Goal: Task Accomplishment & Management: Use online tool/utility

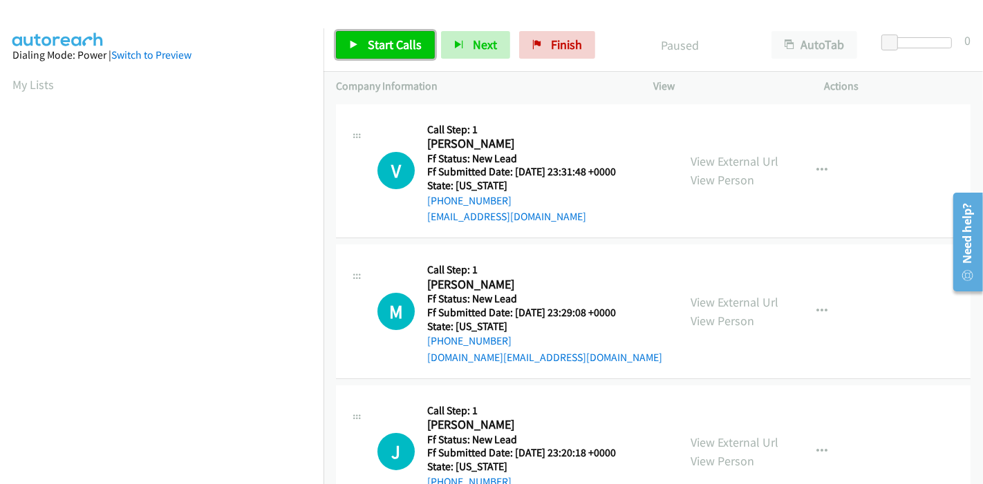
click at [385, 40] on span "Start Calls" at bounding box center [395, 45] width 54 height 16
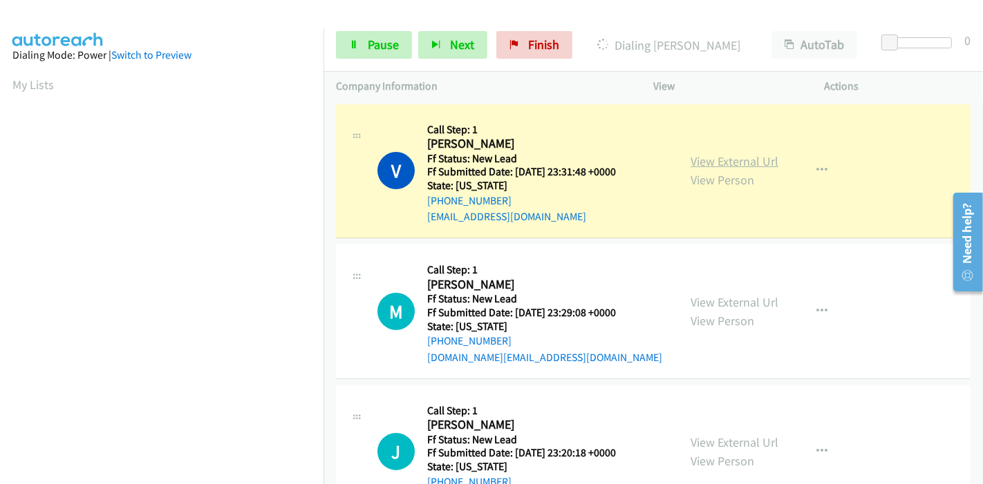
click at [714, 160] on link "View External Url" at bounding box center [734, 161] width 88 height 16
click at [378, 42] on span "Pause" at bounding box center [383, 45] width 31 height 16
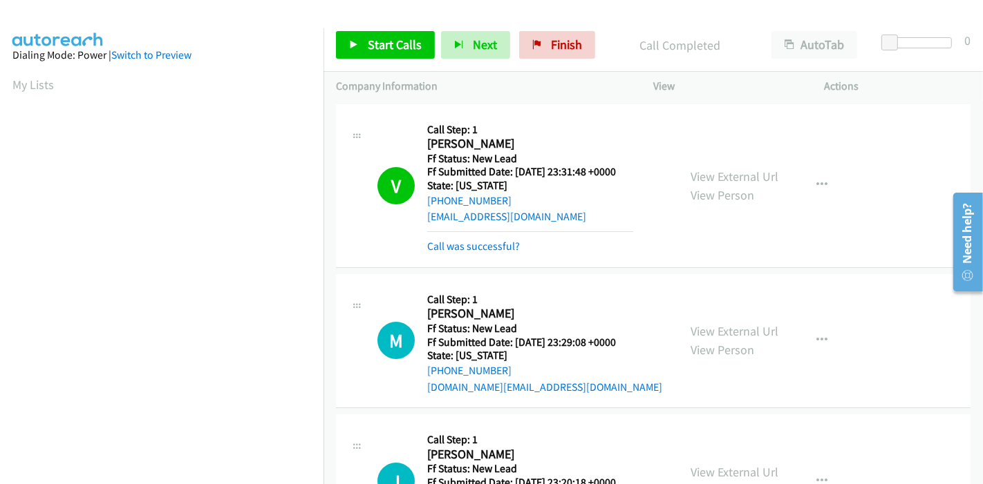
scroll to position [292, 0]
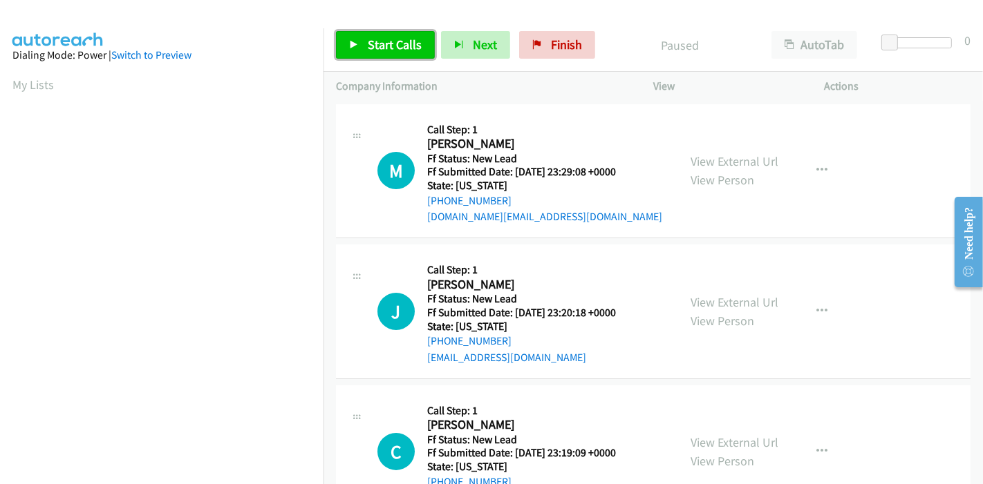
click at [378, 40] on span "Start Calls" at bounding box center [395, 45] width 54 height 16
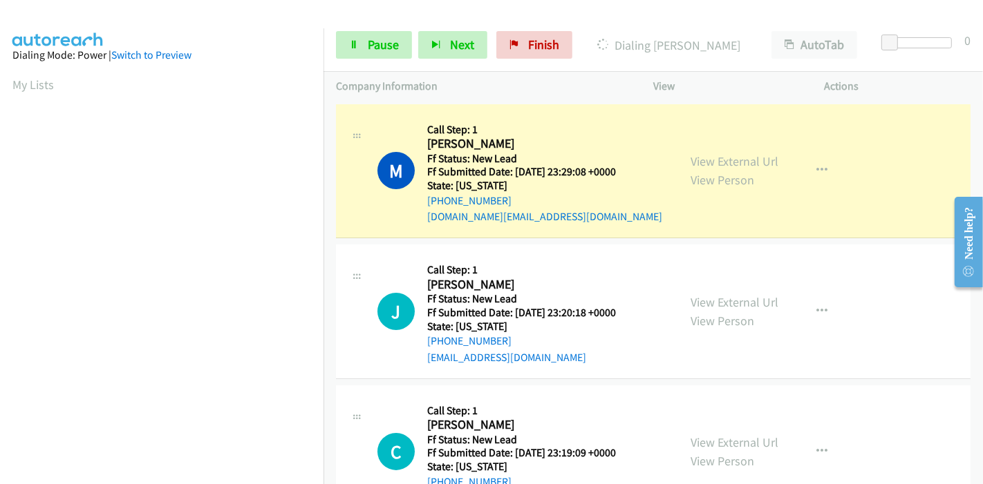
scroll to position [292, 0]
click at [692, 163] on div "View External Url View Person View External Url Email Schedule/Manage Callback …" at bounding box center [770, 171] width 184 height 109
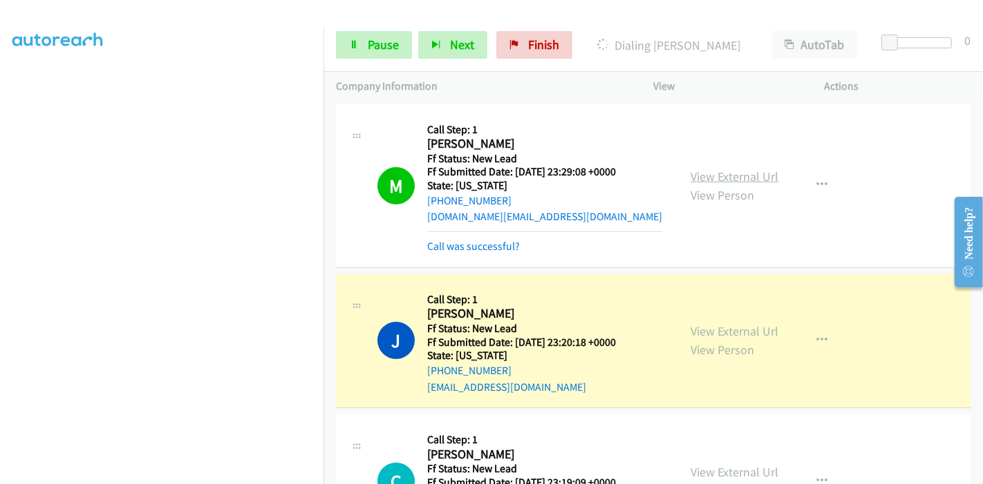
click at [708, 177] on link "View External Url" at bounding box center [734, 177] width 88 height 16
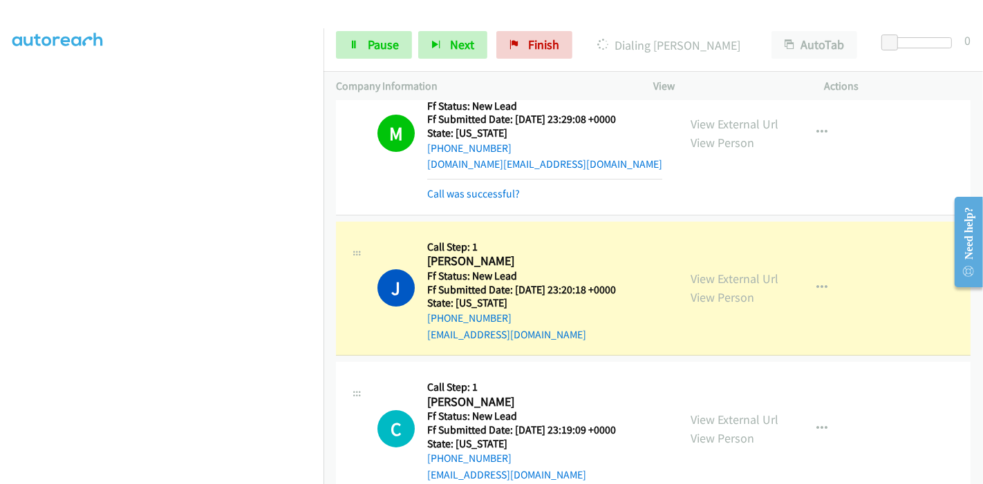
scroll to position [77, 0]
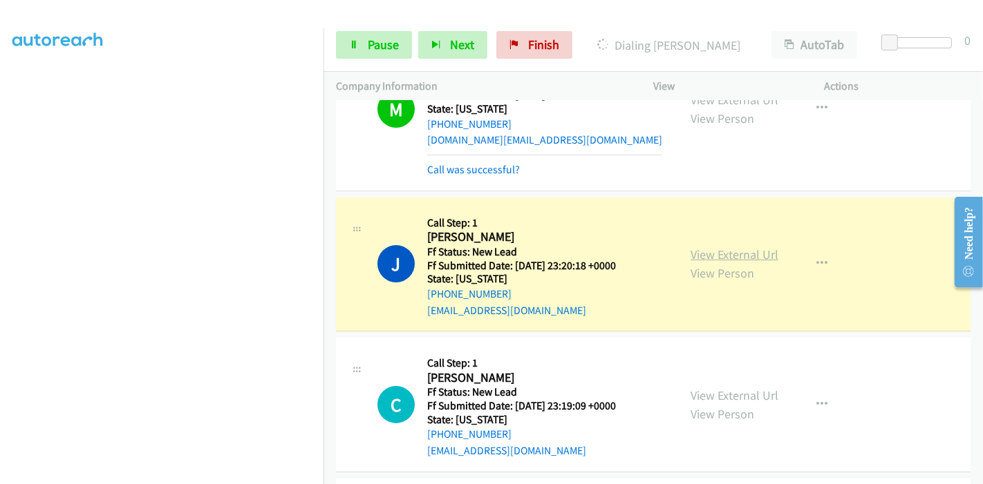
click at [696, 254] on link "View External Url" at bounding box center [734, 255] width 88 height 16
click at [372, 41] on span "Pause" at bounding box center [383, 45] width 31 height 16
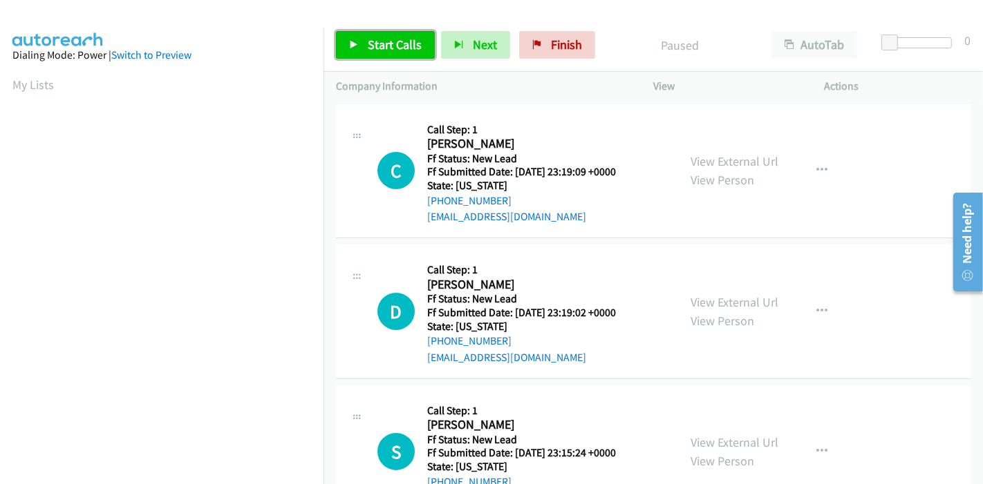
click at [372, 39] on span "Start Calls" at bounding box center [395, 45] width 54 height 16
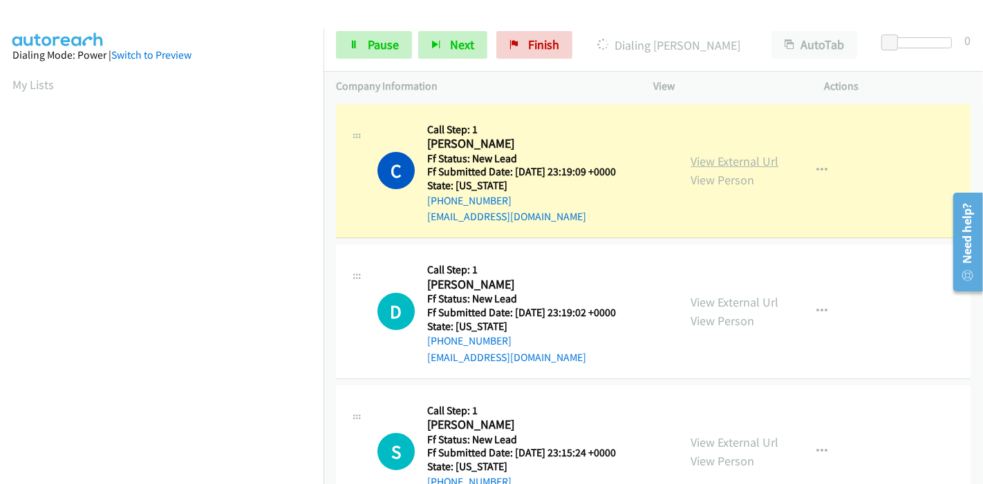
click at [728, 160] on link "View External Url" at bounding box center [734, 161] width 88 height 16
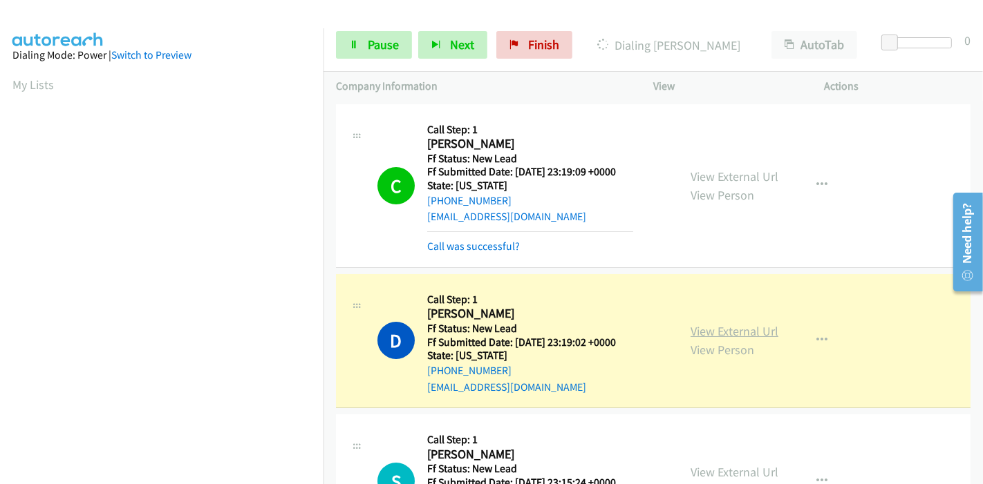
scroll to position [292, 0]
click at [703, 325] on link "View External Url" at bounding box center [734, 331] width 88 height 16
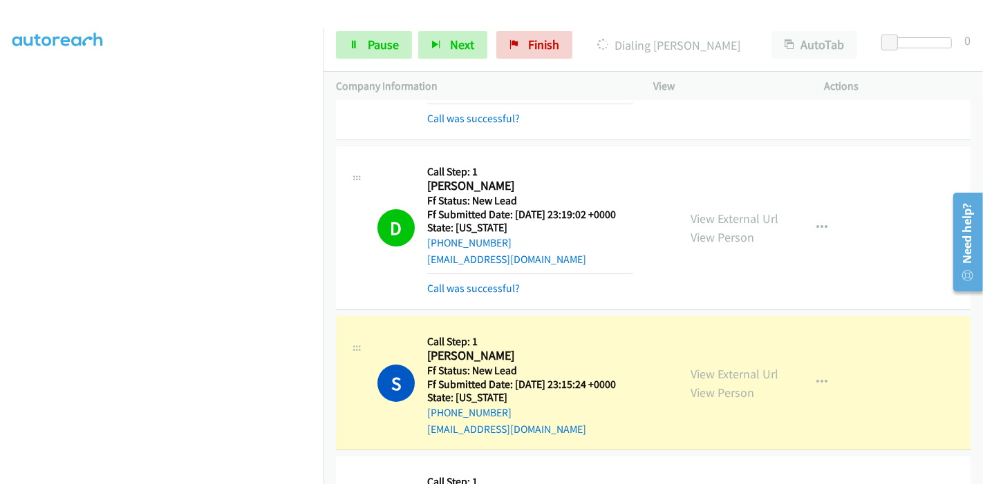
scroll to position [153, 0]
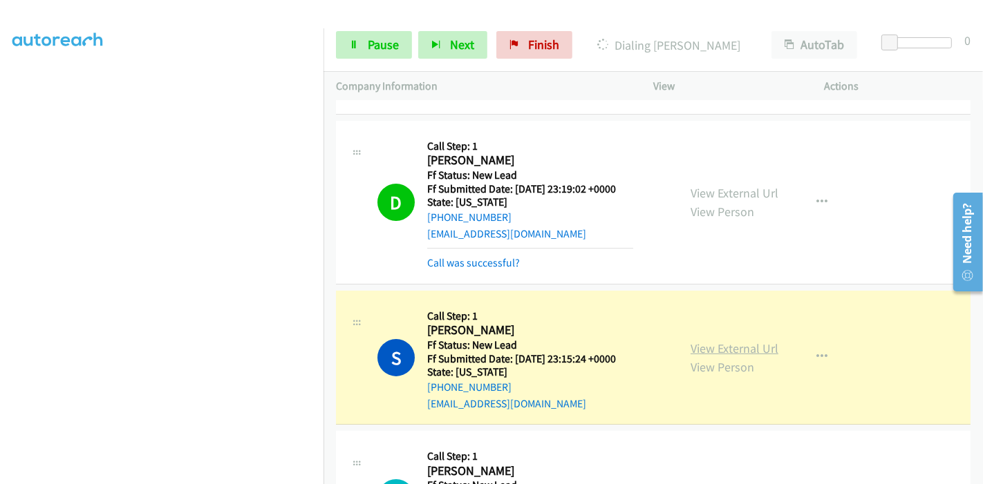
click at [755, 348] on link "View External Url" at bounding box center [734, 349] width 88 height 16
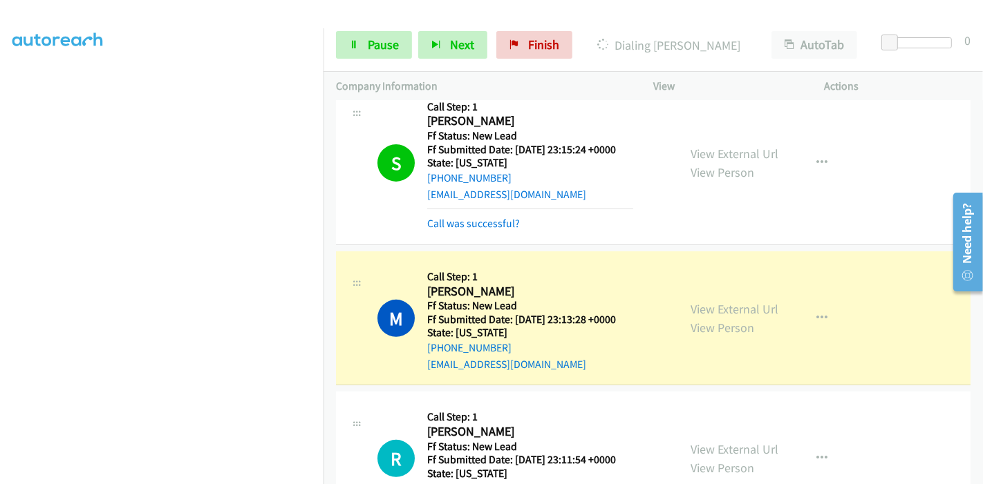
scroll to position [384, 0]
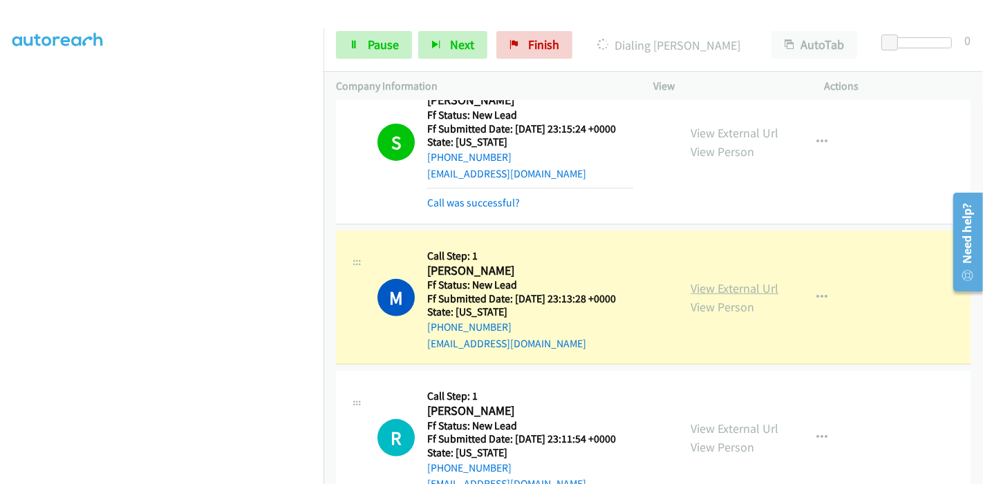
click at [691, 293] on link "View External Url" at bounding box center [734, 289] width 88 height 16
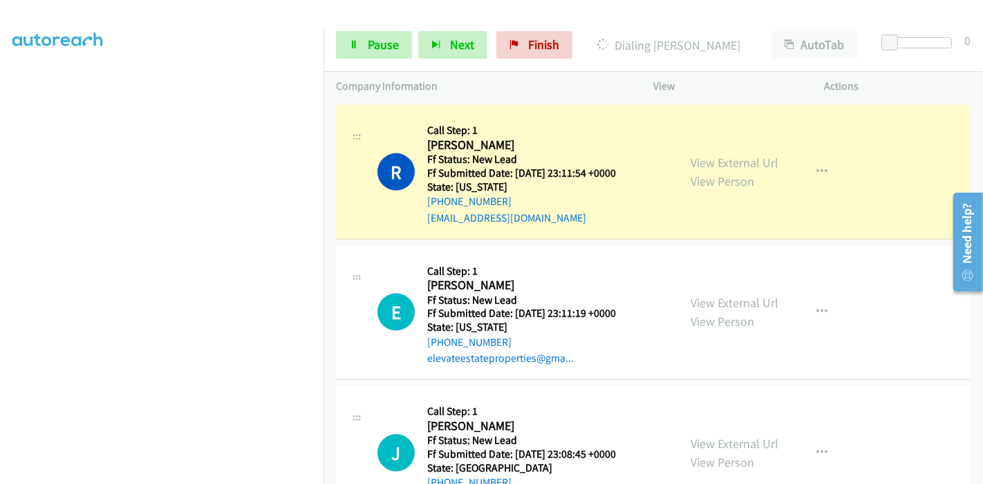
scroll to position [691, 0]
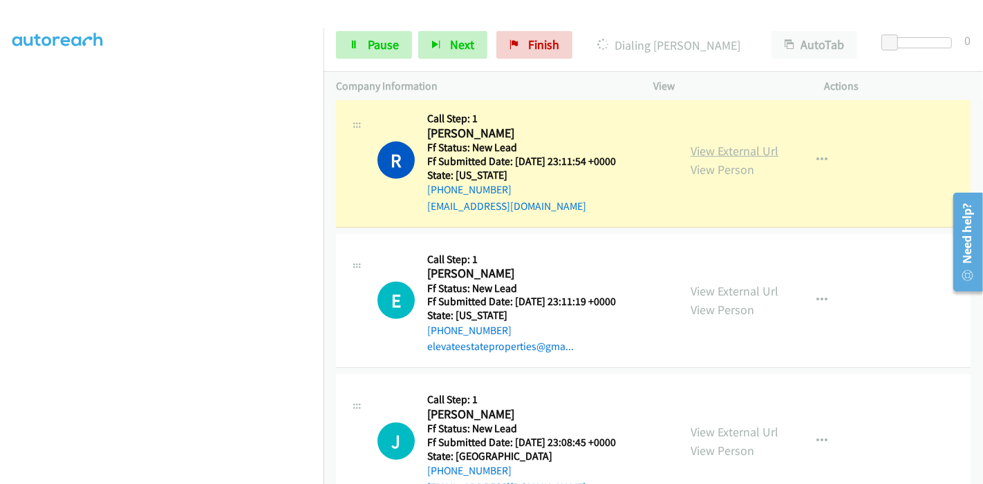
click at [762, 151] on link "View External Url" at bounding box center [734, 151] width 88 height 16
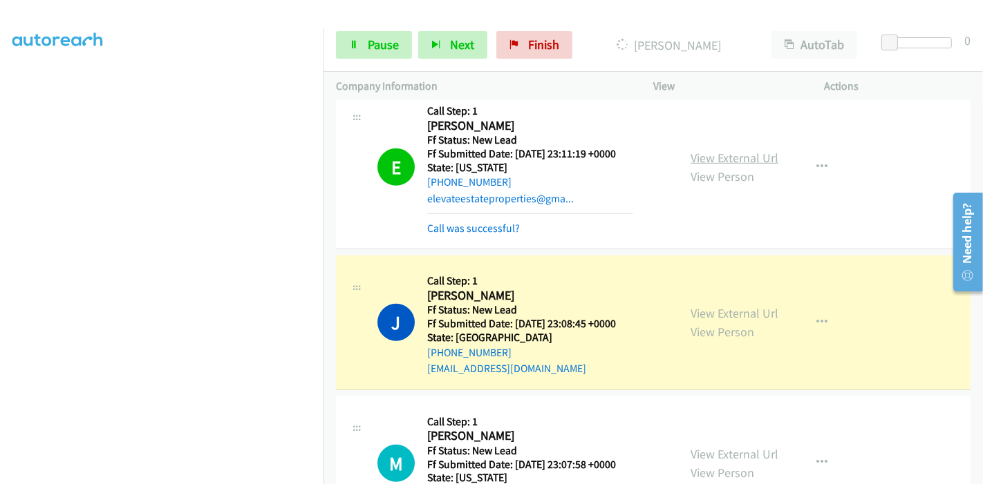
scroll to position [844, 0]
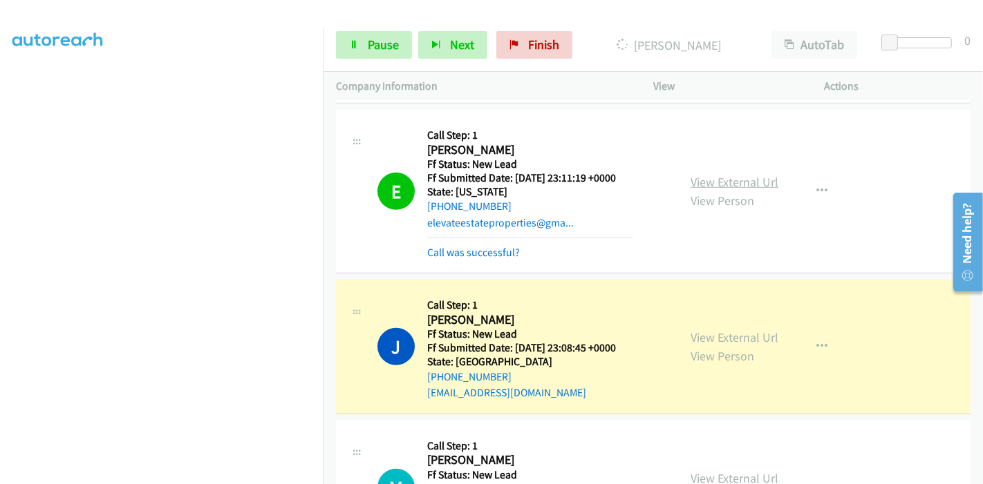
click at [754, 180] on link "View External Url" at bounding box center [734, 182] width 88 height 16
click at [703, 330] on link "View External Url" at bounding box center [734, 338] width 88 height 16
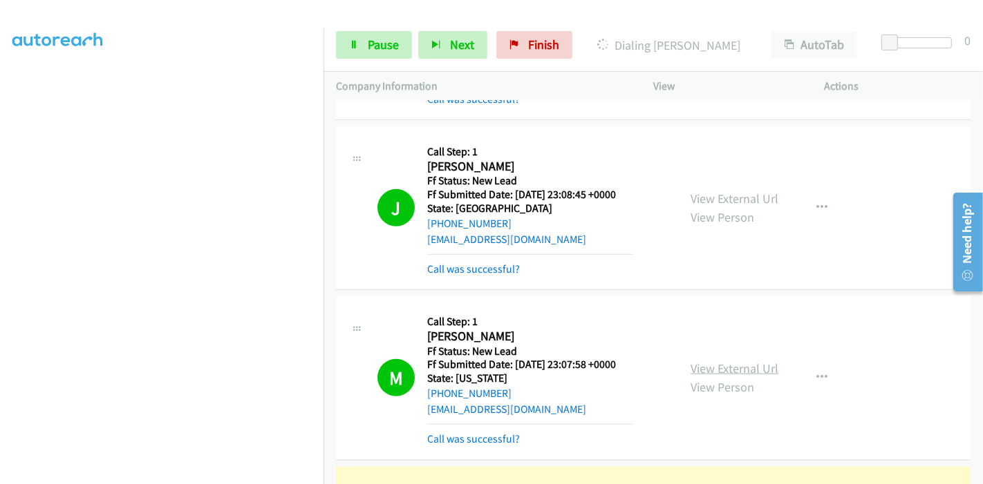
click at [690, 365] on link "View External Url" at bounding box center [734, 369] width 88 height 16
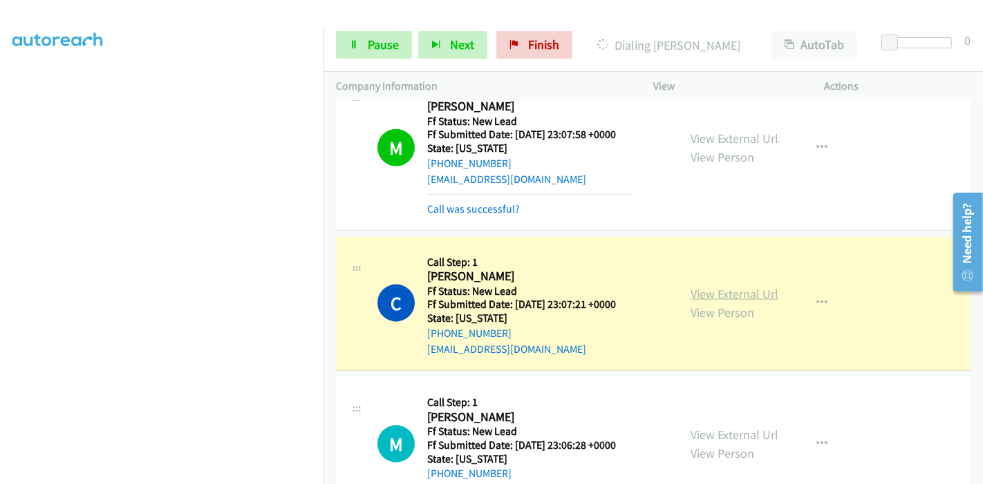
click at [706, 292] on link "View External Url" at bounding box center [734, 294] width 88 height 16
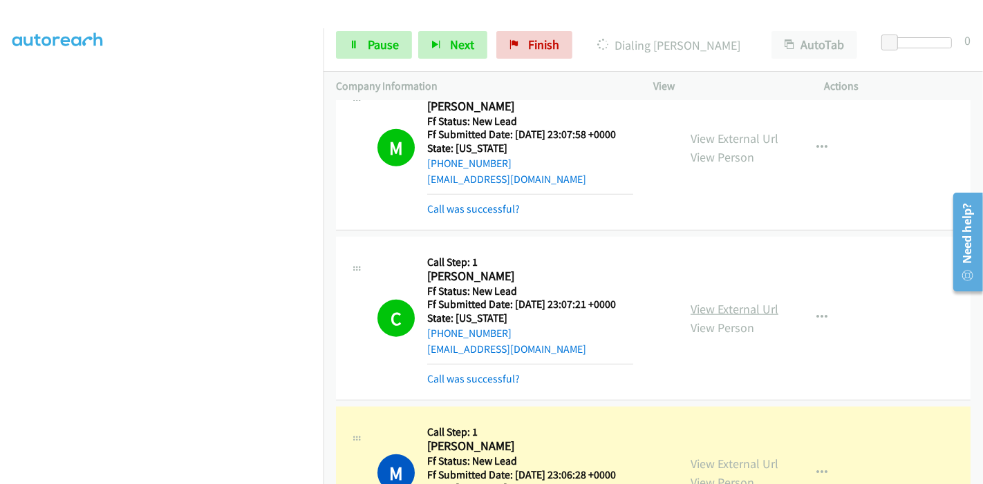
click at [692, 311] on link "View External Url" at bounding box center [734, 309] width 88 height 16
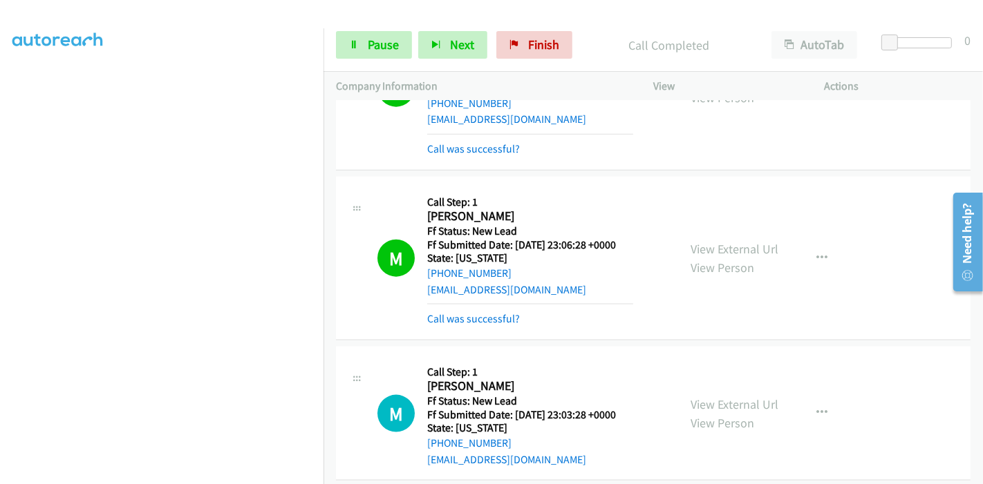
scroll to position [1459, 0]
click at [756, 248] on link "View External Url" at bounding box center [734, 248] width 88 height 16
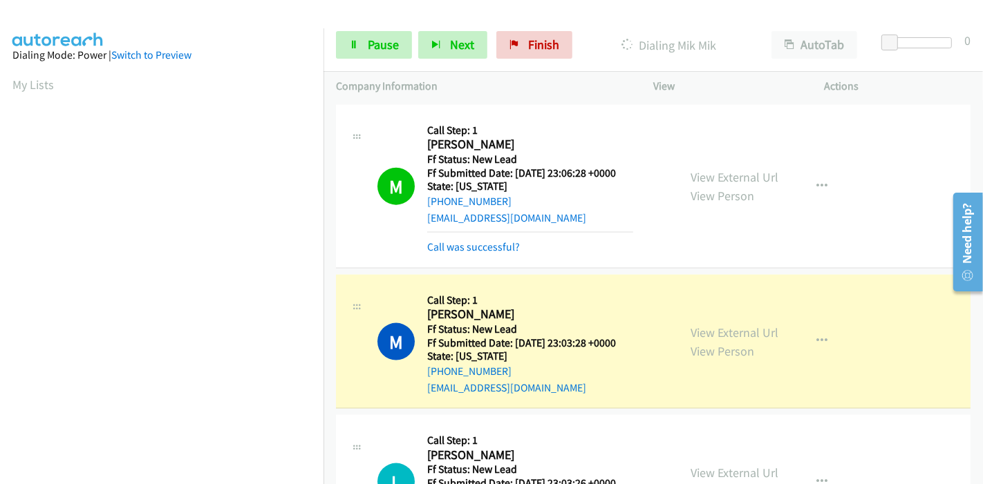
scroll to position [1612, 0]
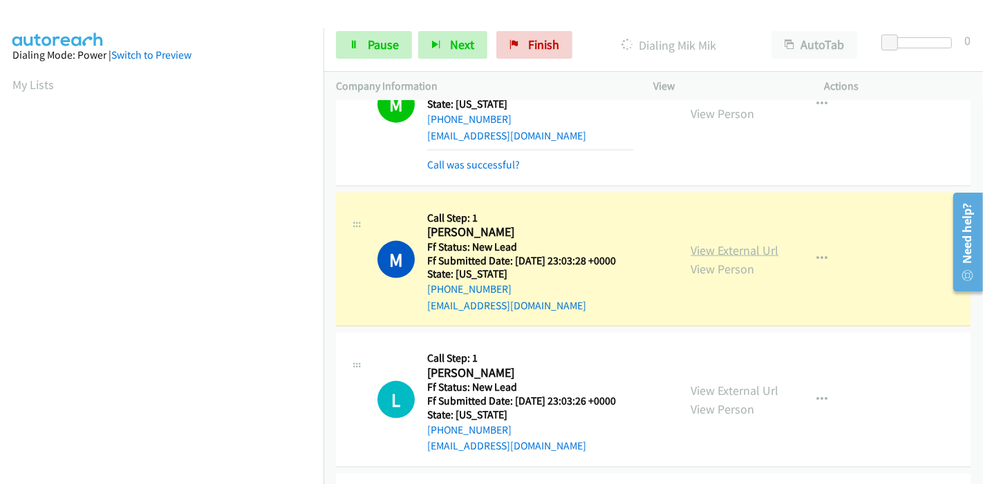
click at [694, 245] on link "View External Url" at bounding box center [734, 251] width 88 height 16
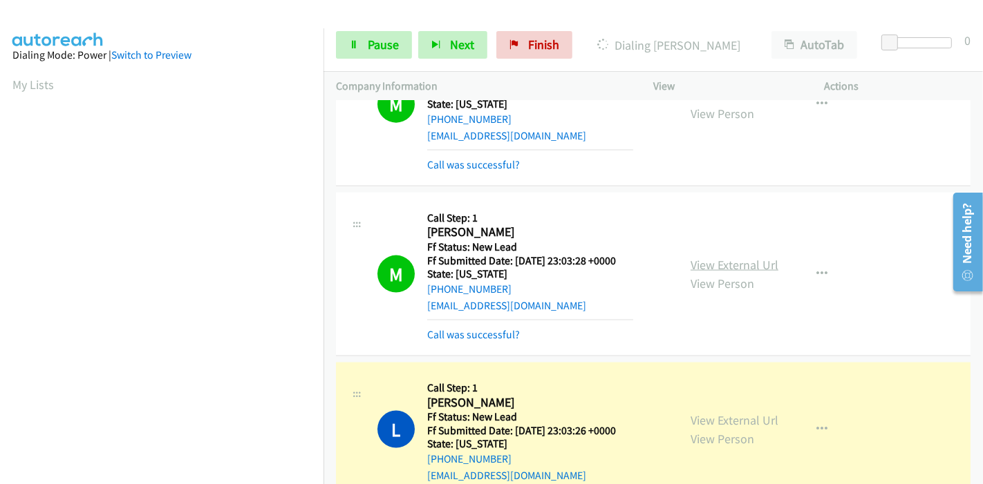
scroll to position [292, 0]
click at [690, 417] on link "View External Url" at bounding box center [734, 421] width 88 height 16
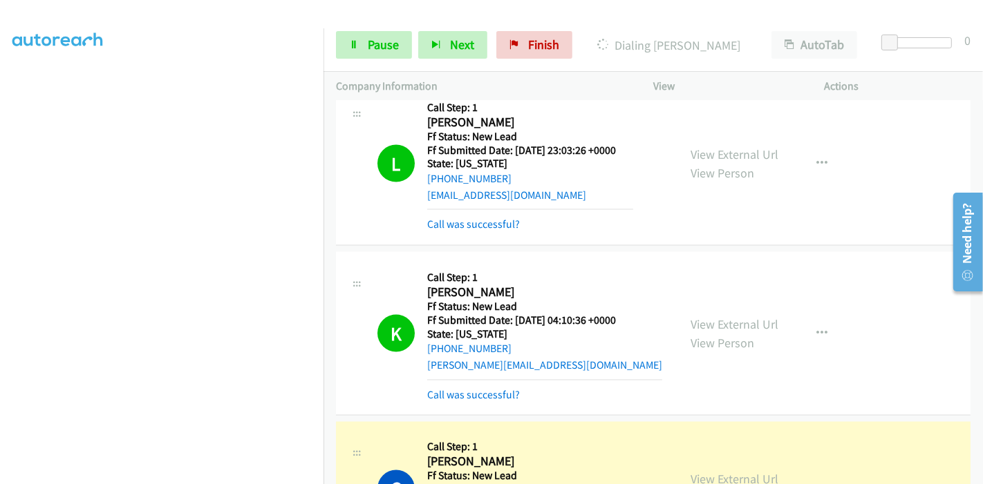
scroll to position [1842, 0]
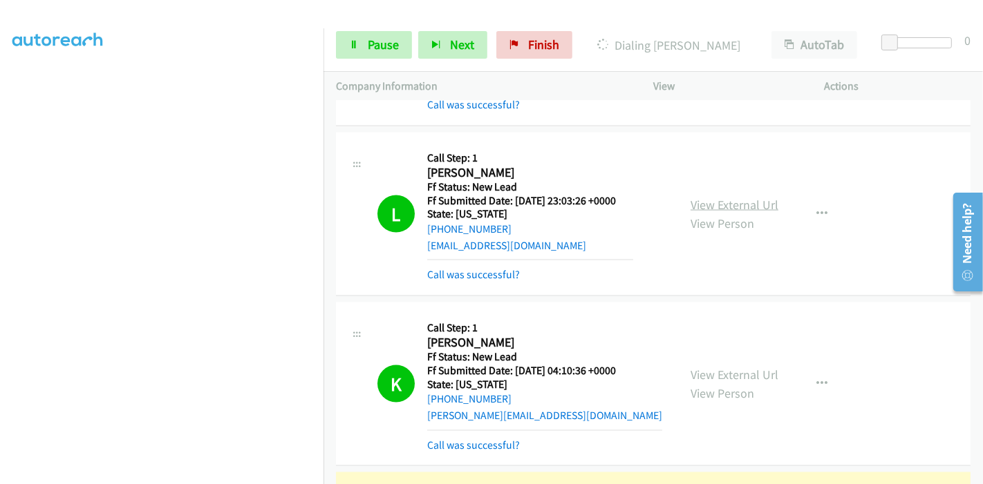
click at [706, 199] on link "View External Url" at bounding box center [734, 205] width 88 height 16
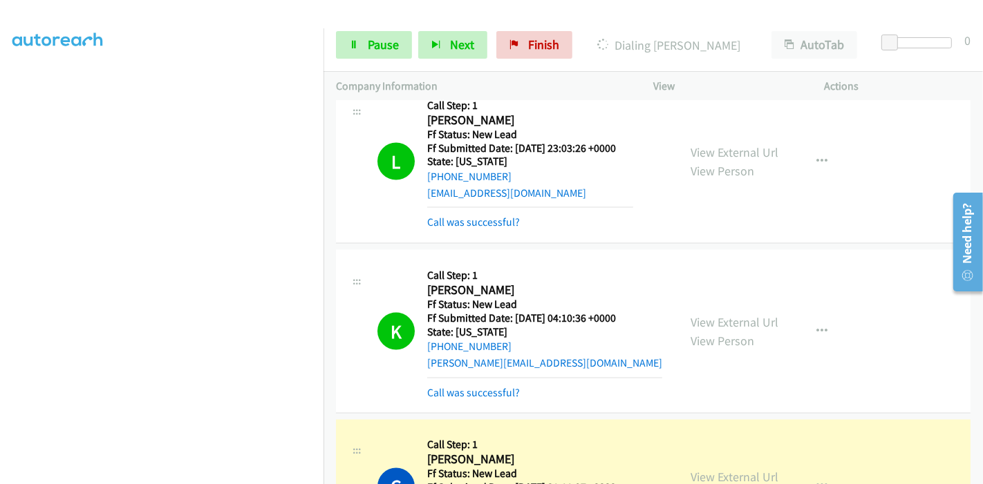
scroll to position [1919, 0]
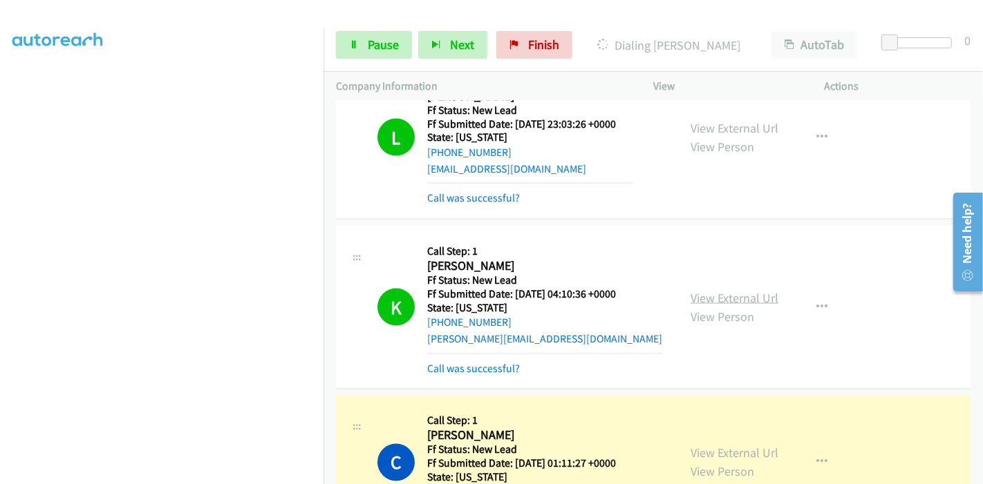
click at [720, 294] on link "View External Url" at bounding box center [734, 298] width 88 height 16
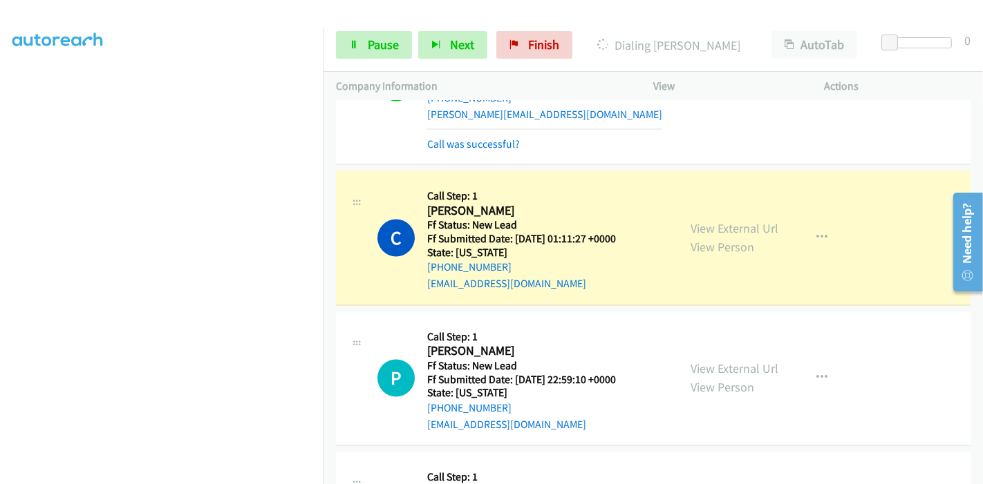
scroll to position [2150, 0]
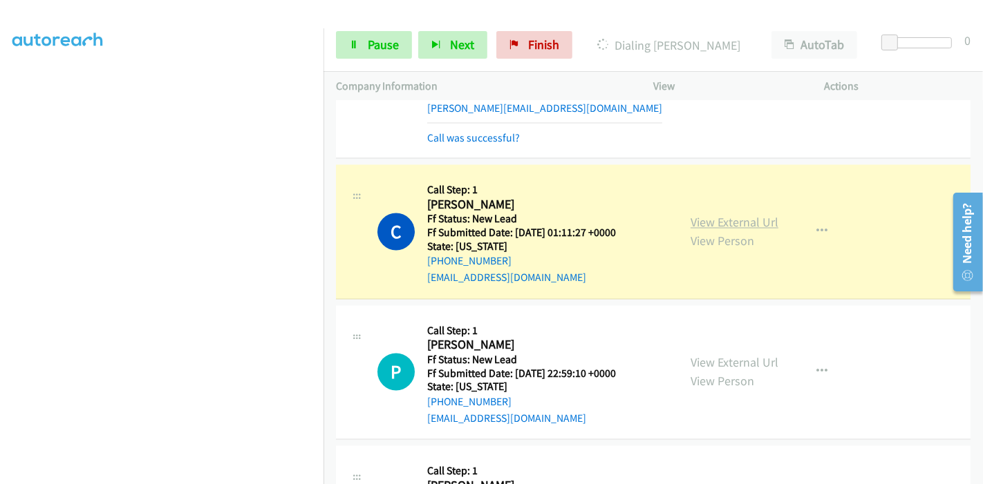
click at [764, 215] on link "View External Url" at bounding box center [734, 223] width 88 height 16
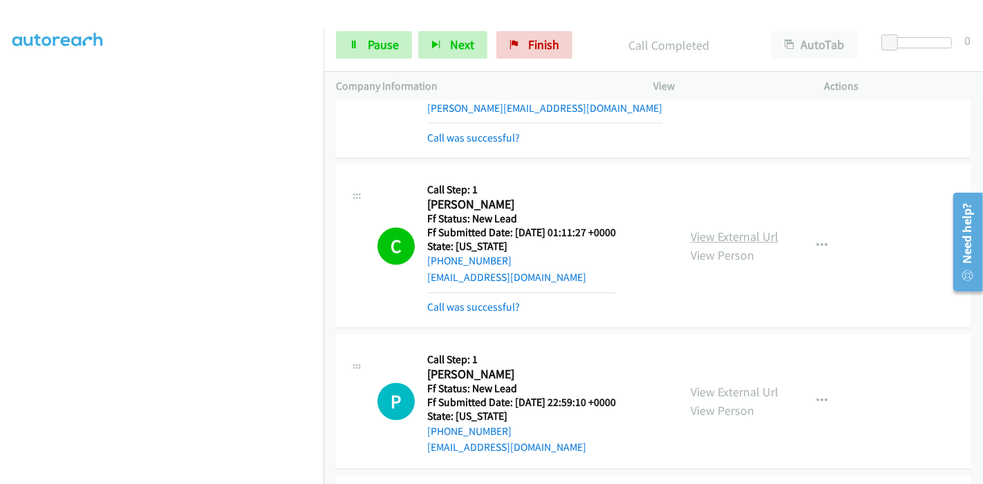
click at [694, 232] on link "View External Url" at bounding box center [734, 237] width 88 height 16
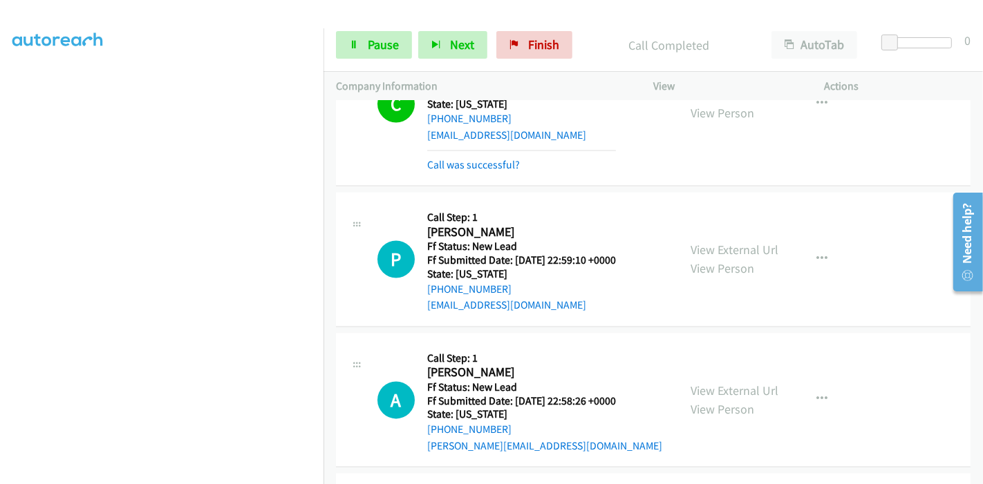
scroll to position [2303, 0]
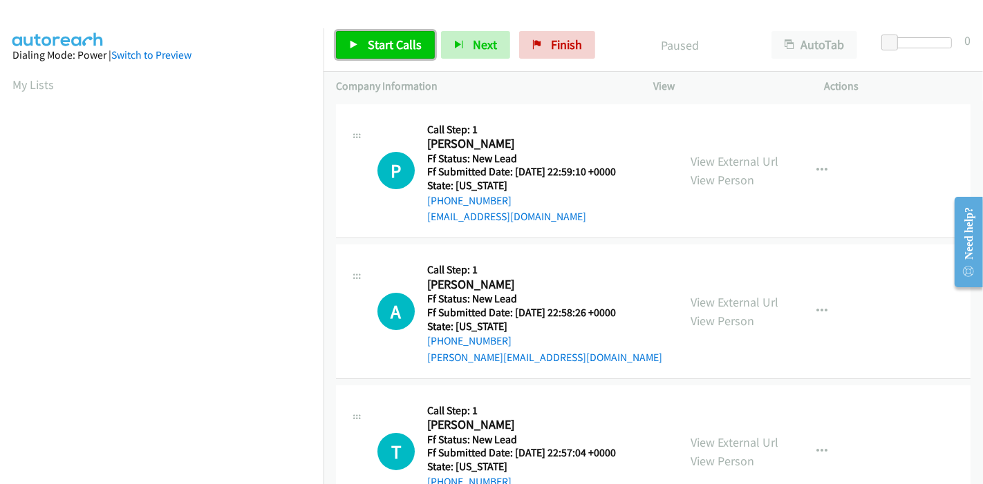
click at [365, 43] on link "Start Calls" at bounding box center [385, 45] width 99 height 28
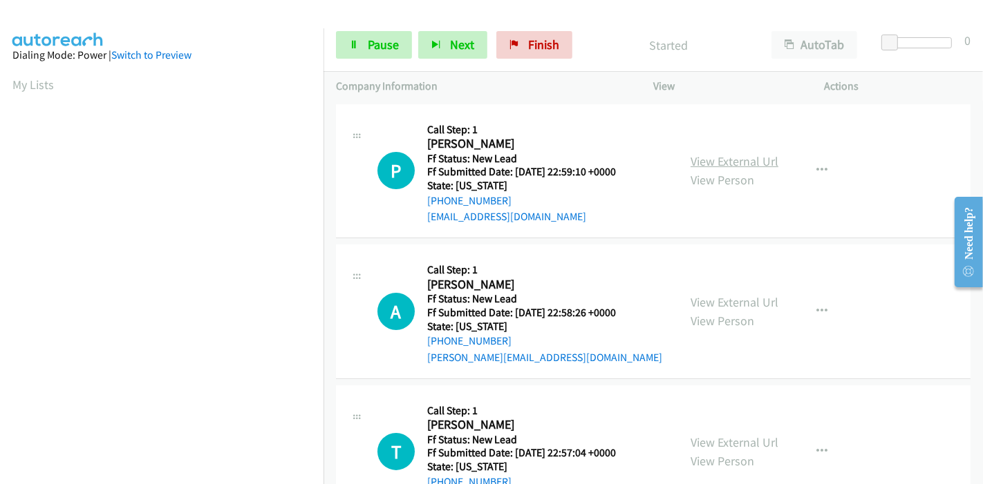
click at [748, 162] on link "View External Url" at bounding box center [734, 161] width 88 height 16
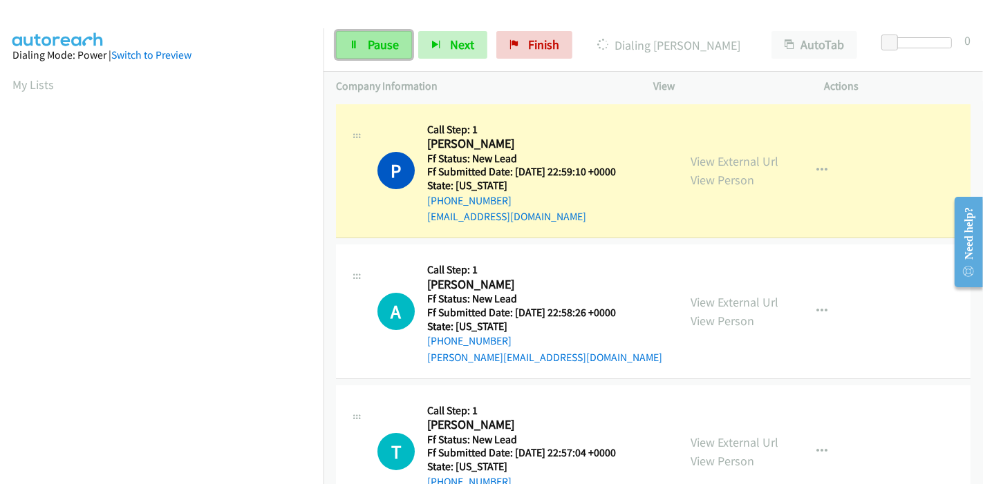
click at [363, 57] on link "Pause" at bounding box center [374, 45] width 76 height 28
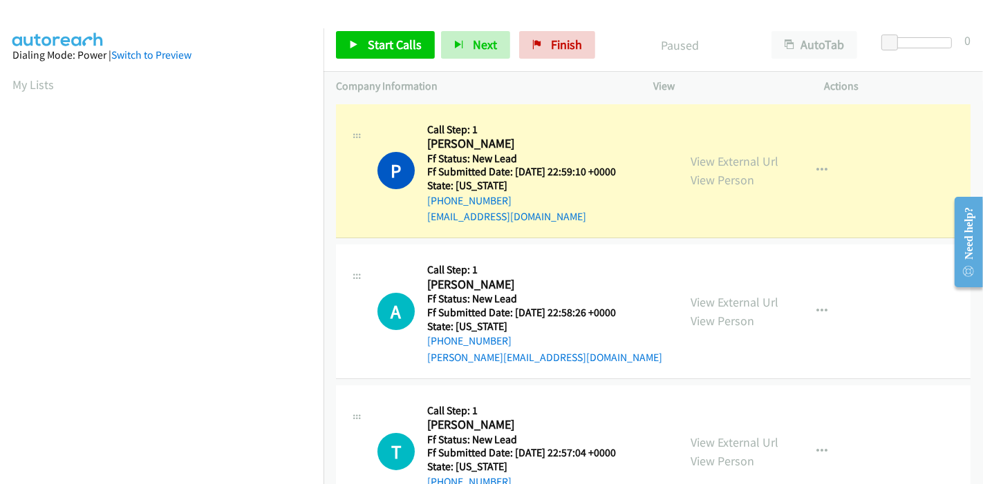
scroll to position [292, 0]
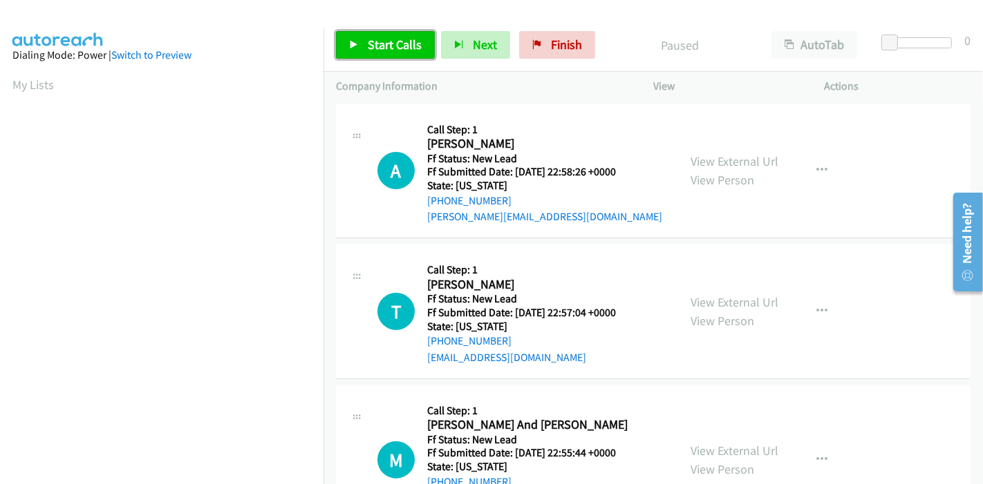
click at [388, 46] on span "Start Calls" at bounding box center [395, 45] width 54 height 16
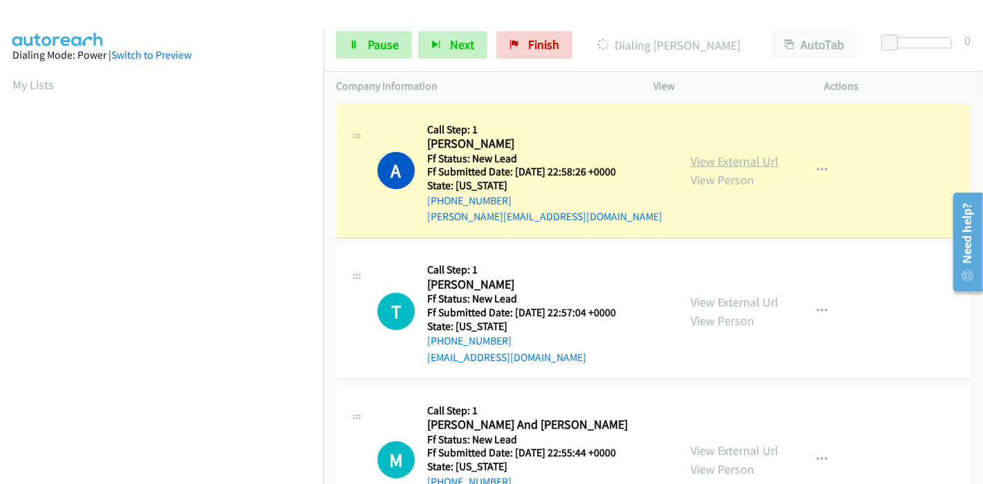
click at [726, 159] on link "View External Url" at bounding box center [734, 161] width 88 height 16
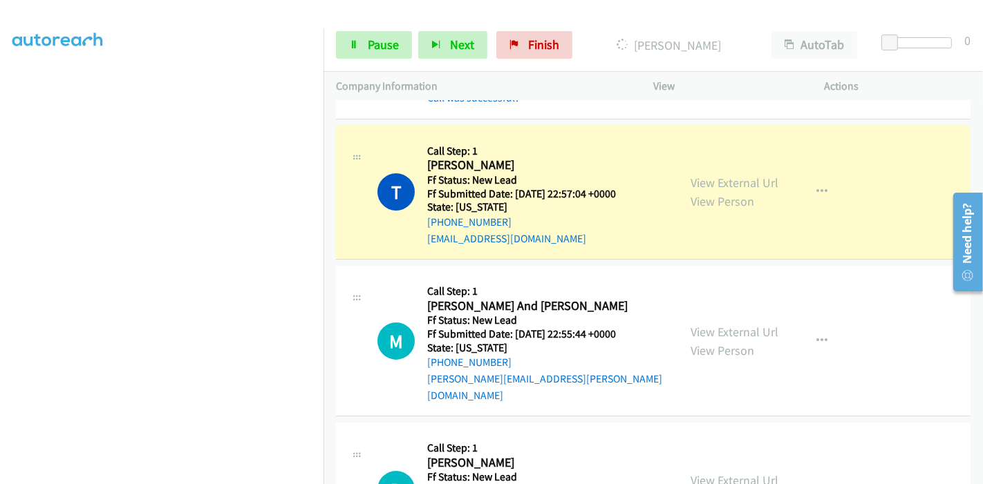
scroll to position [153, 0]
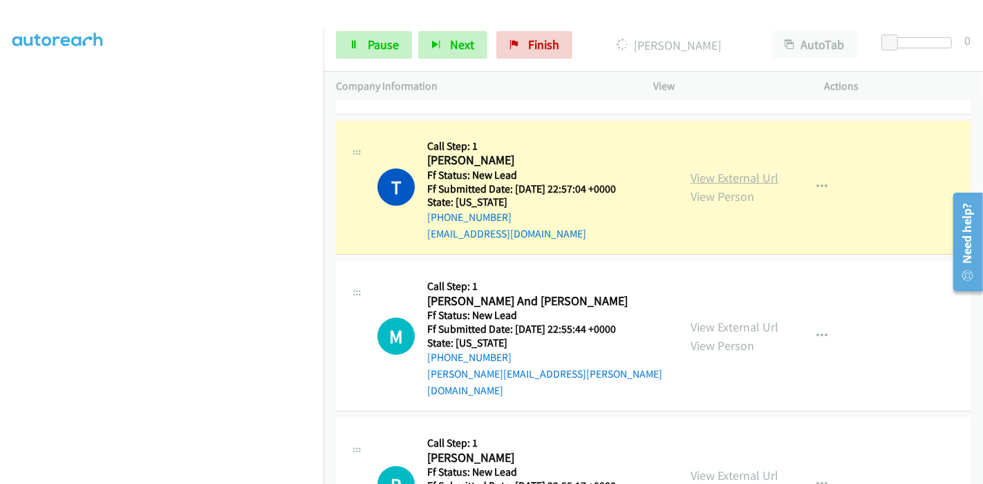
click at [768, 180] on link "View External Url" at bounding box center [734, 178] width 88 height 16
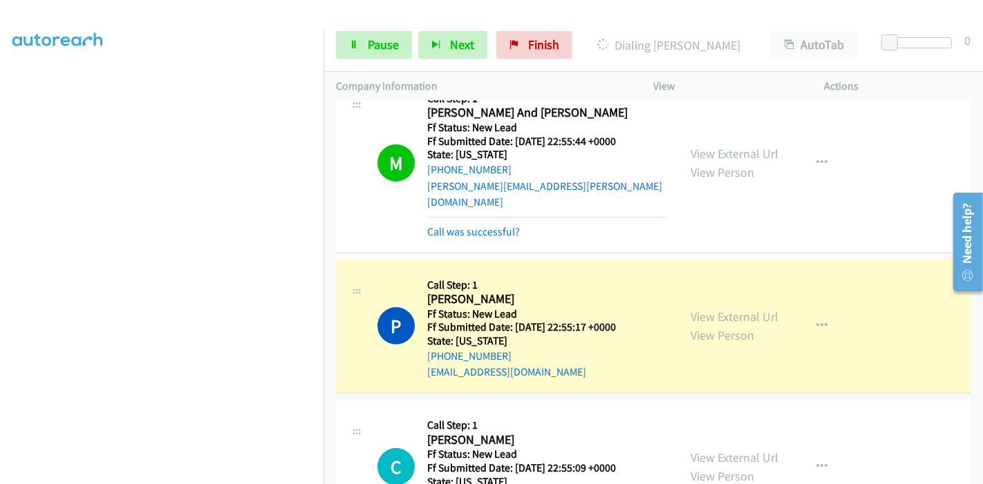
scroll to position [384, 0]
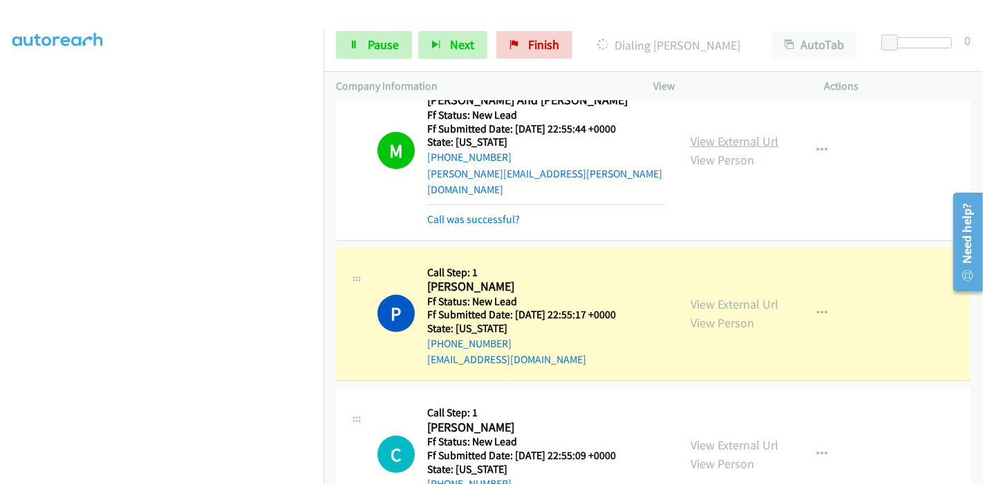
click at [770, 133] on link "View External Url" at bounding box center [734, 141] width 88 height 16
click at [705, 296] on link "View External Url" at bounding box center [734, 304] width 88 height 16
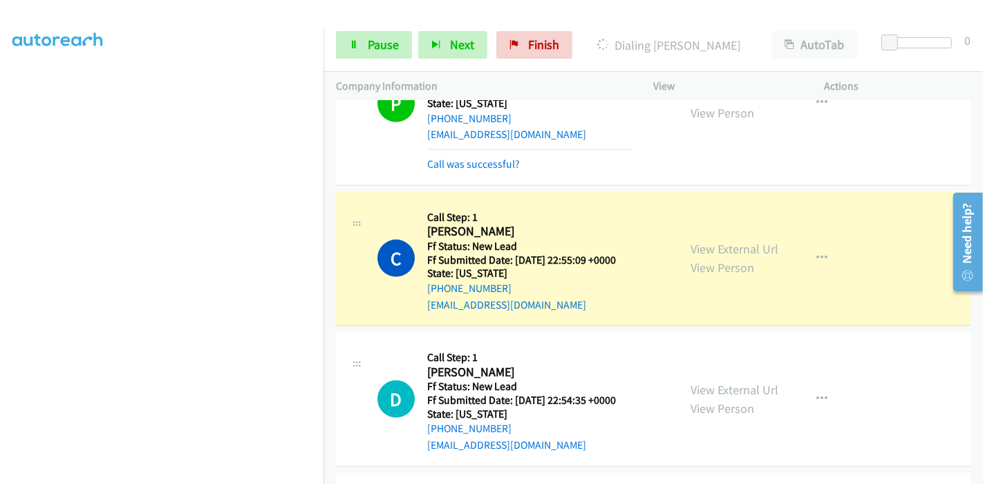
scroll to position [614, 0]
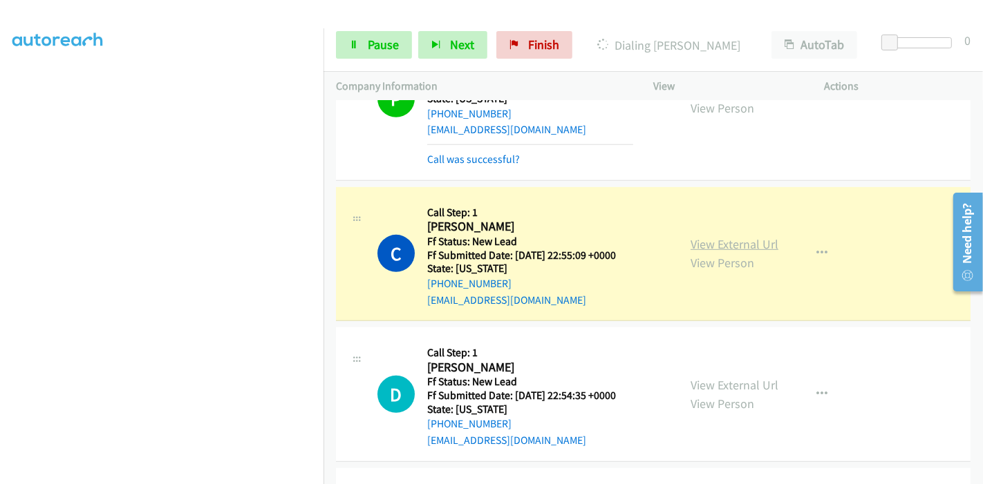
click at [690, 236] on link "View External Url" at bounding box center [734, 244] width 88 height 16
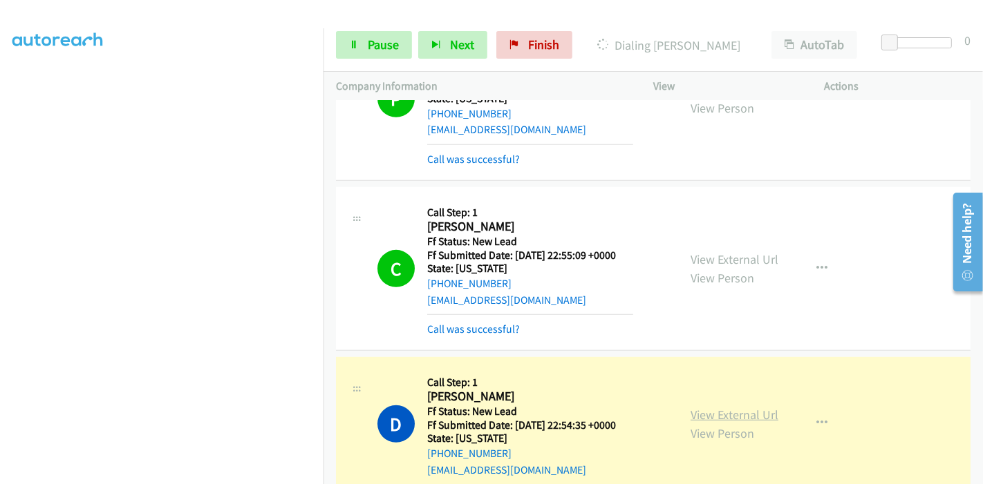
click at [697, 407] on link "View External Url" at bounding box center [734, 415] width 88 height 16
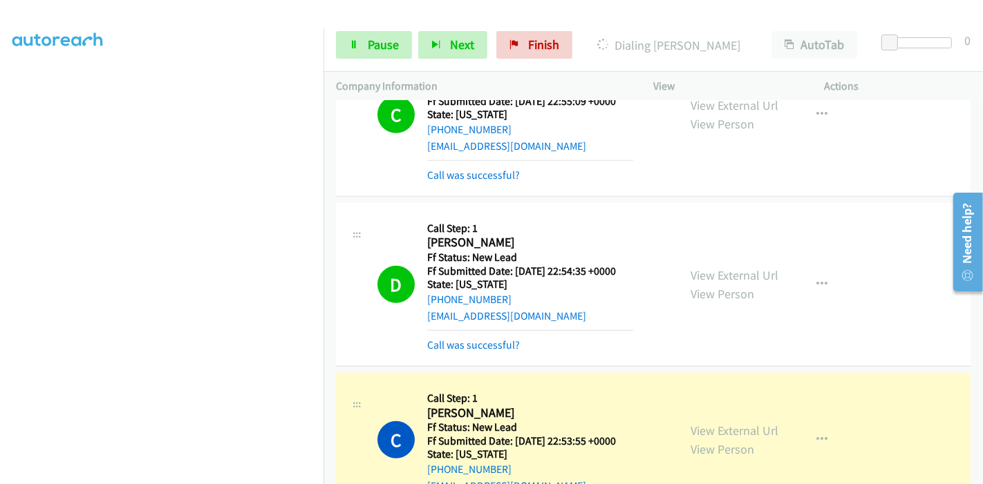
scroll to position [0, 0]
click at [696, 423] on link "View External Url" at bounding box center [734, 431] width 88 height 16
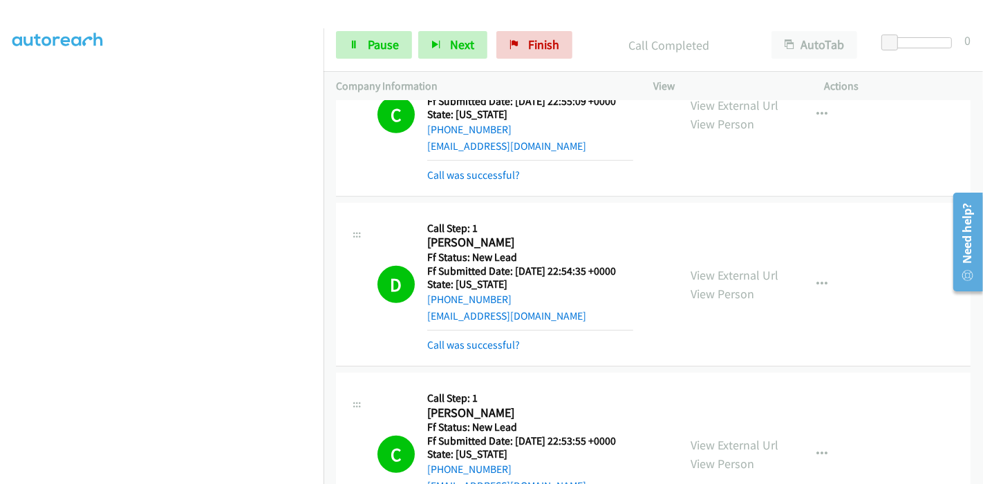
scroll to position [844, 0]
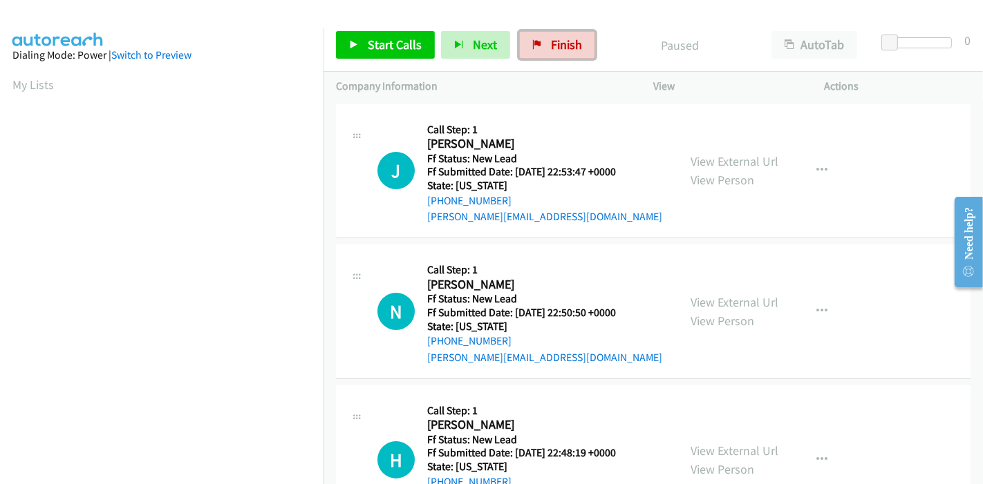
drag, startPoint x: 587, startPoint y: 46, endPoint x: 538, endPoint y: 59, distance: 50.8
click at [587, 46] on link "Finish" at bounding box center [557, 45] width 76 height 28
click at [373, 35] on link "Start Calls" at bounding box center [385, 45] width 99 height 28
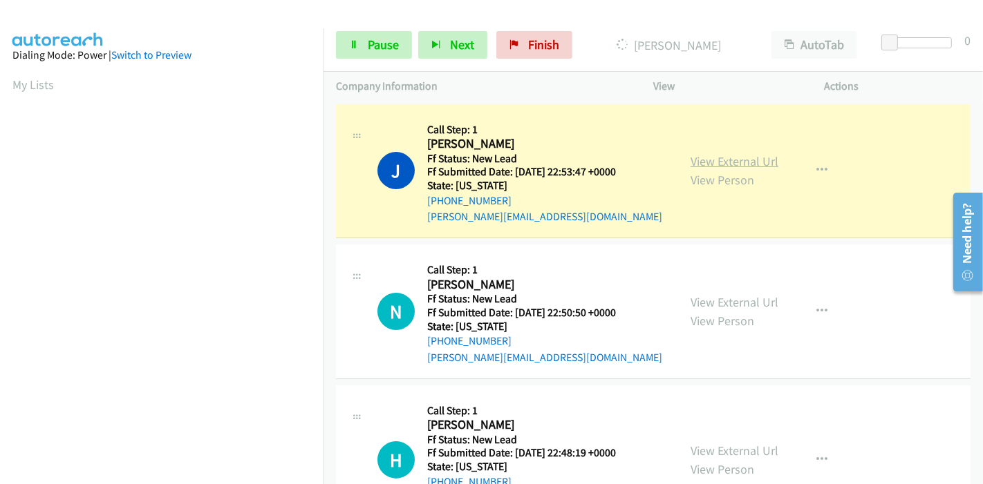
click at [704, 162] on link "View External Url" at bounding box center [734, 161] width 88 height 16
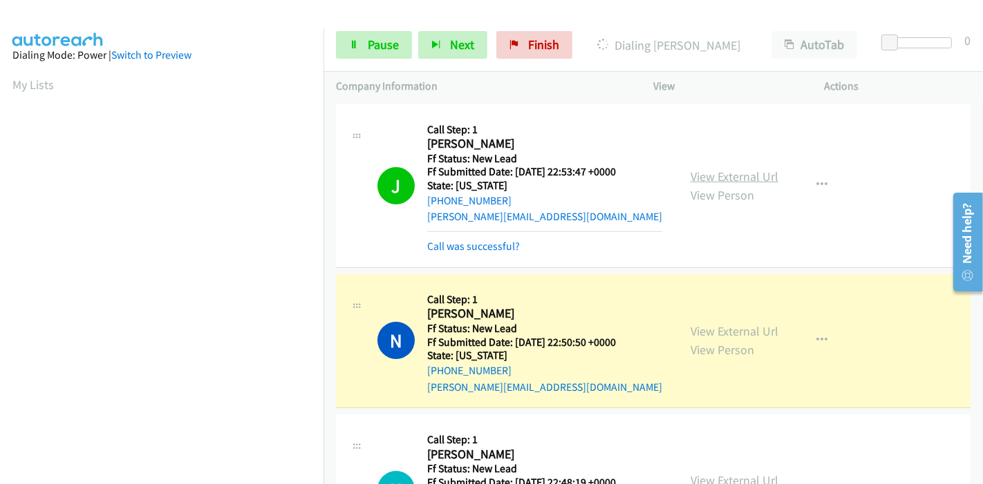
scroll to position [292, 0]
click at [708, 328] on link "View External Url" at bounding box center [734, 331] width 88 height 16
click at [387, 44] on span "Pause" at bounding box center [383, 45] width 31 height 16
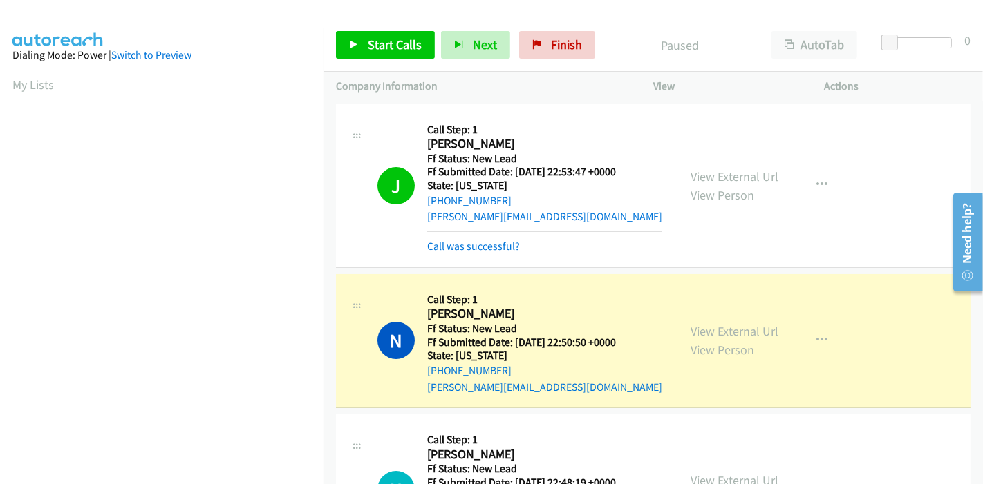
scroll to position [292, 0]
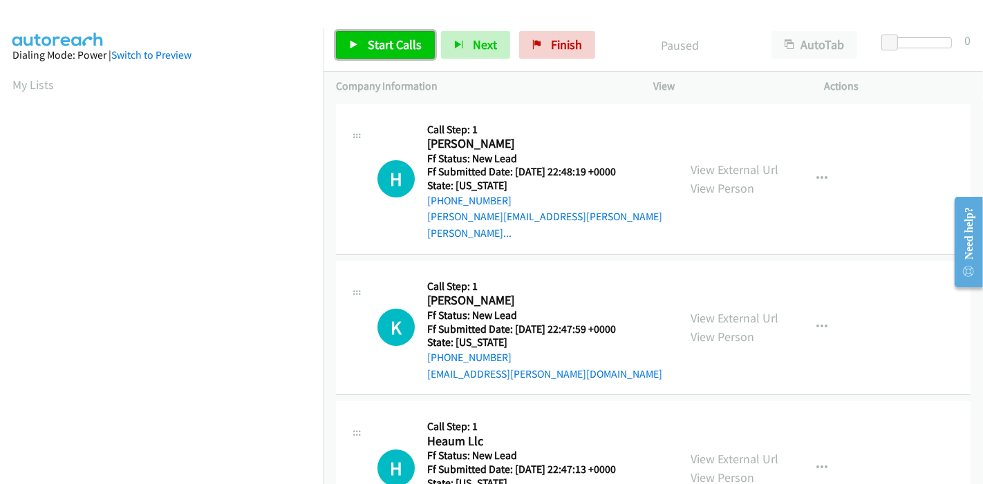
click at [379, 46] on span "Start Calls" at bounding box center [395, 45] width 54 height 16
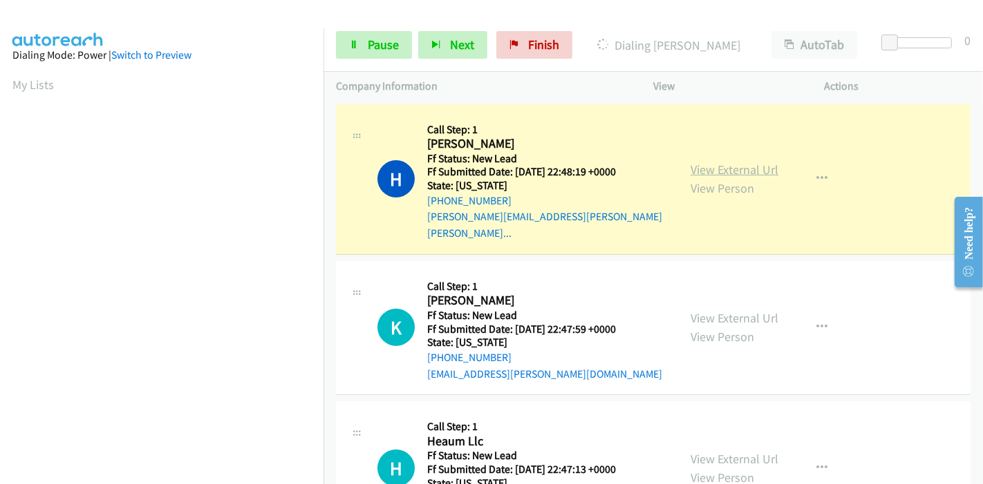
click at [712, 162] on link "View External Url" at bounding box center [734, 170] width 88 height 16
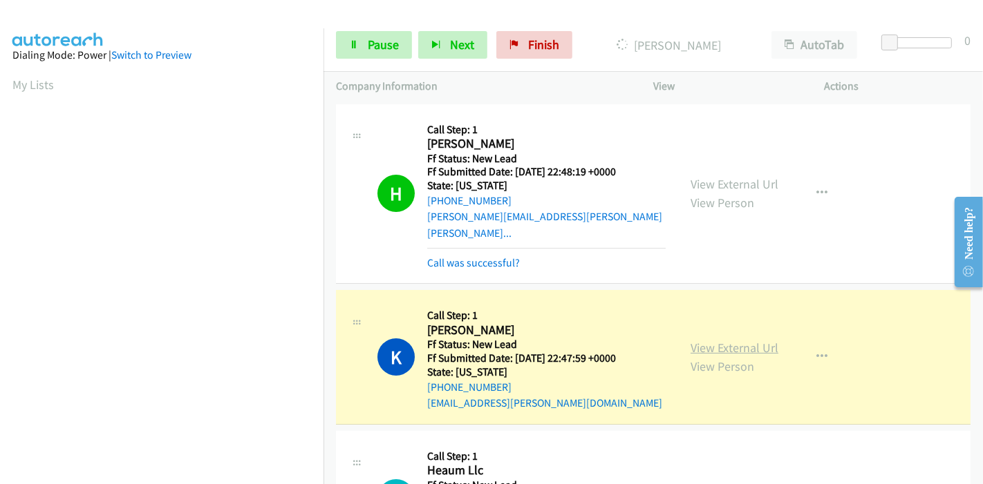
click at [748, 340] on link "View External Url" at bounding box center [734, 348] width 88 height 16
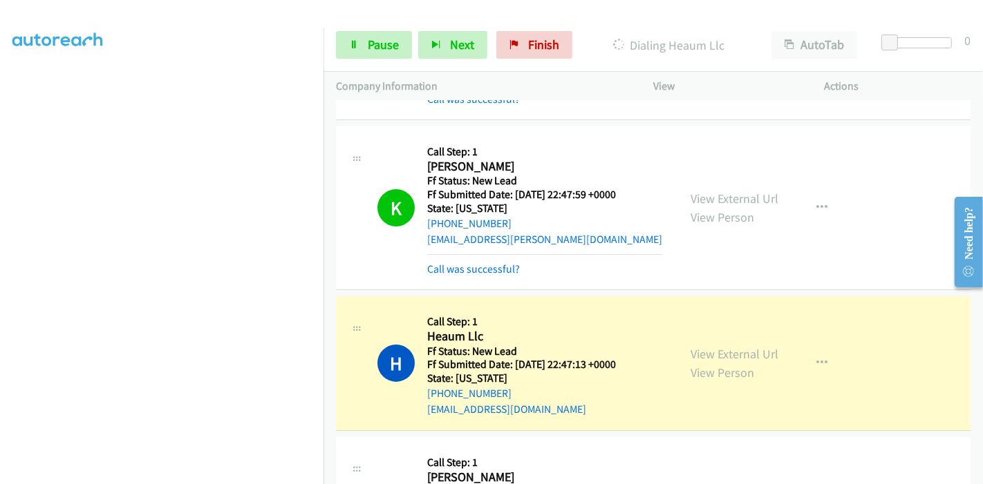
scroll to position [230, 0]
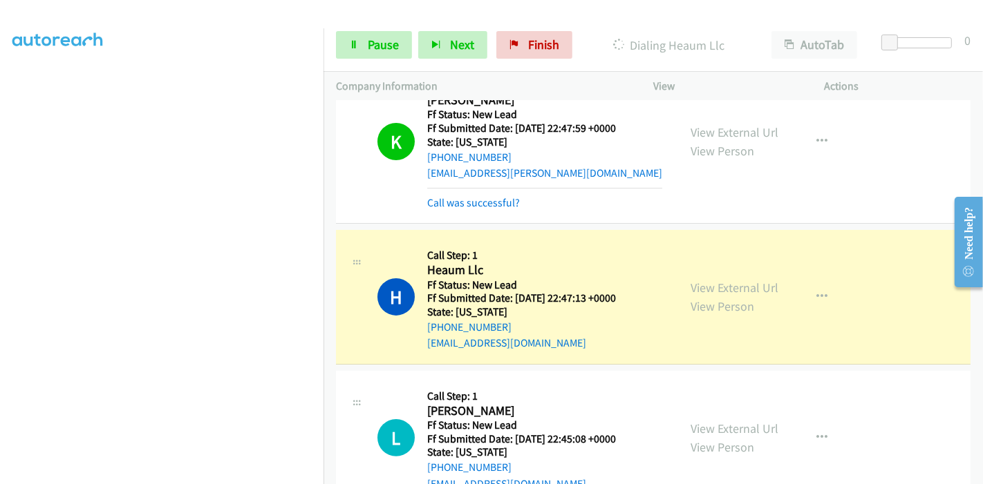
click at [736, 123] on div "View External Url View Person" at bounding box center [734, 141] width 88 height 37
click at [735, 124] on link "View External Url" at bounding box center [734, 132] width 88 height 16
click at [706, 280] on link "View External Url" at bounding box center [734, 288] width 88 height 16
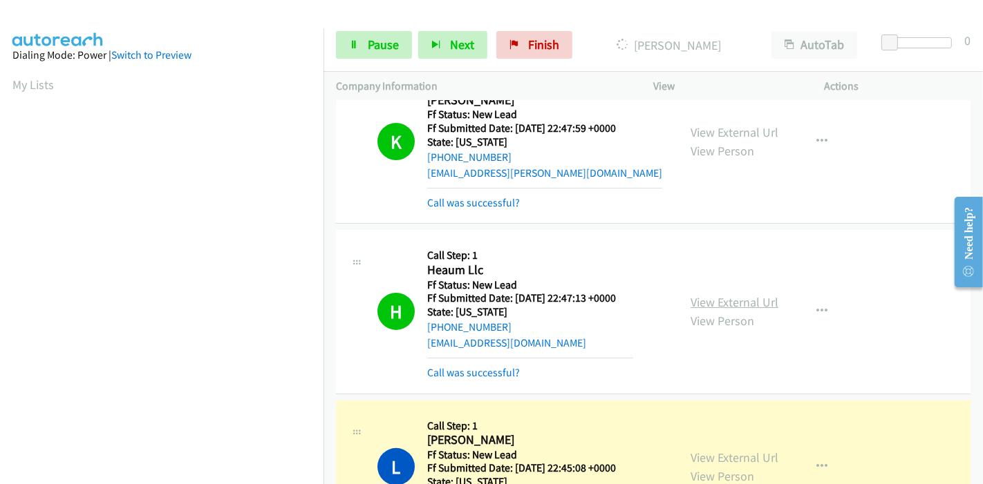
click at [717, 294] on link "View External Url" at bounding box center [734, 302] width 88 height 16
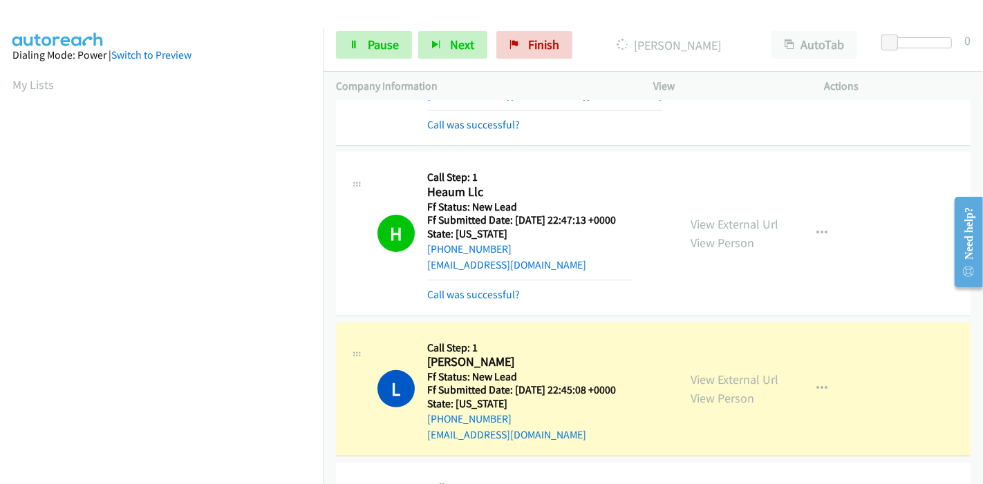
scroll to position [384, 0]
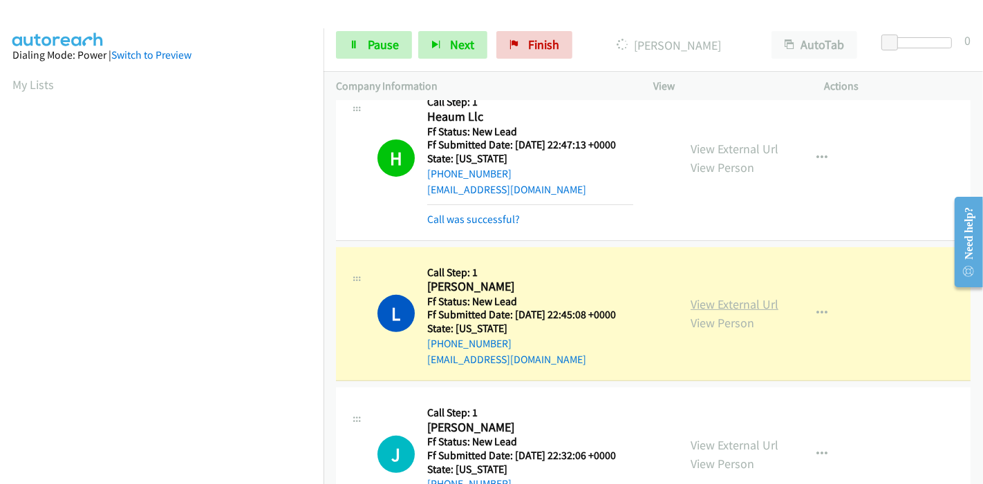
click at [699, 296] on link "View External Url" at bounding box center [734, 304] width 88 height 16
click at [348, 36] on link "Pause" at bounding box center [374, 45] width 76 height 28
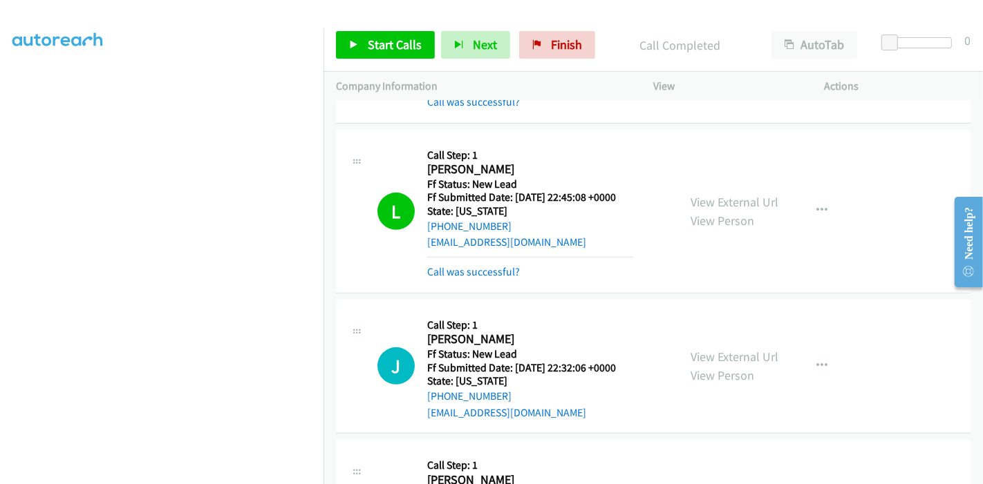
scroll to position [537, 0]
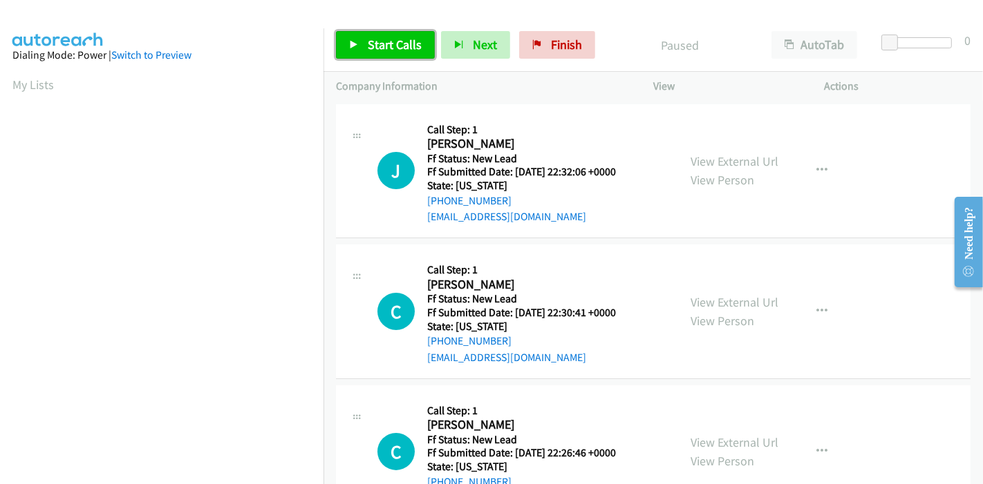
click at [426, 38] on link "Start Calls" at bounding box center [385, 45] width 99 height 28
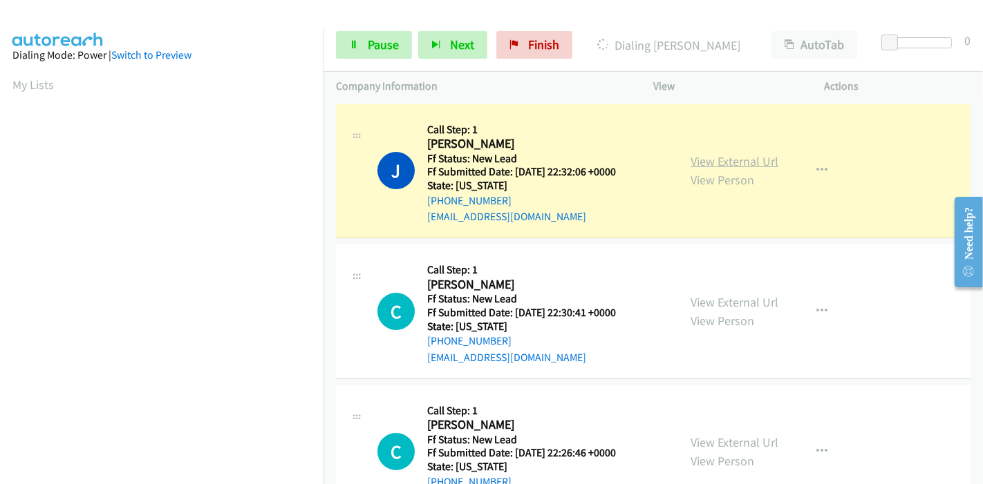
click at [742, 167] on link "View External Url" at bounding box center [734, 161] width 88 height 16
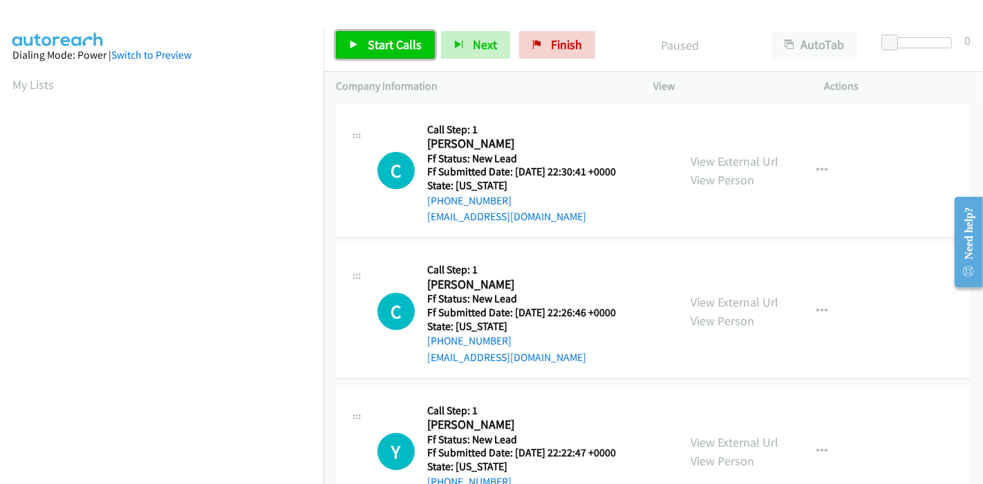
click at [375, 43] on span "Start Calls" at bounding box center [395, 45] width 54 height 16
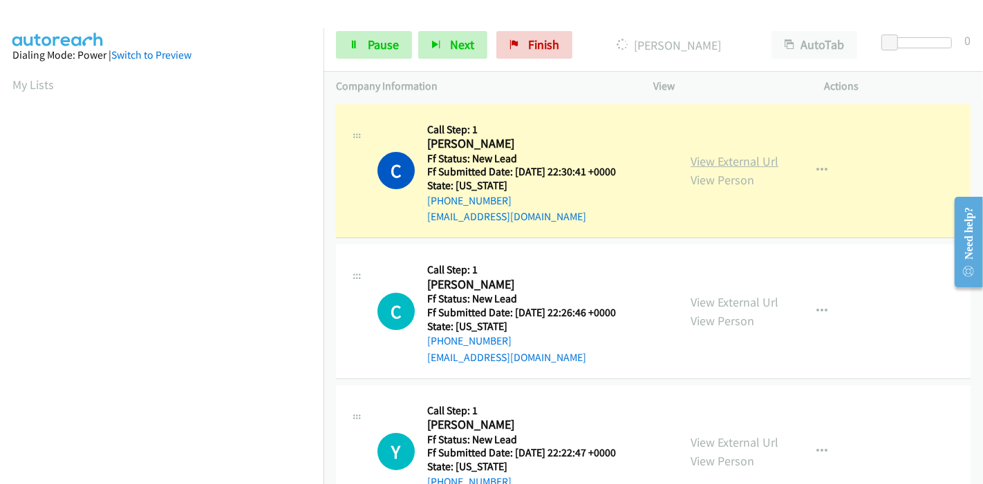
click at [730, 164] on link "View External Url" at bounding box center [734, 161] width 88 height 16
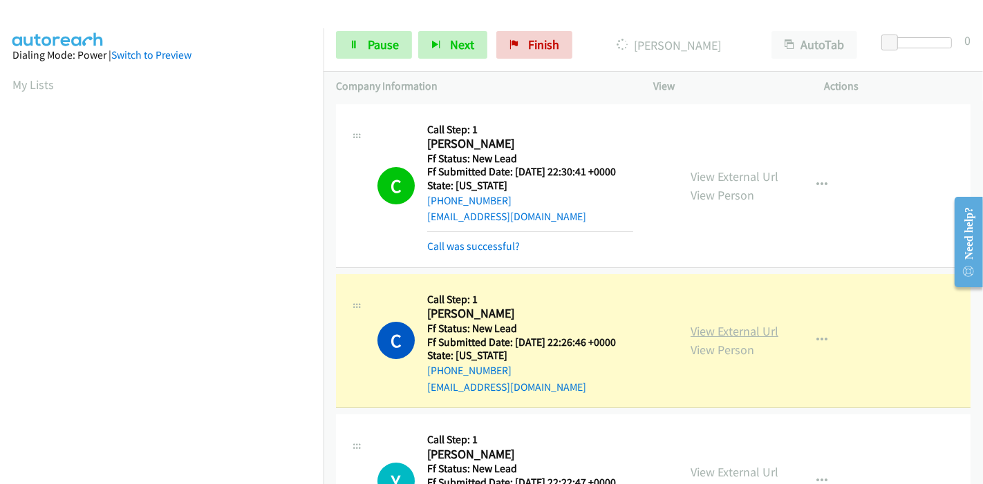
click at [699, 325] on link "View External Url" at bounding box center [734, 331] width 88 height 16
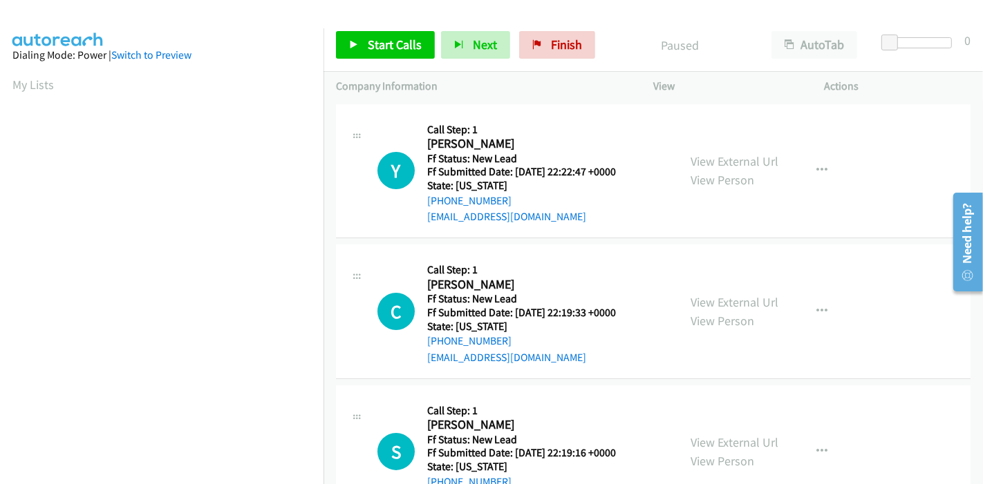
scroll to position [230, 0]
click at [390, 54] on link "Start Calls" at bounding box center [385, 45] width 99 height 28
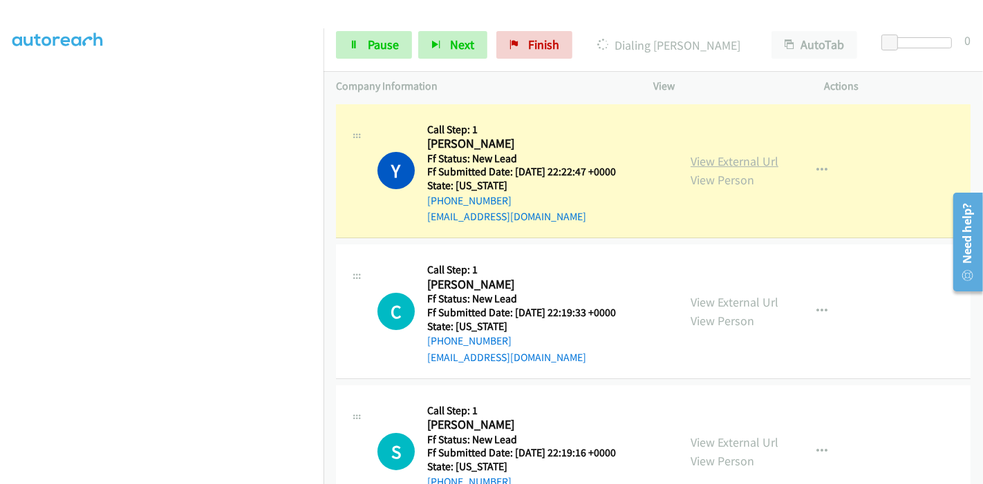
click at [752, 165] on link "View External Url" at bounding box center [734, 161] width 88 height 16
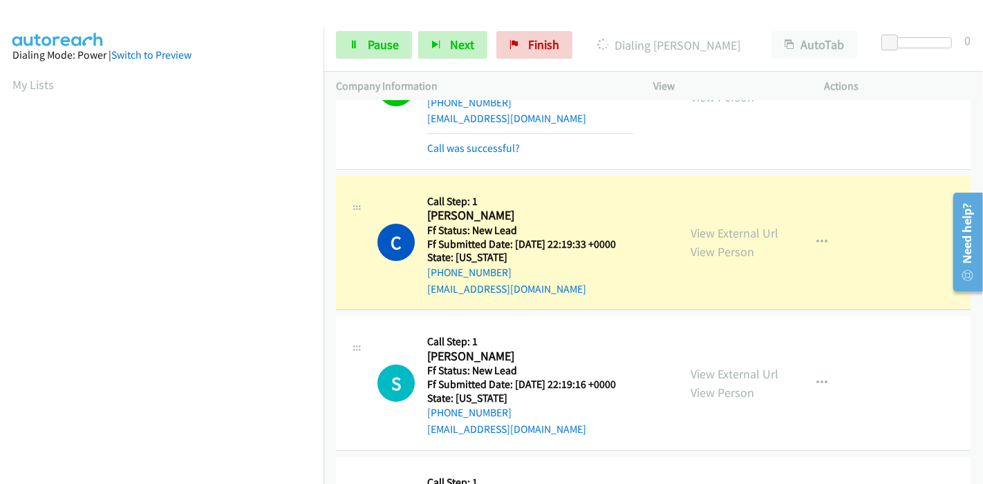
scroll to position [153, 0]
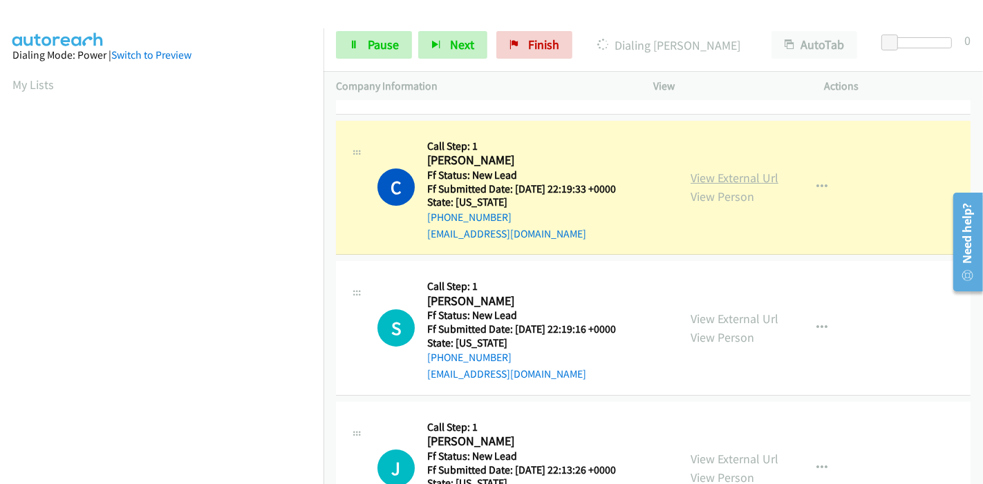
click at [766, 175] on link "View External Url" at bounding box center [734, 178] width 88 height 16
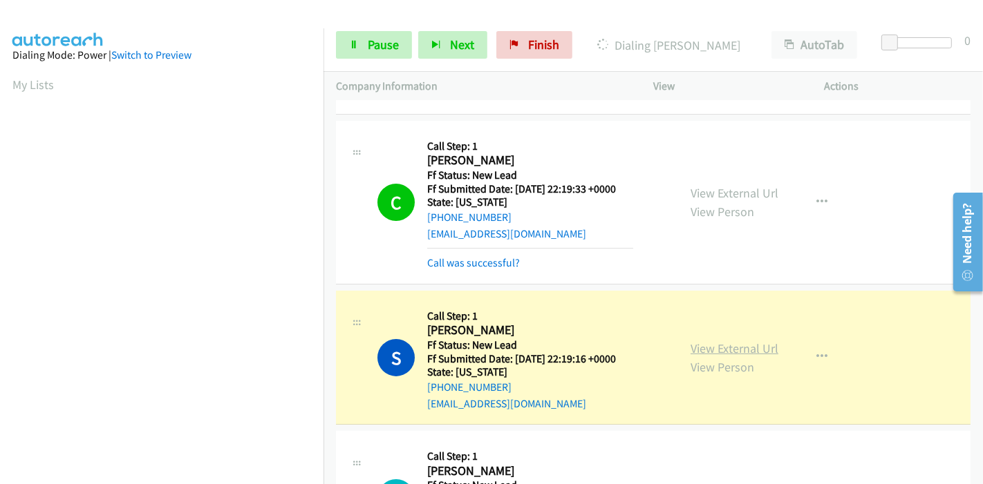
click at [732, 343] on link "View External Url" at bounding box center [734, 349] width 88 height 16
click at [367, 56] on link "Pause" at bounding box center [374, 45] width 76 height 28
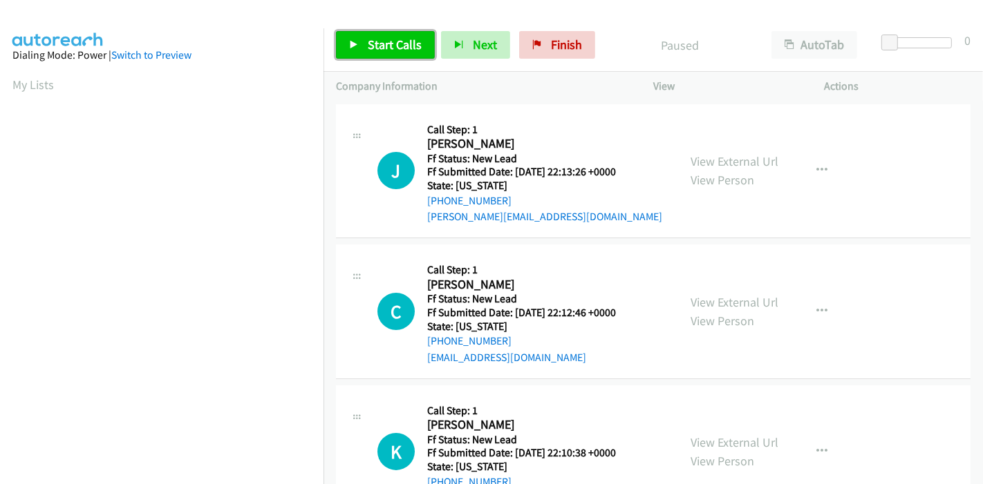
click at [371, 43] on span "Start Calls" at bounding box center [395, 45] width 54 height 16
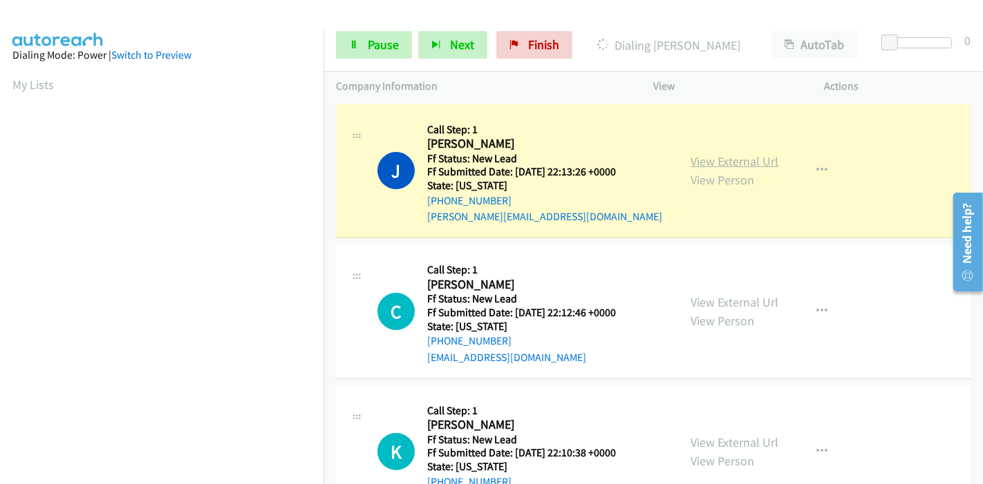
click at [700, 159] on link "View External Url" at bounding box center [734, 161] width 88 height 16
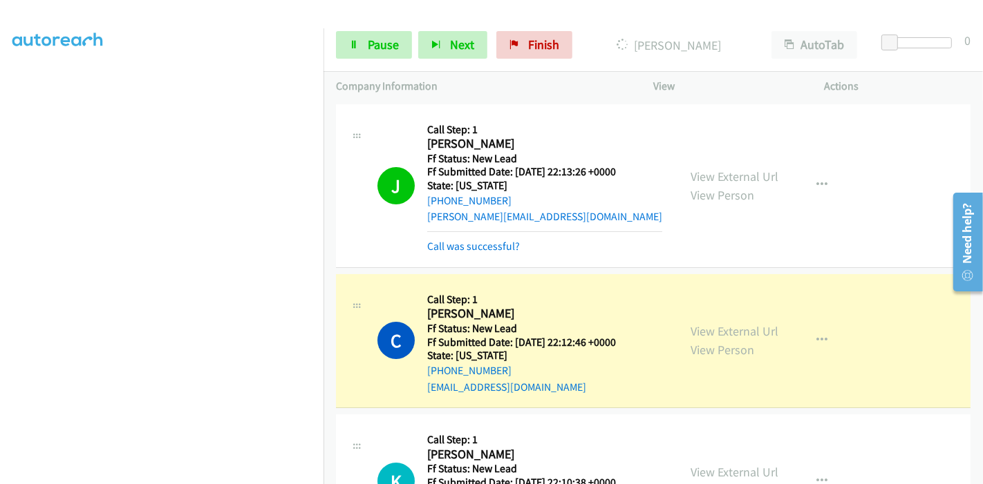
scroll to position [77, 0]
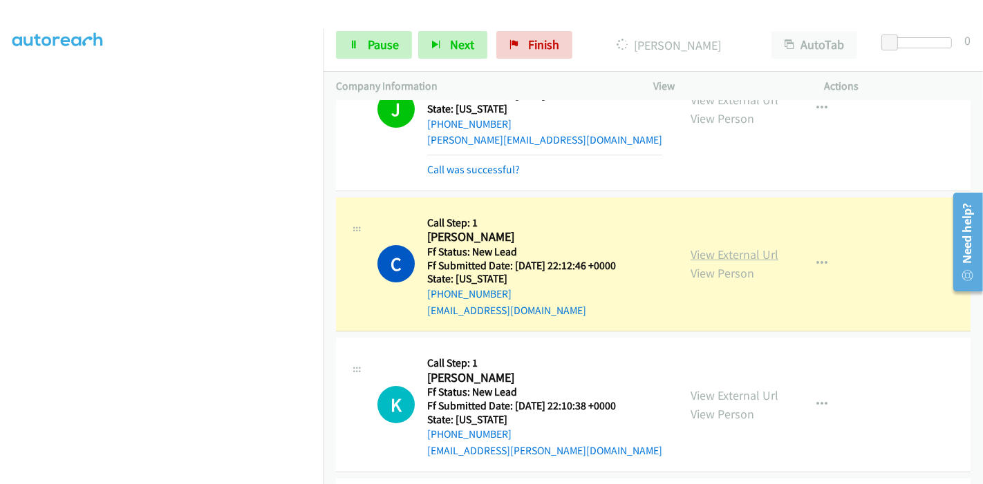
click at [738, 247] on link "View External Url" at bounding box center [734, 255] width 88 height 16
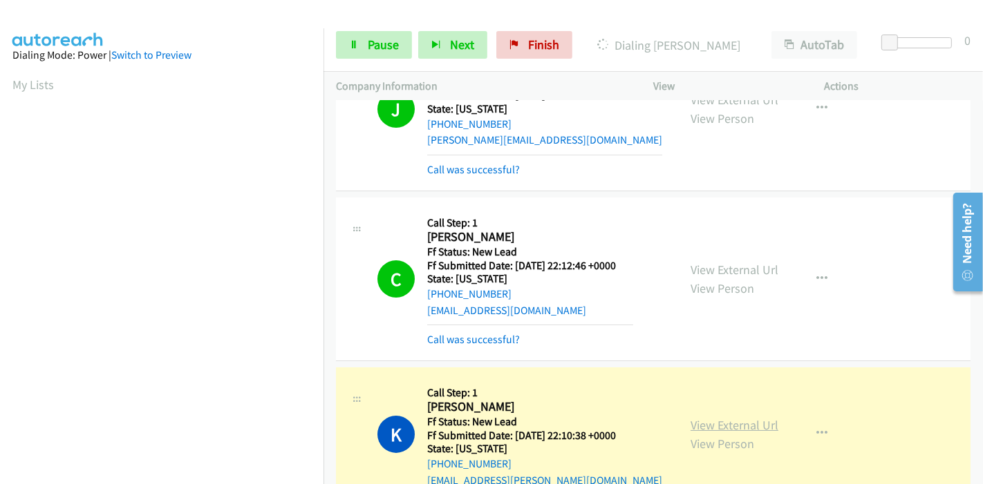
click at [736, 422] on link "View External Url" at bounding box center [734, 425] width 88 height 16
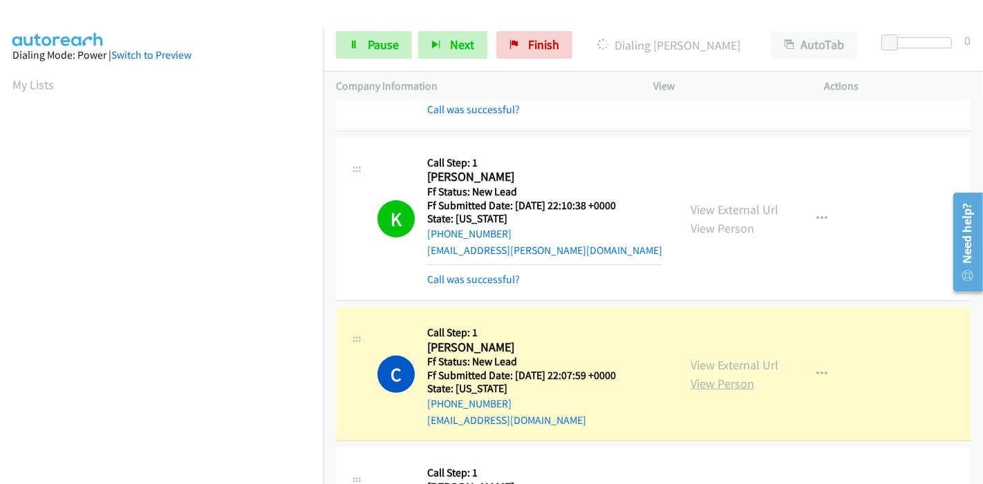
scroll to position [292, 0]
click at [694, 360] on link "View External Url" at bounding box center [734, 365] width 88 height 16
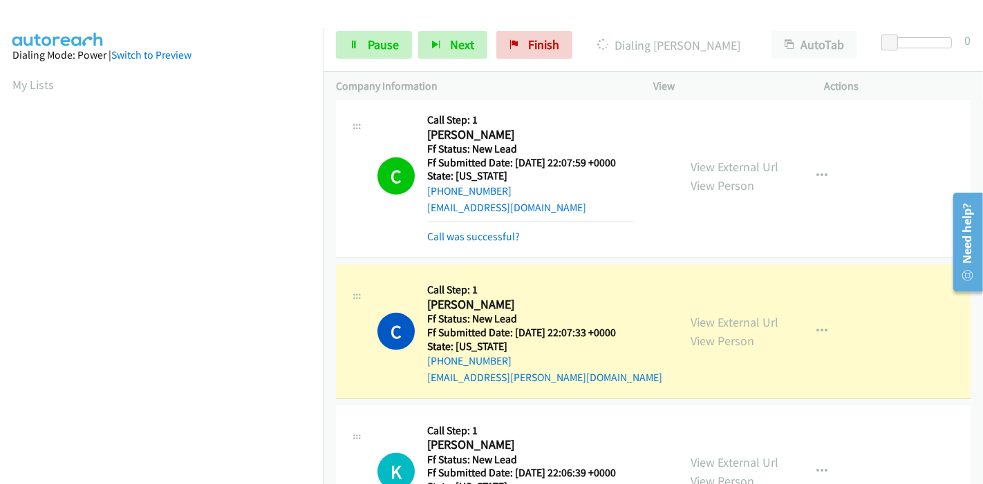
scroll to position [537, 0]
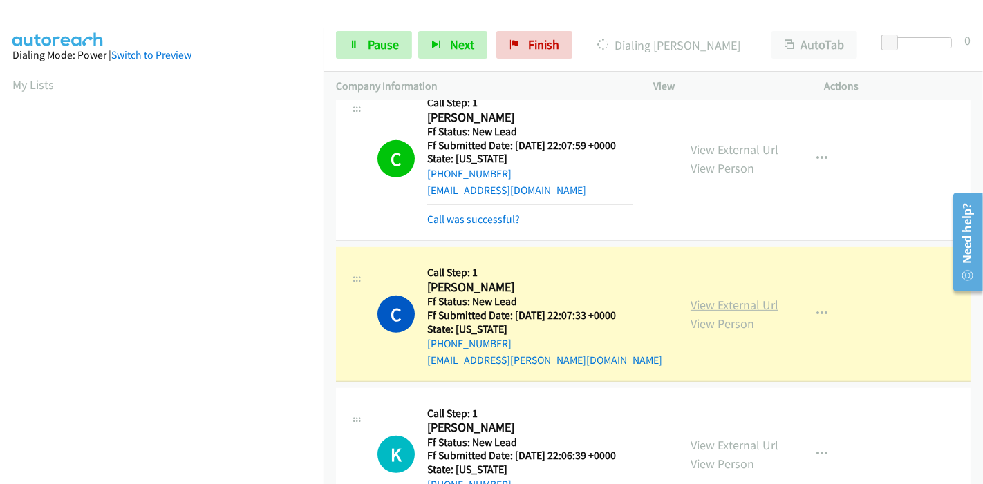
click at [708, 301] on link "View External Url" at bounding box center [734, 305] width 88 height 16
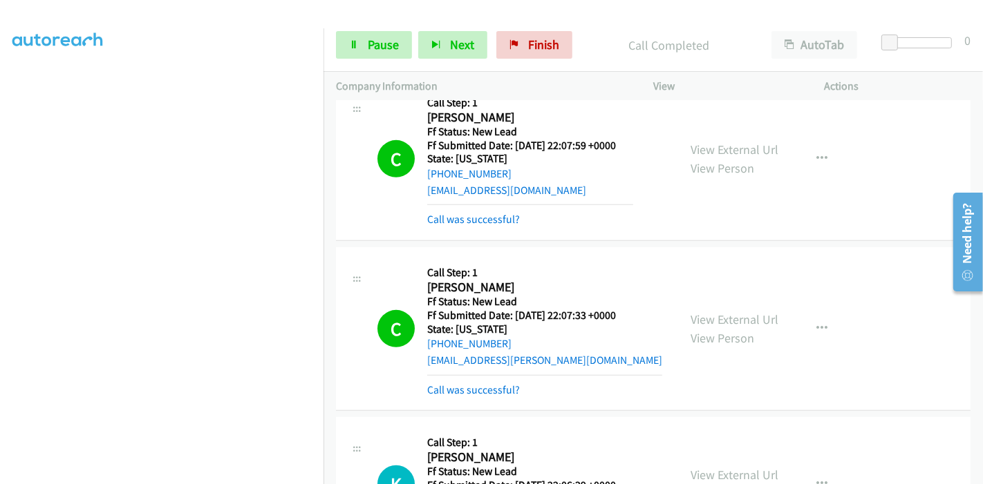
scroll to position [614, 0]
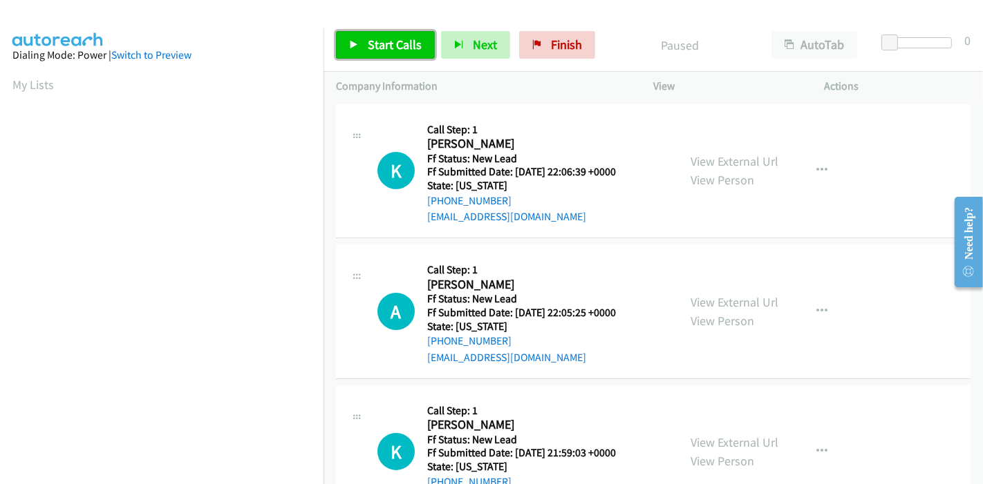
click at [372, 46] on span "Start Calls" at bounding box center [395, 45] width 54 height 16
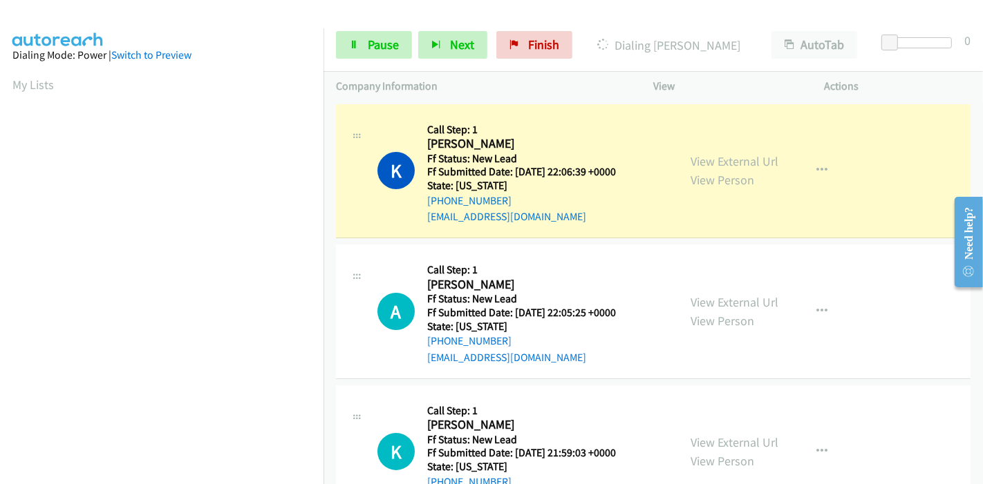
scroll to position [292, 0]
click at [690, 156] on link "View External Url" at bounding box center [734, 161] width 88 height 16
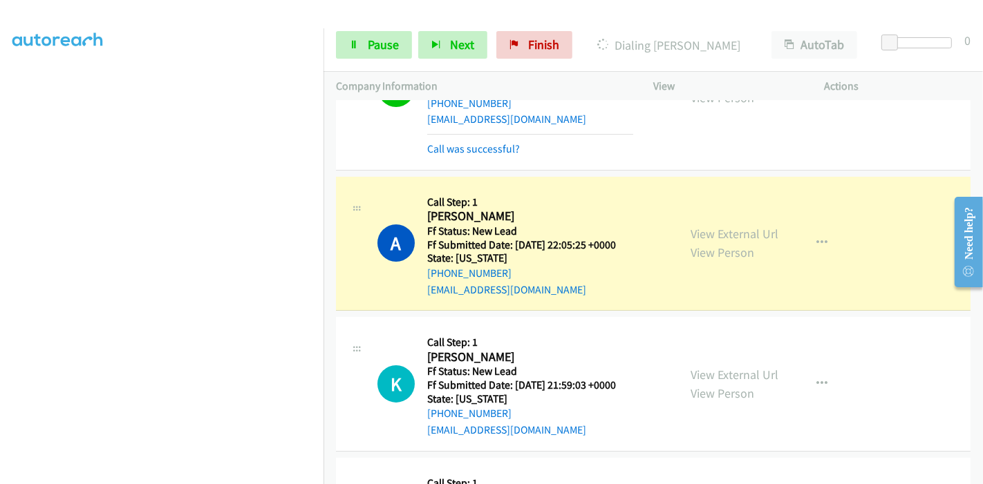
scroll to position [153, 0]
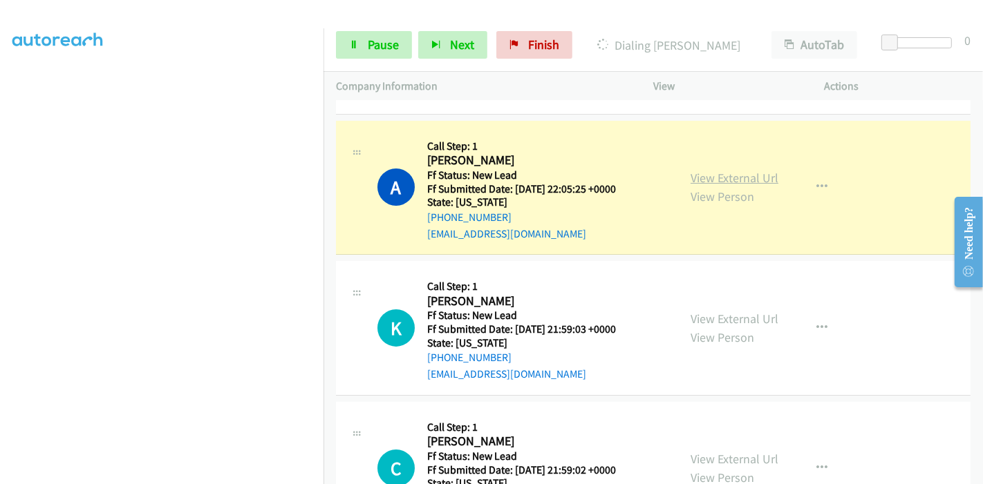
click at [690, 176] on link "View External Url" at bounding box center [734, 178] width 88 height 16
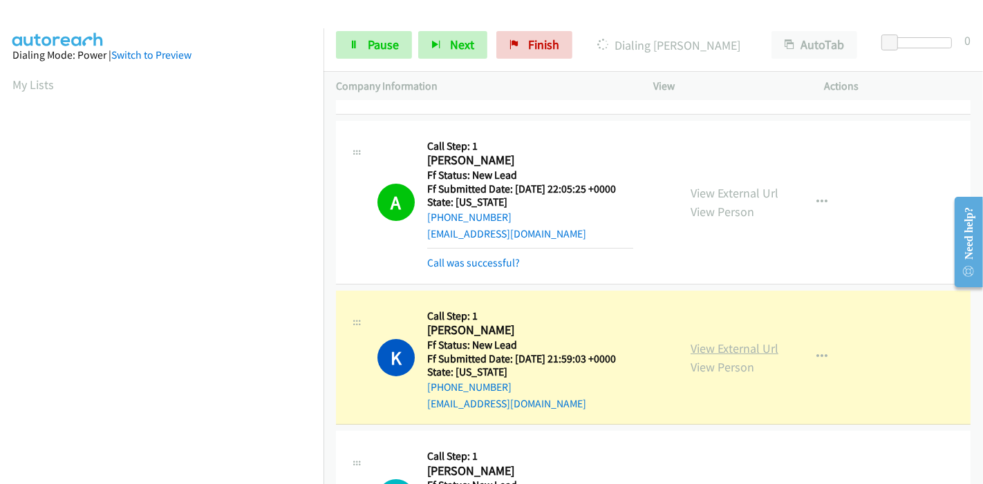
click at [691, 341] on link "View External Url" at bounding box center [734, 349] width 88 height 16
click at [365, 42] on link "Pause" at bounding box center [374, 45] width 76 height 28
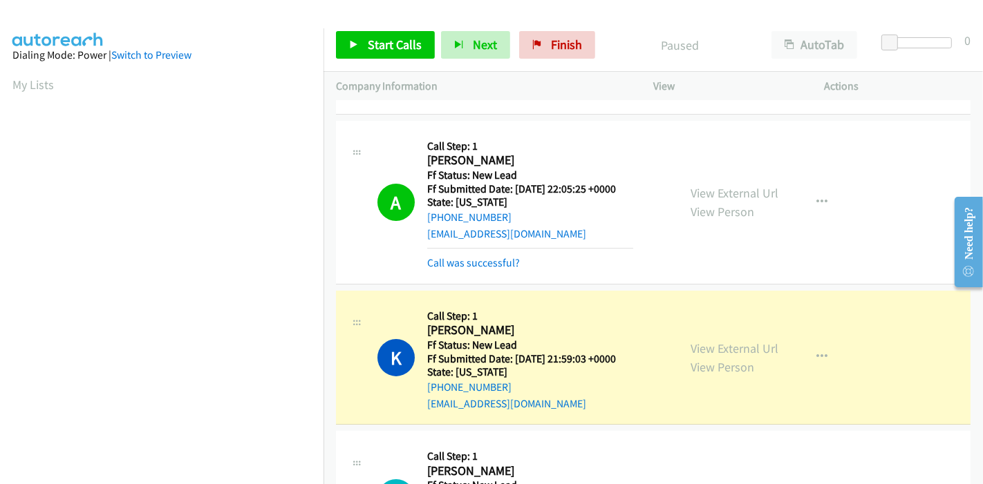
scroll to position [292, 0]
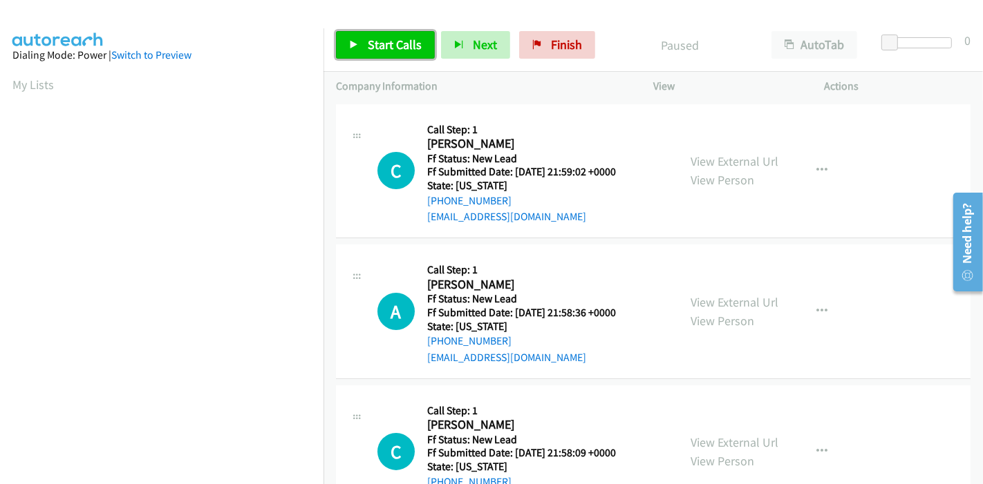
click at [383, 44] on span "Start Calls" at bounding box center [395, 45] width 54 height 16
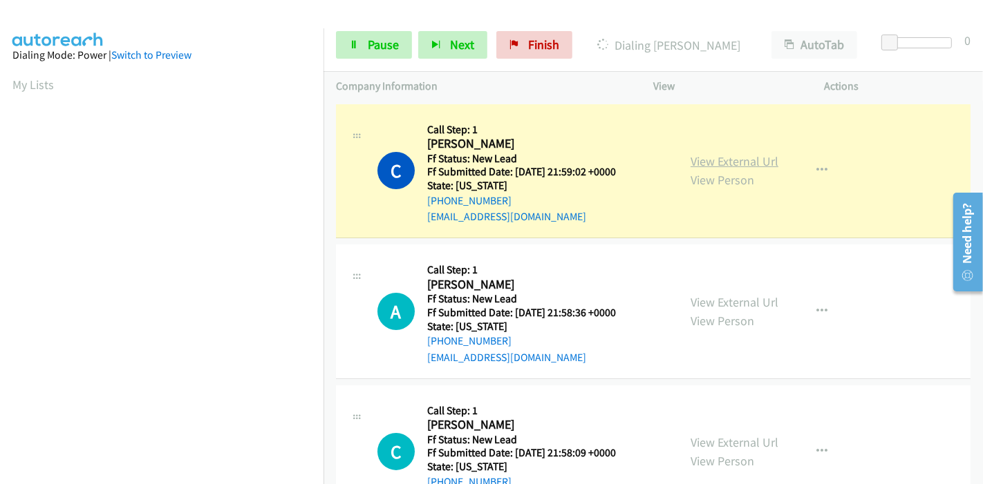
click at [701, 165] on link "View External Url" at bounding box center [734, 161] width 88 height 16
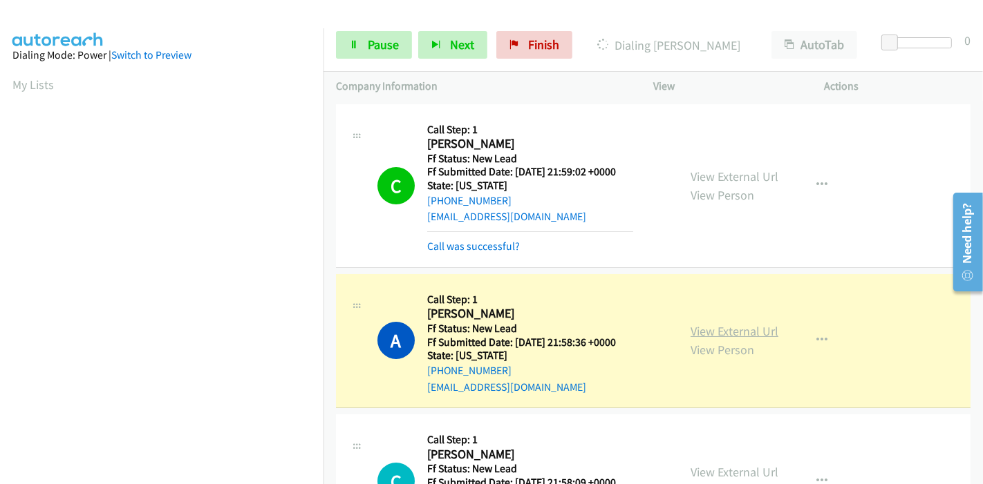
click at [716, 328] on link "View External Url" at bounding box center [734, 331] width 88 height 16
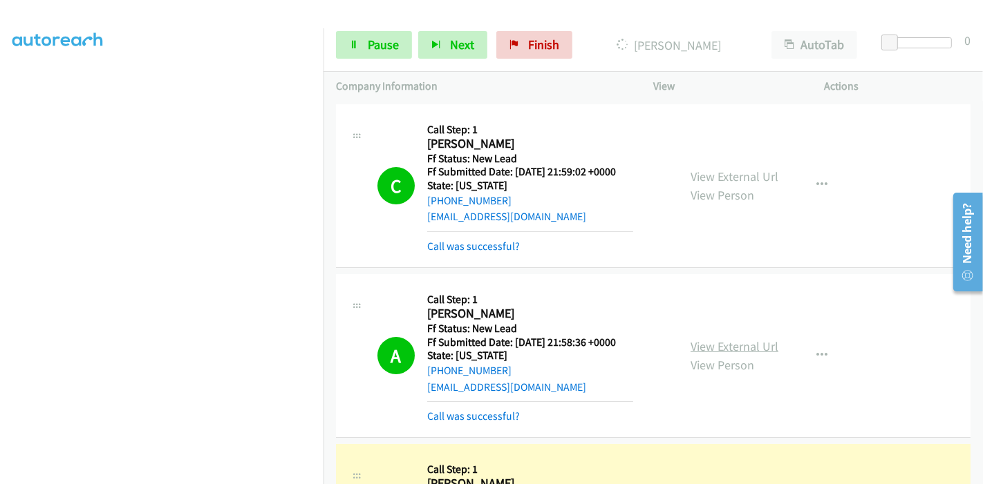
click at [690, 347] on link "View External Url" at bounding box center [734, 347] width 88 height 16
click at [379, 48] on span "Pause" at bounding box center [383, 45] width 31 height 16
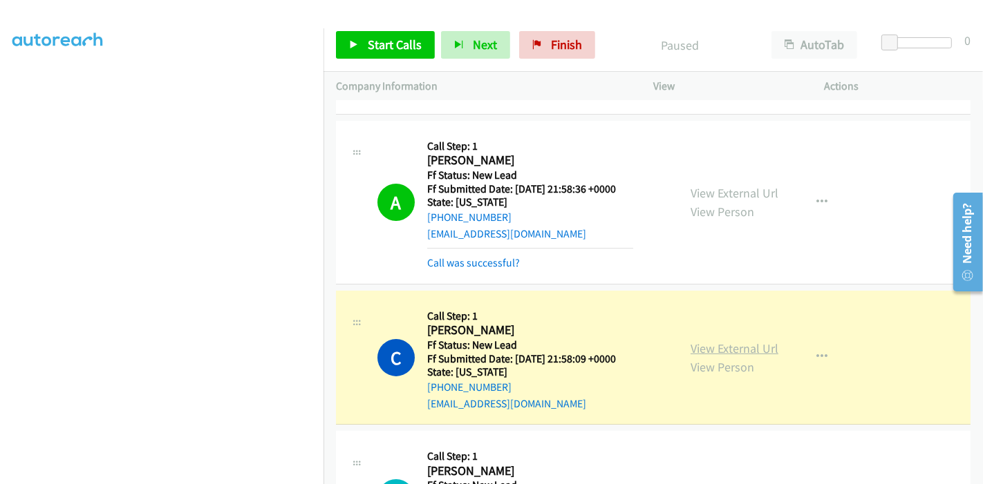
click at [694, 347] on link "View External Url" at bounding box center [734, 349] width 88 height 16
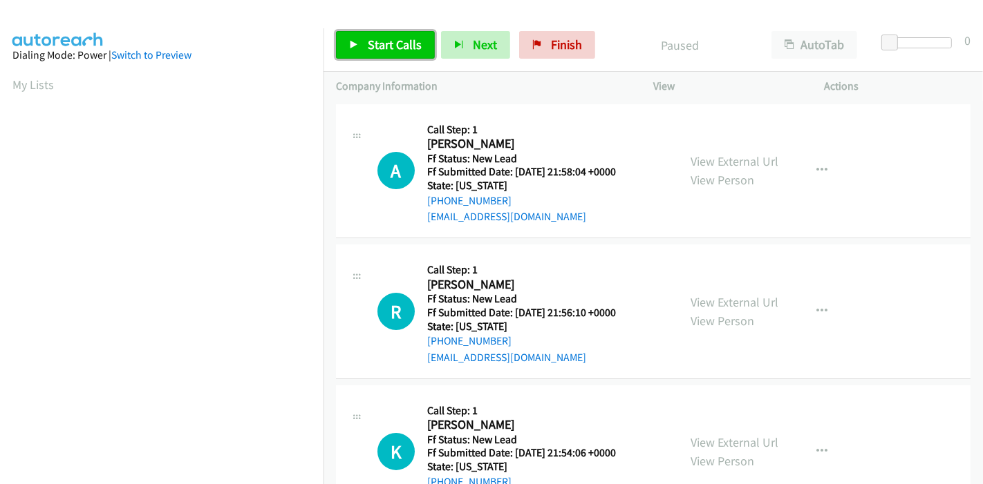
click at [389, 53] on link "Start Calls" at bounding box center [385, 45] width 99 height 28
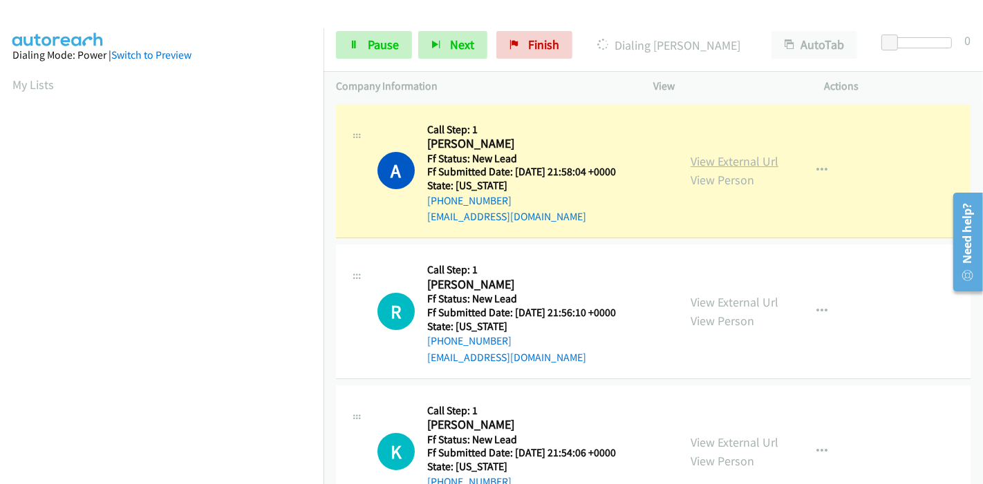
click at [720, 161] on link "View External Url" at bounding box center [734, 161] width 88 height 16
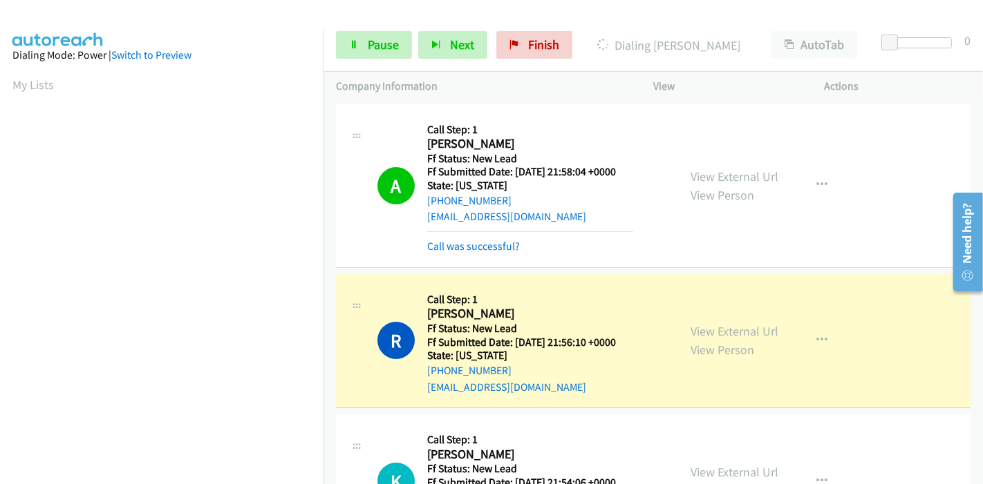
scroll to position [292, 0]
click at [724, 328] on link "View External Url" at bounding box center [734, 331] width 88 height 16
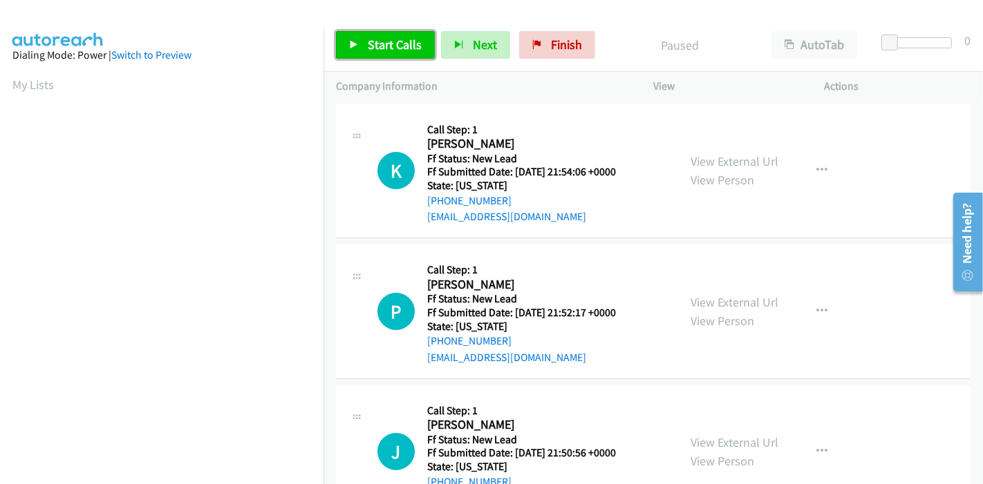
click at [346, 47] on link "Start Calls" at bounding box center [385, 45] width 99 height 28
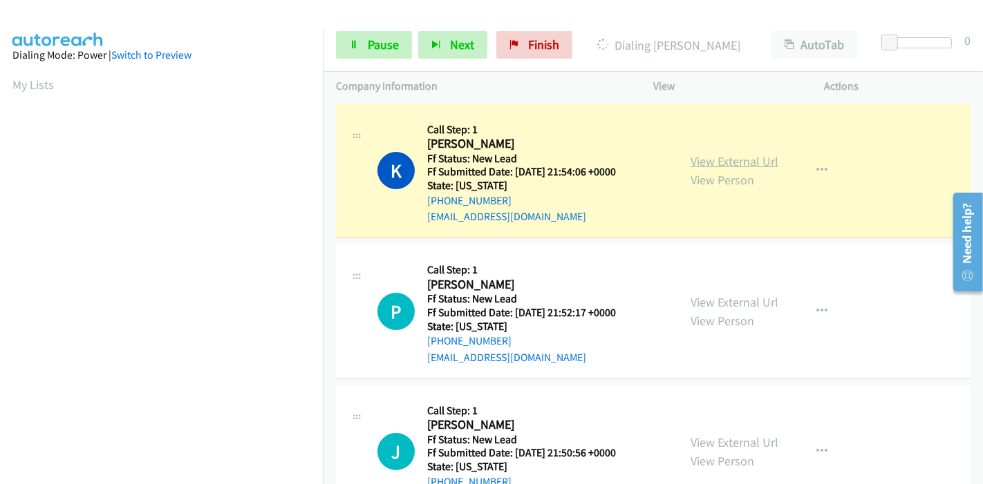
click at [757, 161] on link "View External Url" at bounding box center [734, 161] width 88 height 16
click at [365, 47] on link "Pause" at bounding box center [374, 45] width 76 height 28
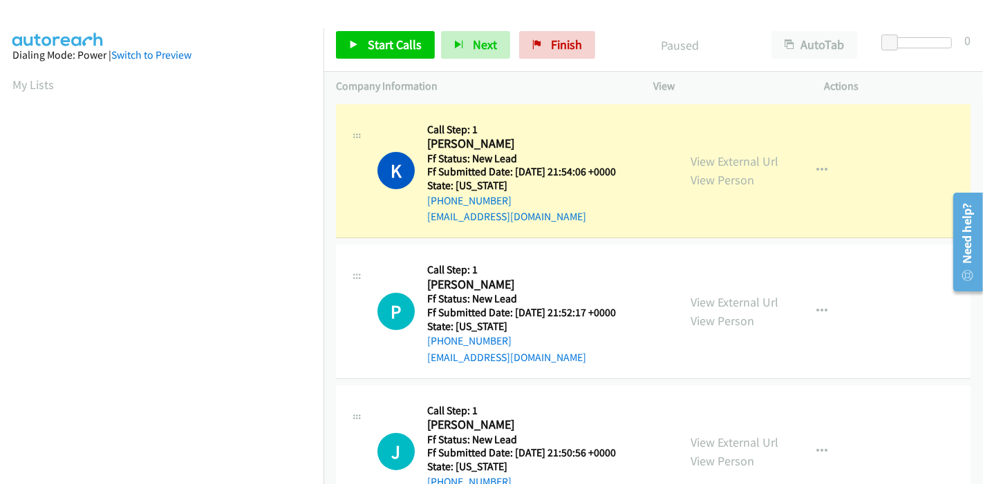
scroll to position [292, 0]
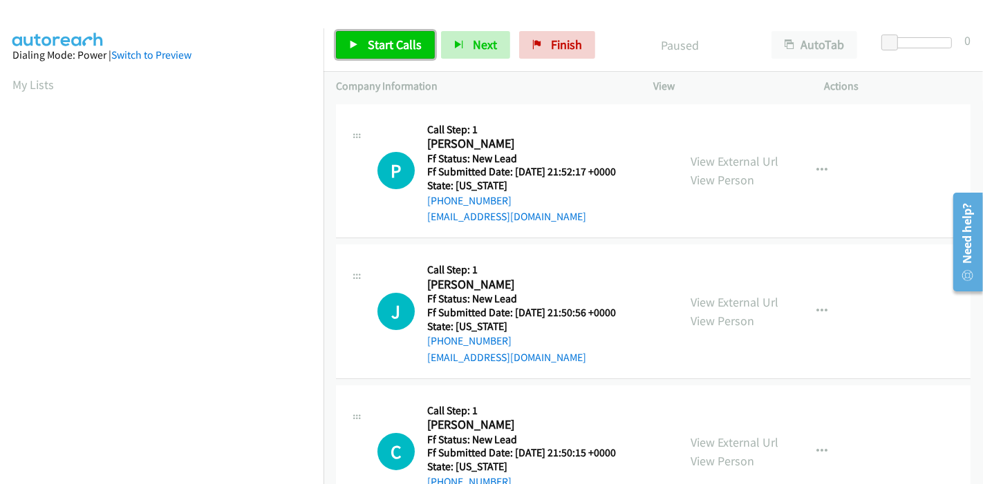
click at [375, 31] on link "Start Calls" at bounding box center [385, 45] width 99 height 28
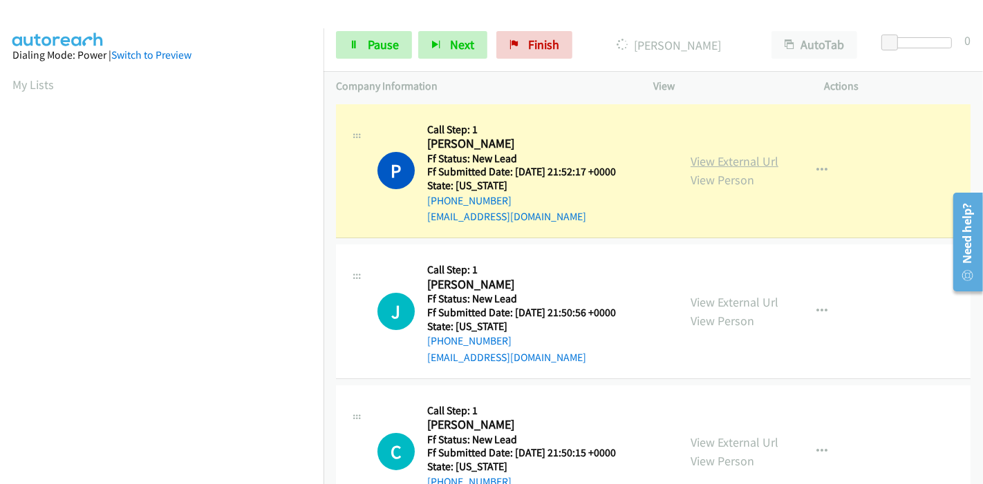
click at [712, 159] on link "View External Url" at bounding box center [734, 161] width 88 height 16
click at [381, 46] on span "Pause" at bounding box center [383, 45] width 31 height 16
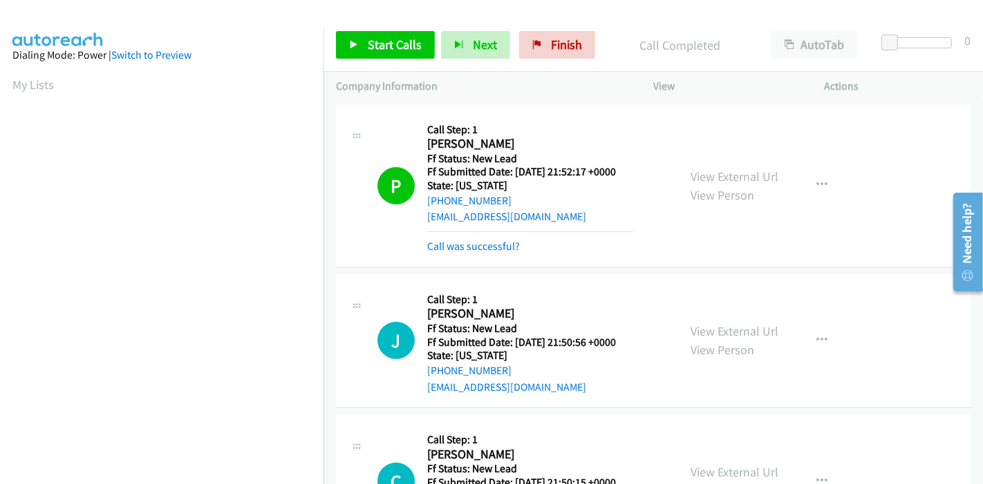
scroll to position [292, 0]
click at [370, 37] on span "Start Calls" at bounding box center [395, 45] width 54 height 16
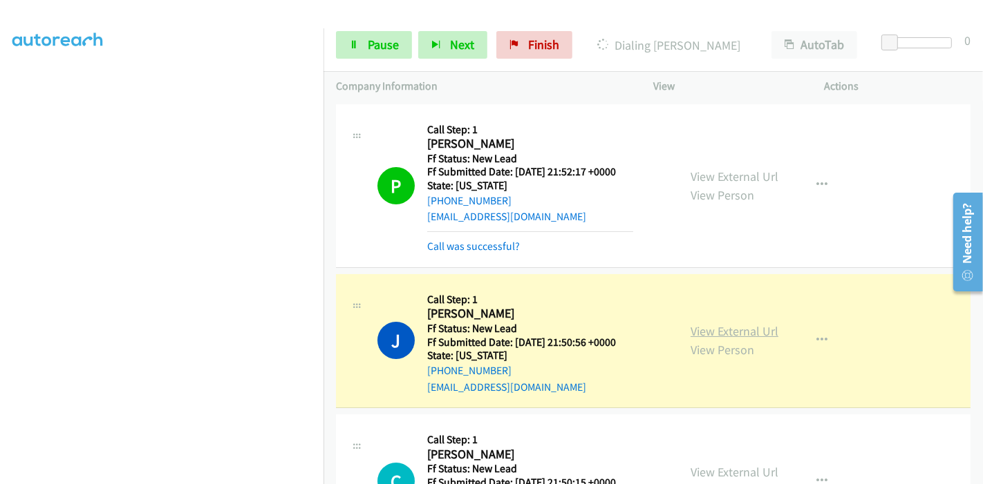
click at [752, 330] on link "View External Url" at bounding box center [734, 331] width 88 height 16
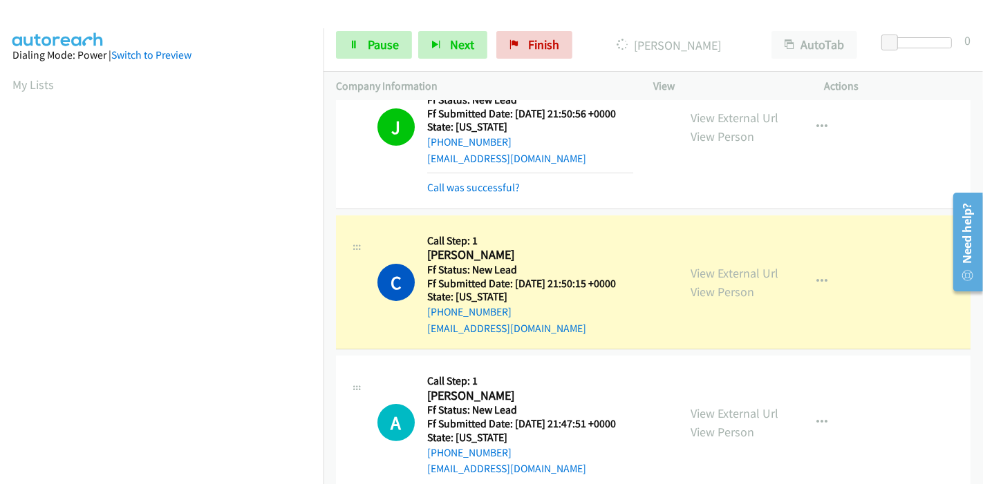
scroll to position [230, 0]
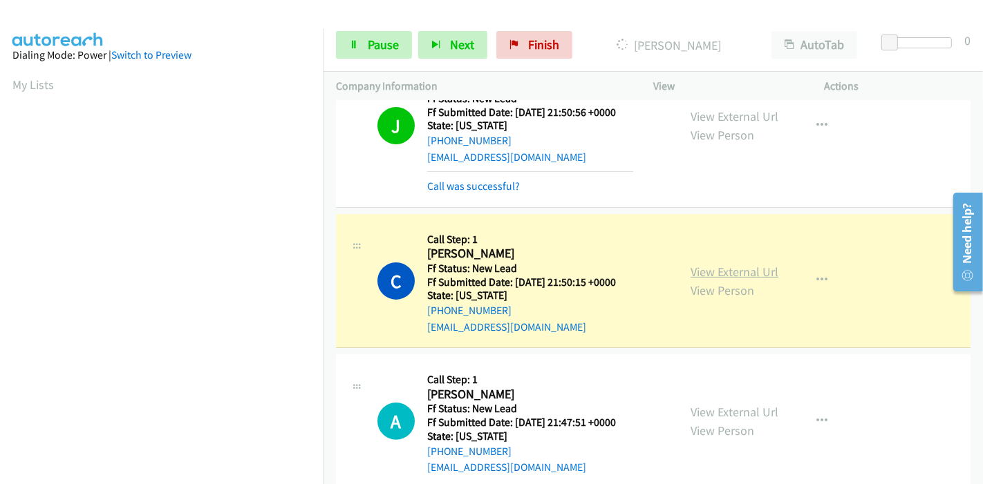
click at [731, 276] on link "View External Url" at bounding box center [734, 272] width 88 height 16
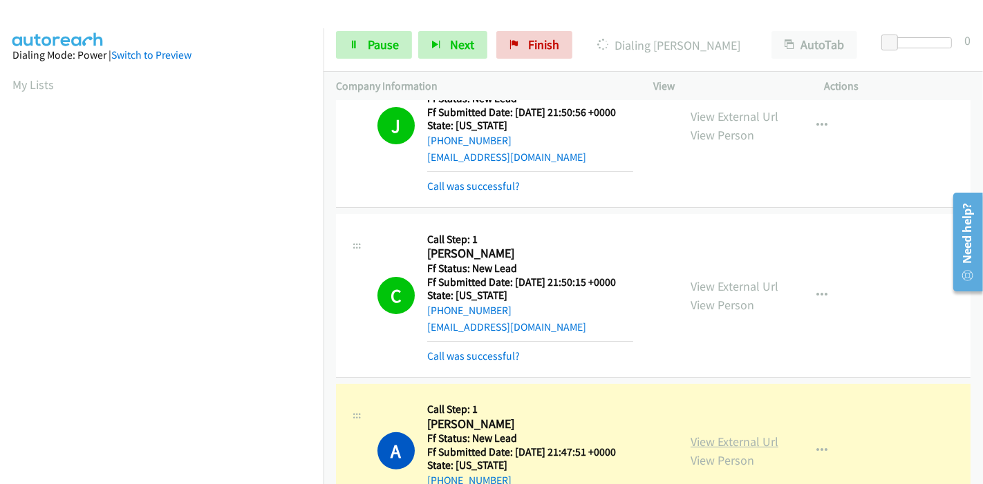
click at [690, 438] on link "View External Url" at bounding box center [734, 442] width 88 height 16
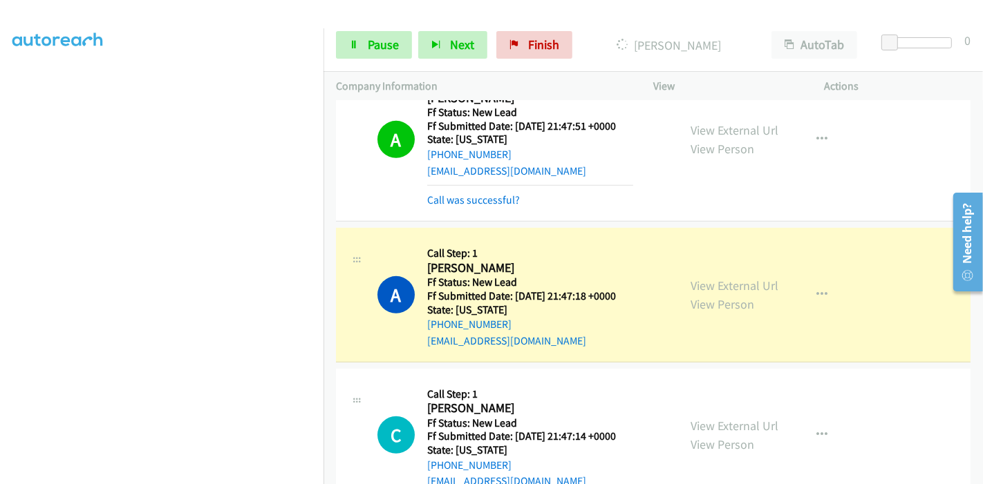
scroll to position [614, 0]
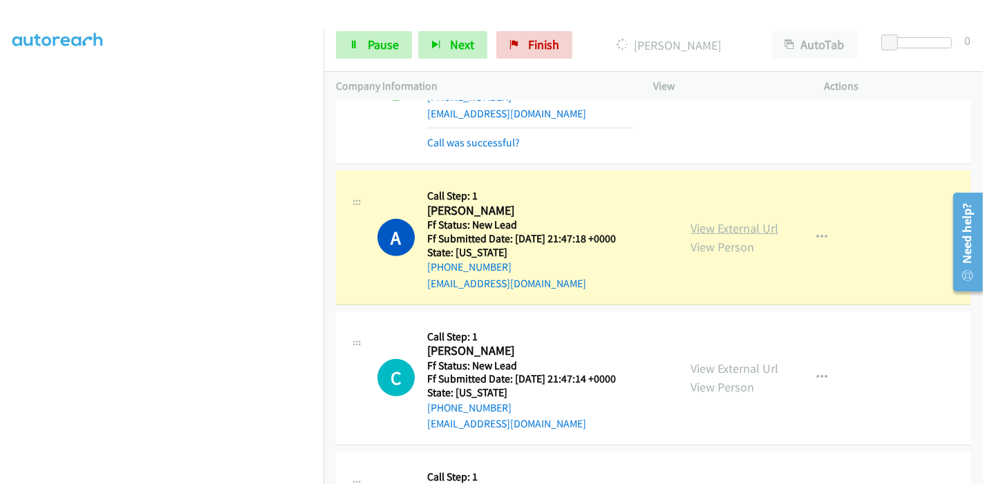
click at [712, 230] on link "View External Url" at bounding box center [734, 228] width 88 height 16
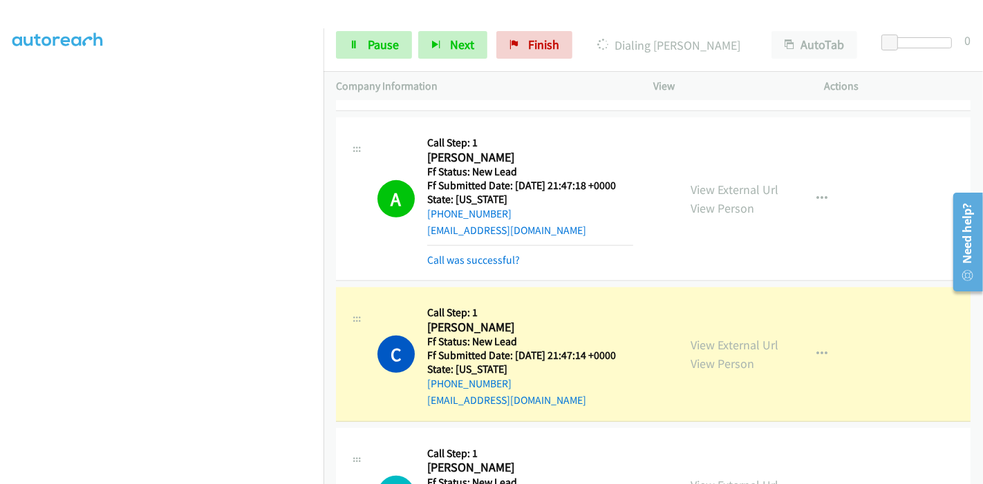
scroll to position [691, 0]
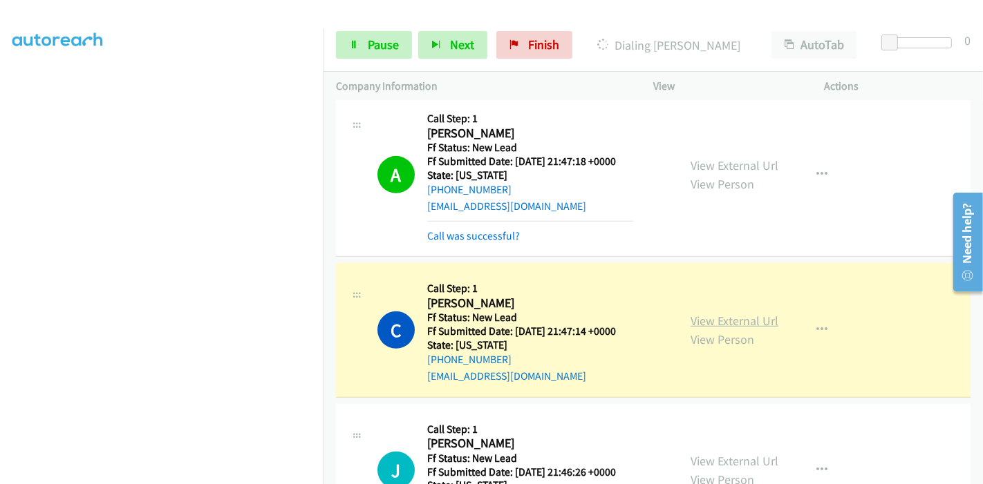
click at [705, 319] on link "View External Url" at bounding box center [734, 321] width 88 height 16
click at [361, 58] on link "Pause" at bounding box center [374, 45] width 76 height 28
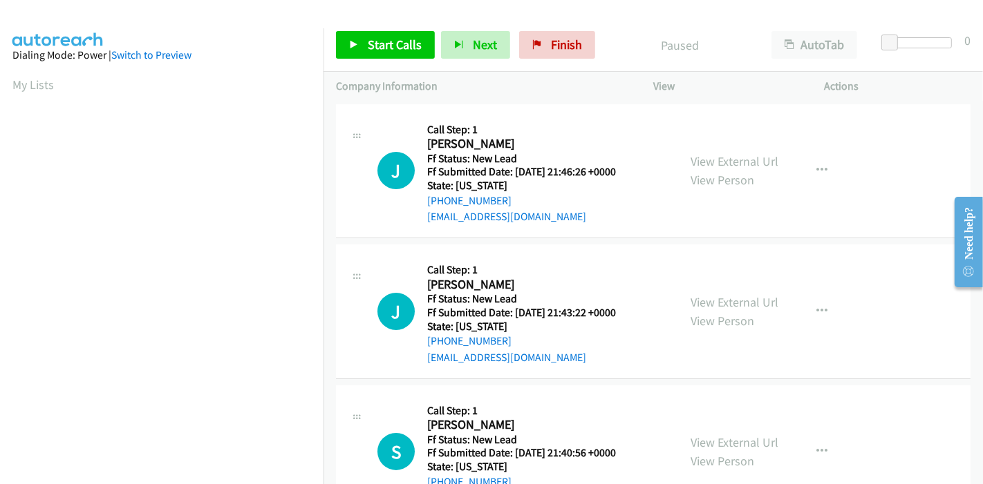
drag, startPoint x: 0, startPoint y: 0, endPoint x: 542, endPoint y: 180, distance: 571.7
click at [542, 180] on h5 "State: [US_STATE]" at bounding box center [530, 186] width 206 height 14
click at [400, 37] on span "Start Calls" at bounding box center [395, 45] width 54 height 16
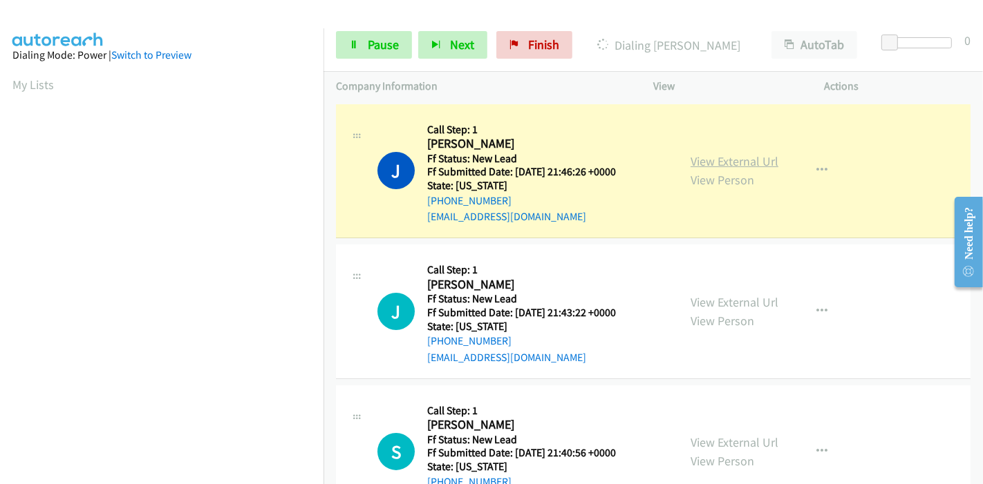
click at [736, 159] on link "View External Url" at bounding box center [734, 161] width 88 height 16
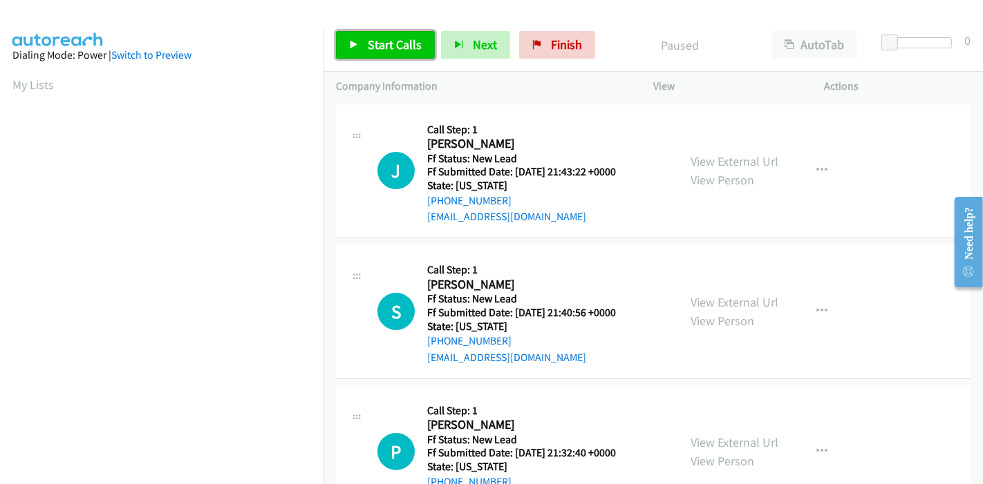
click at [349, 46] on icon at bounding box center [354, 46] width 10 height 10
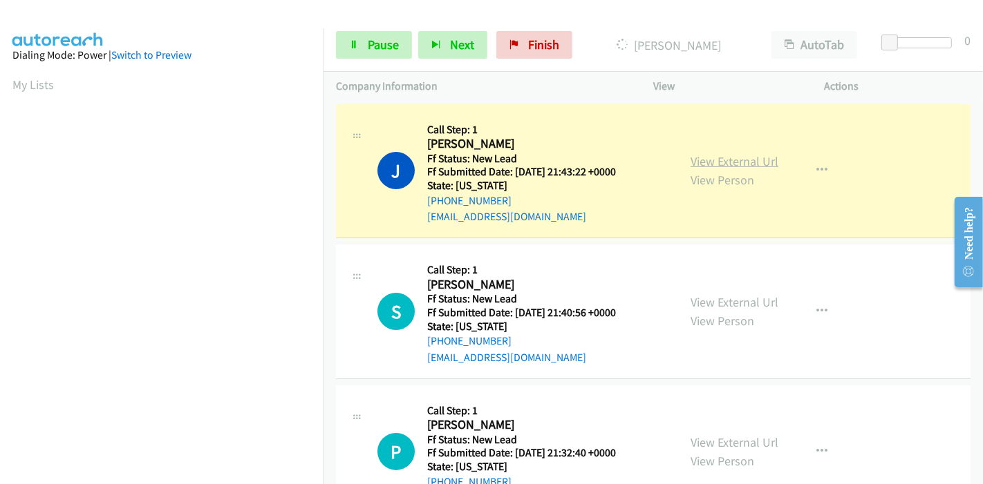
click at [762, 163] on link "View External Url" at bounding box center [734, 161] width 88 height 16
drag, startPoint x: 388, startPoint y: 46, endPoint x: 381, endPoint y: 48, distance: 7.9
click at [387, 46] on span "Pause" at bounding box center [383, 45] width 31 height 16
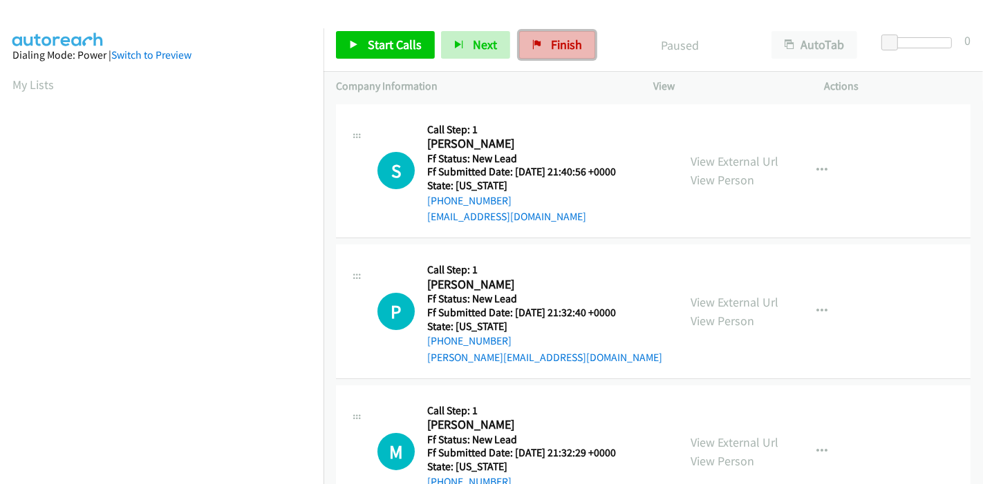
click at [556, 38] on span "Finish" at bounding box center [566, 45] width 31 height 16
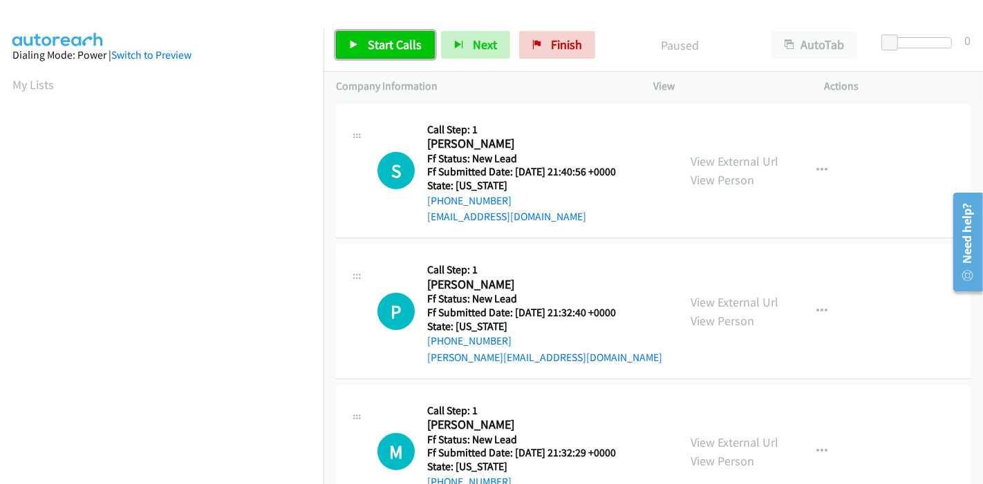
drag, startPoint x: 417, startPoint y: 38, endPoint x: 412, endPoint y: 10, distance: 28.2
click at [417, 38] on span "Start Calls" at bounding box center [395, 45] width 54 height 16
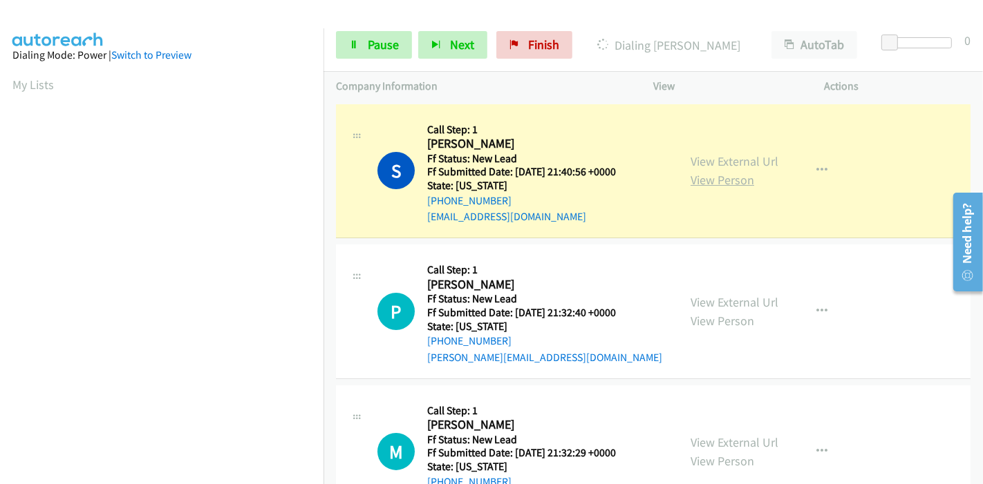
click at [742, 172] on link "View Person" at bounding box center [722, 180] width 64 height 16
click at [755, 162] on link "View External Url" at bounding box center [734, 161] width 88 height 16
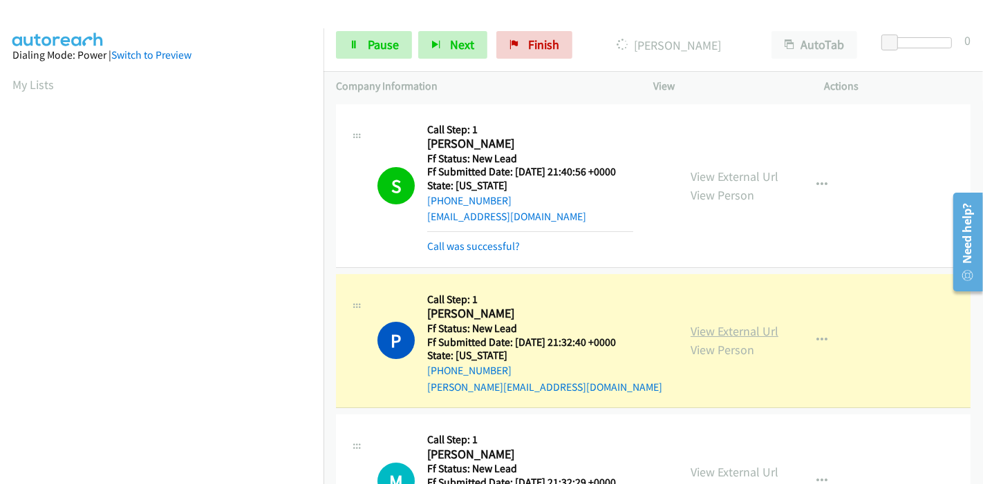
click at [708, 328] on link "View External Url" at bounding box center [734, 331] width 88 height 16
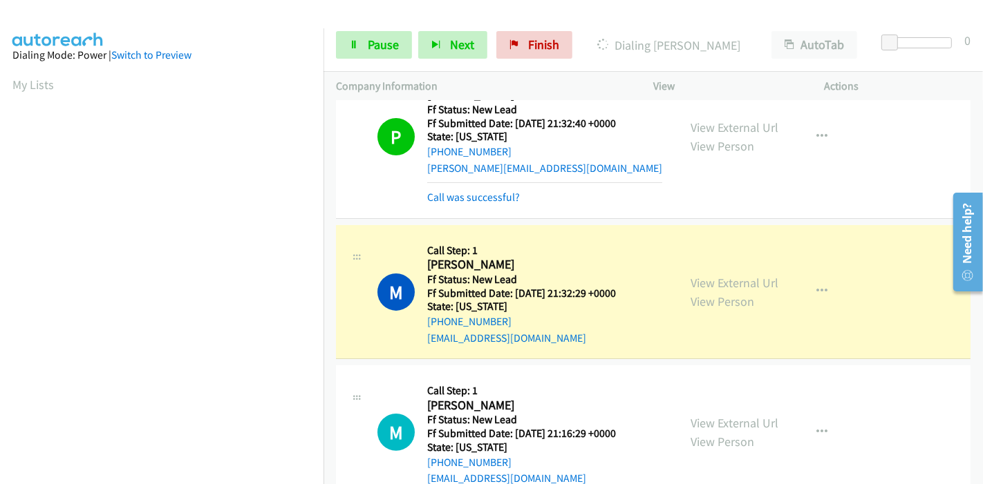
scroll to position [230, 0]
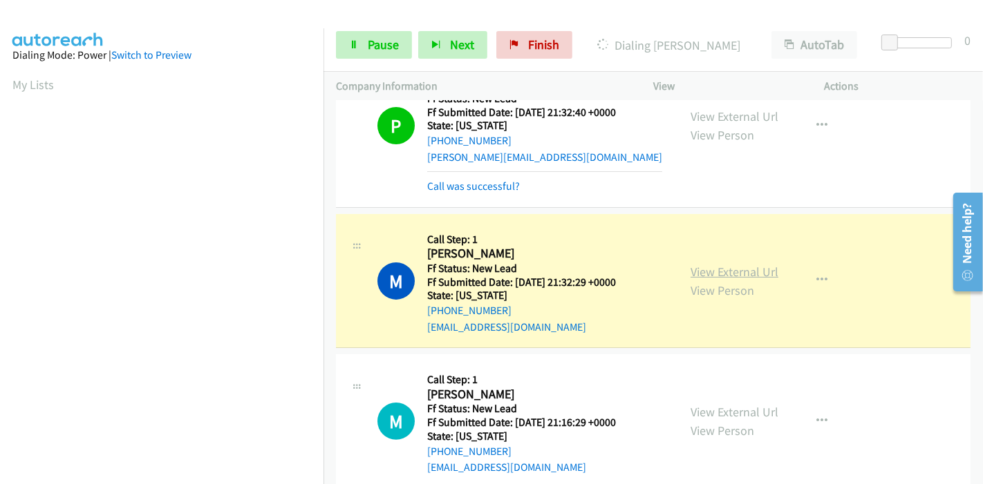
click at [746, 277] on link "View External Url" at bounding box center [734, 272] width 88 height 16
click at [387, 51] on span "Pause" at bounding box center [383, 45] width 31 height 16
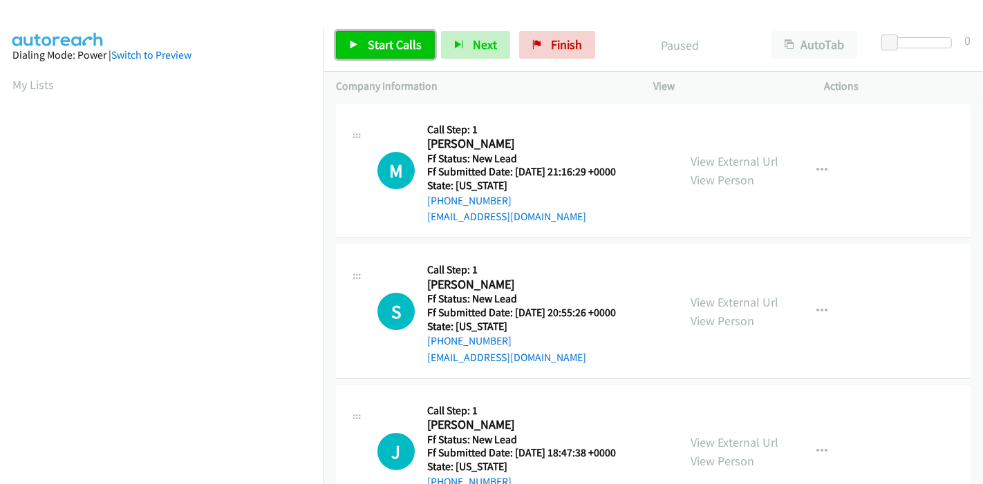
click at [379, 31] on link "Start Calls" at bounding box center [385, 45] width 99 height 28
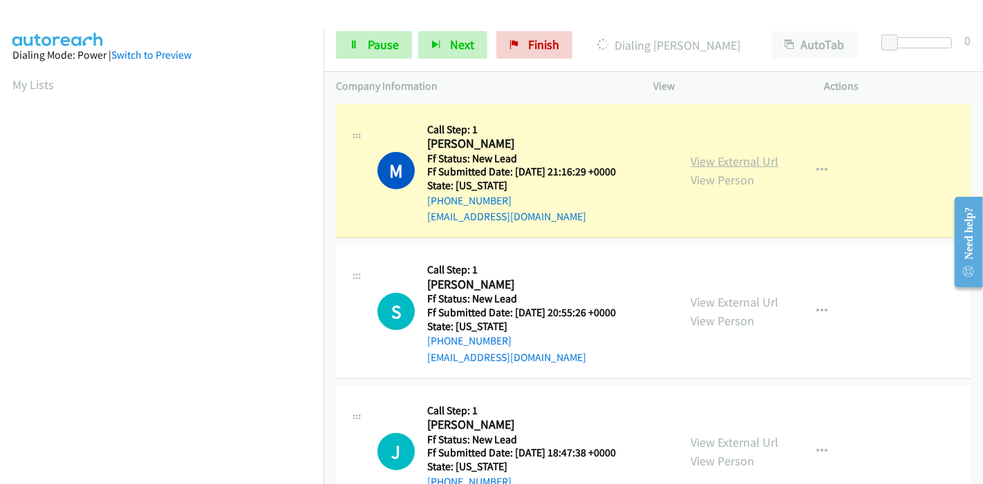
click at [710, 164] on link "View External Url" at bounding box center [734, 161] width 88 height 16
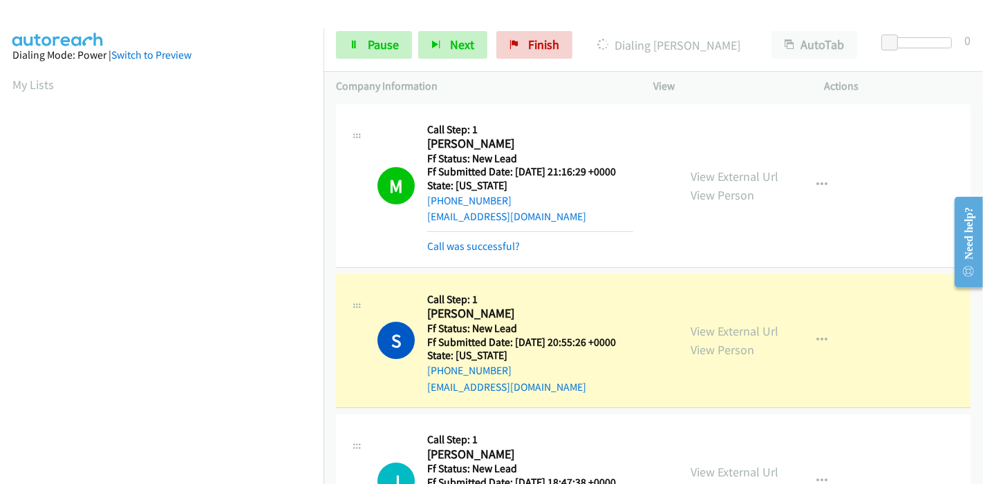
scroll to position [292, 0]
click at [738, 334] on link "View External Url" at bounding box center [734, 331] width 88 height 16
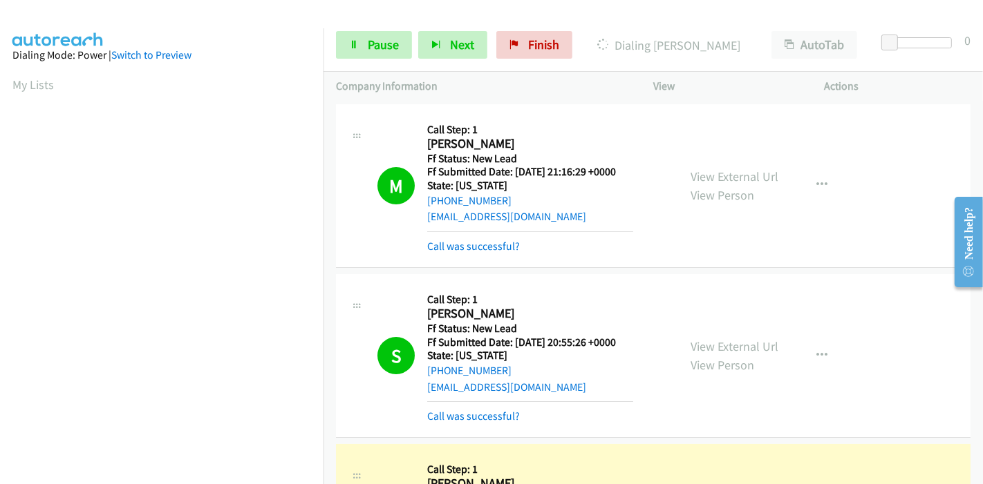
scroll to position [230, 0]
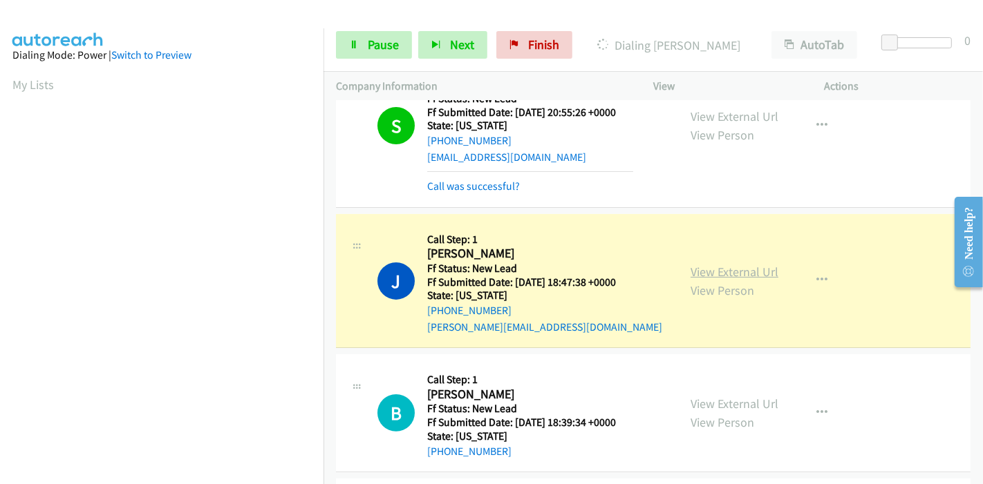
click at [744, 267] on link "View External Url" at bounding box center [734, 272] width 88 height 16
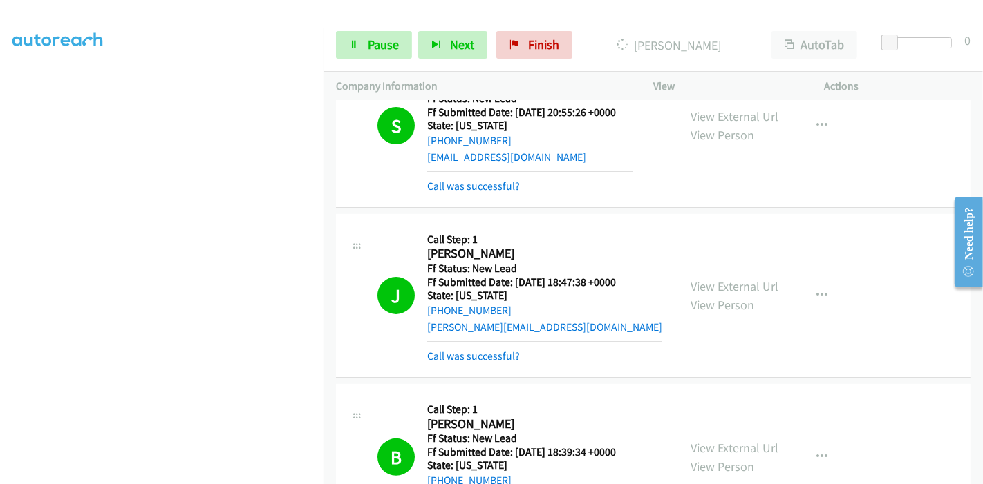
scroll to position [460, 0]
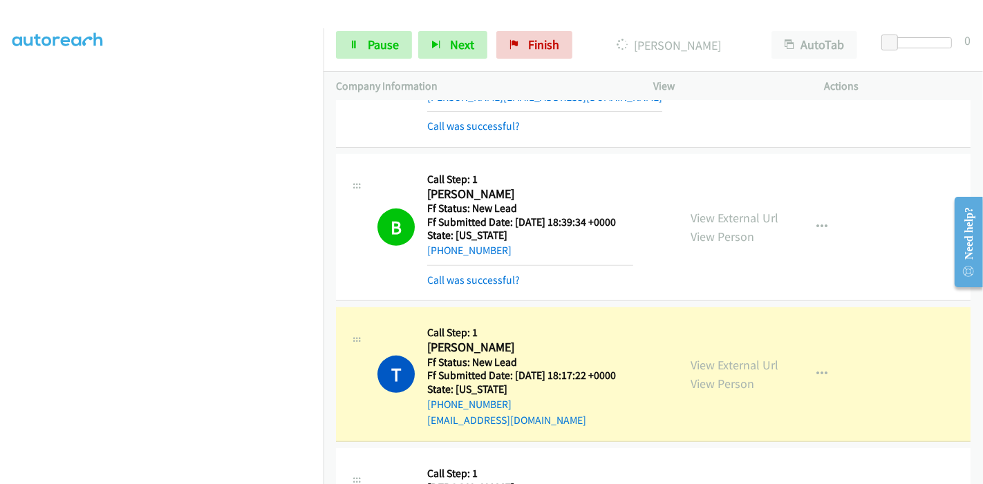
click at [726, 204] on div "View External Url View Person View External Url Schedule/Manage Callback Skip C…" at bounding box center [770, 228] width 184 height 122
click at [726, 212] on link "View External Url" at bounding box center [734, 218] width 88 height 16
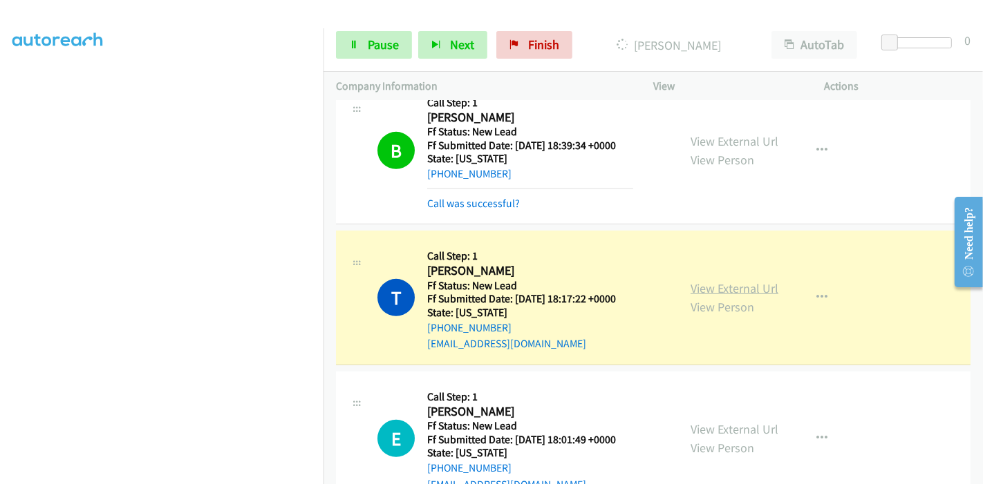
click at [762, 287] on link "View External Url" at bounding box center [734, 289] width 88 height 16
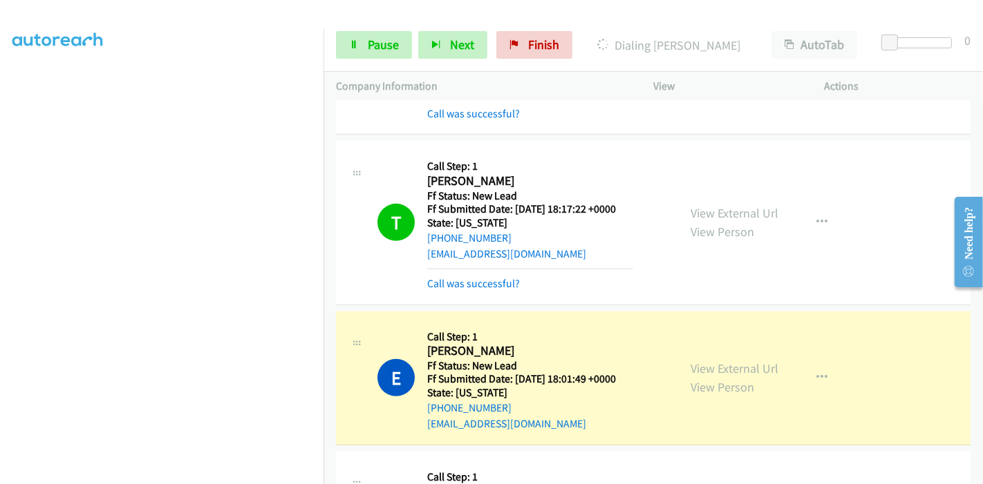
scroll to position [768, 0]
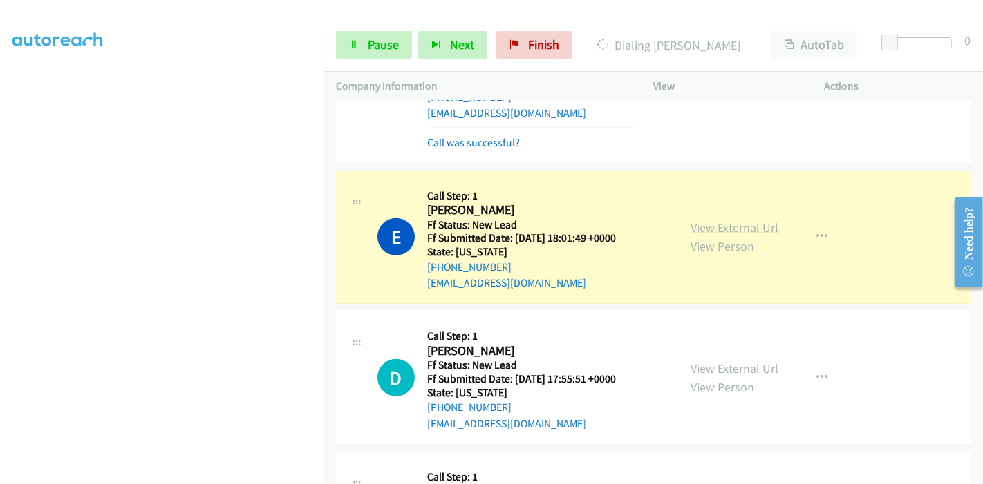
click at [693, 231] on link "View External Url" at bounding box center [734, 228] width 88 height 16
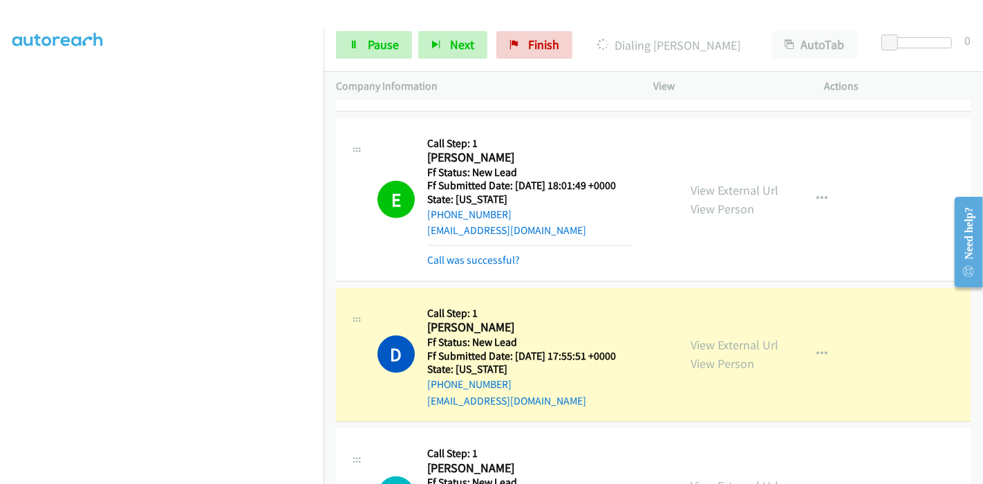
scroll to position [844, 0]
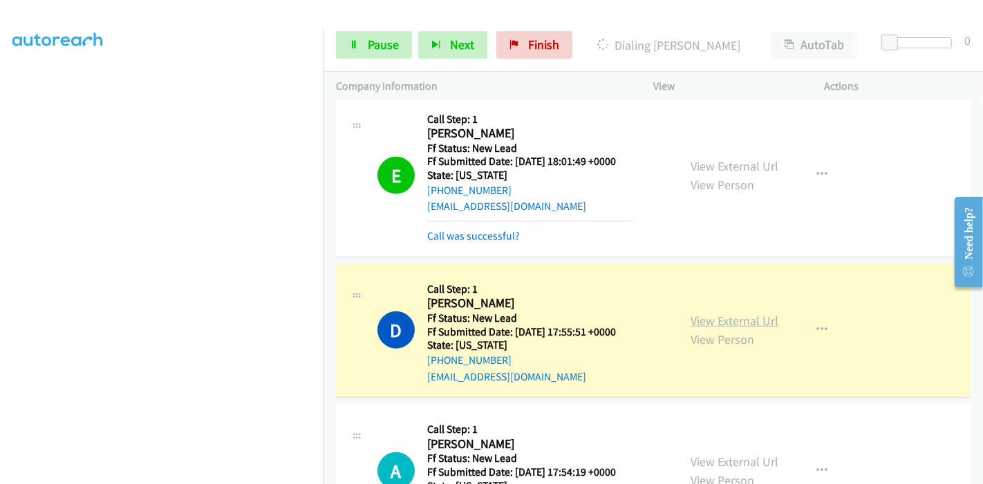
click at [705, 319] on link "View External Url" at bounding box center [734, 321] width 88 height 16
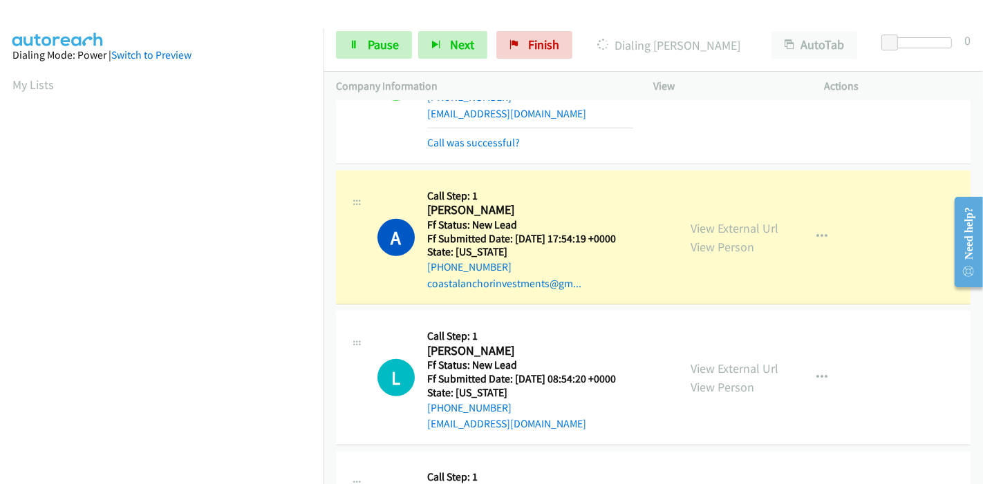
scroll to position [1151, 0]
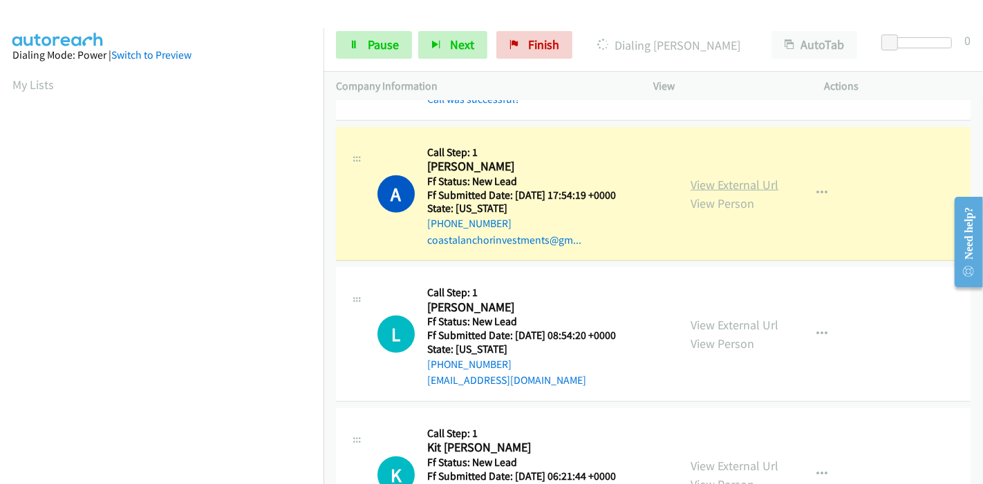
click at [741, 187] on link "View External Url" at bounding box center [734, 185] width 88 height 16
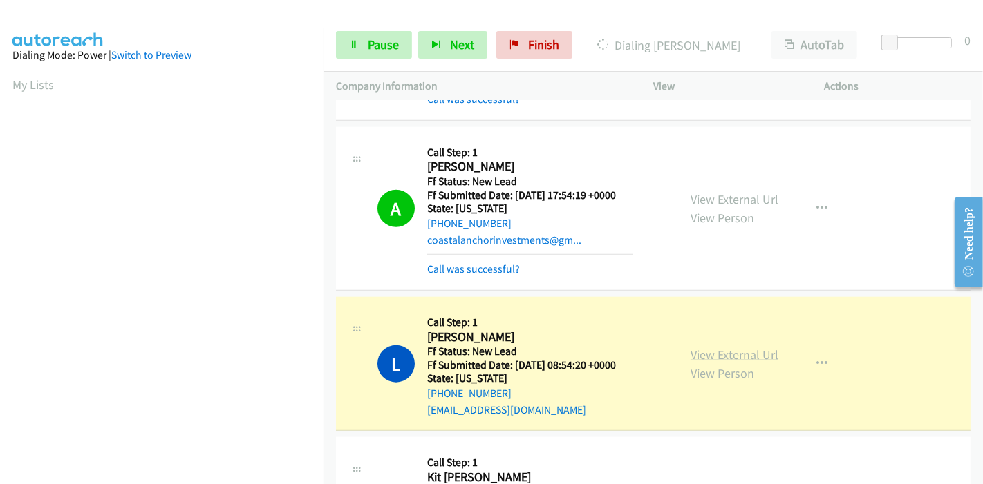
click at [746, 352] on link "View External Url" at bounding box center [734, 355] width 88 height 16
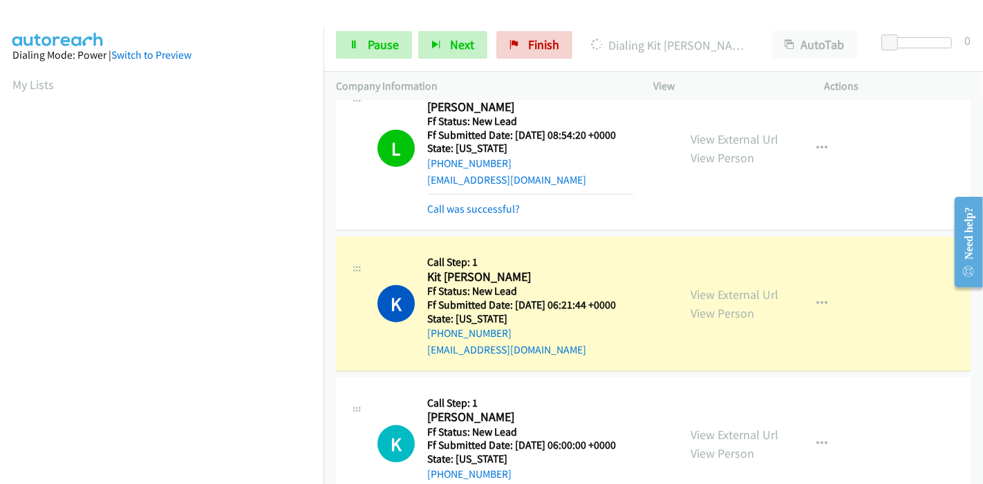
scroll to position [1382, 0]
click at [694, 291] on link "View External Url" at bounding box center [734, 294] width 88 height 16
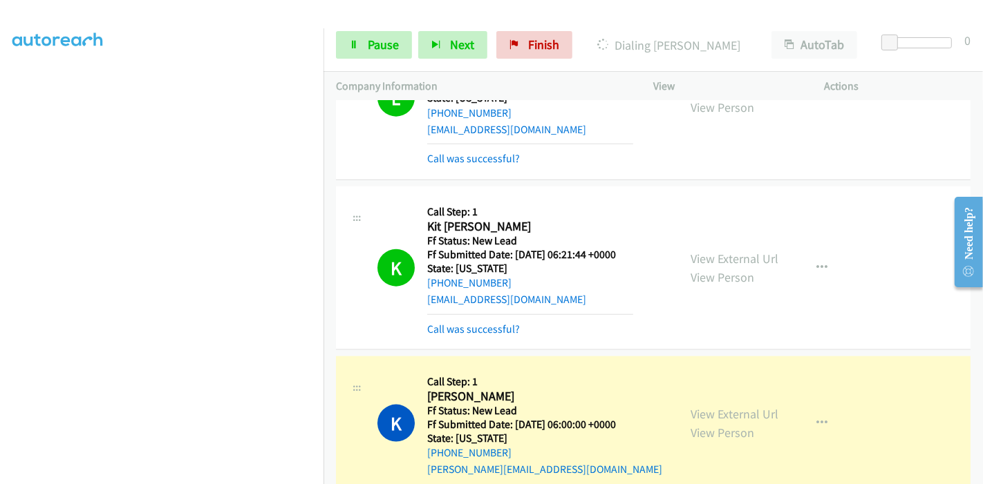
scroll to position [1455, 0]
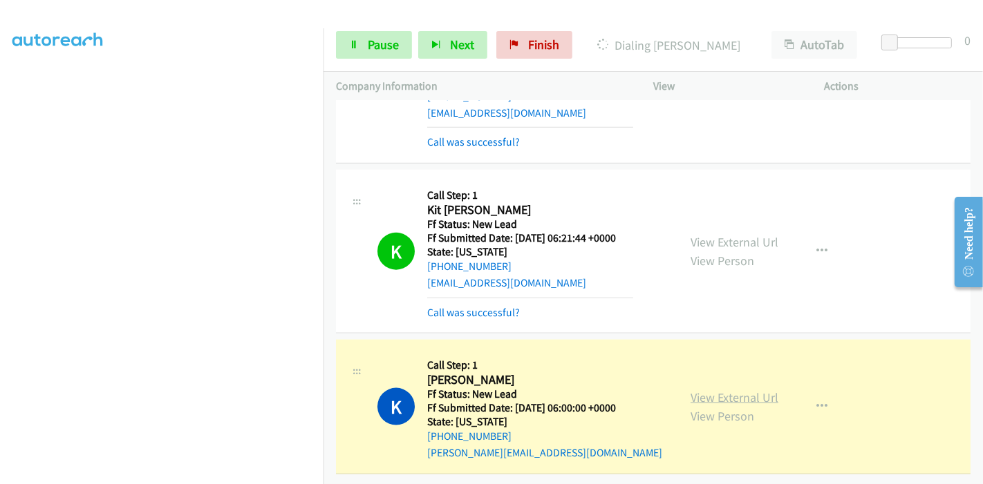
click at [705, 390] on link "View External Url" at bounding box center [734, 398] width 88 height 16
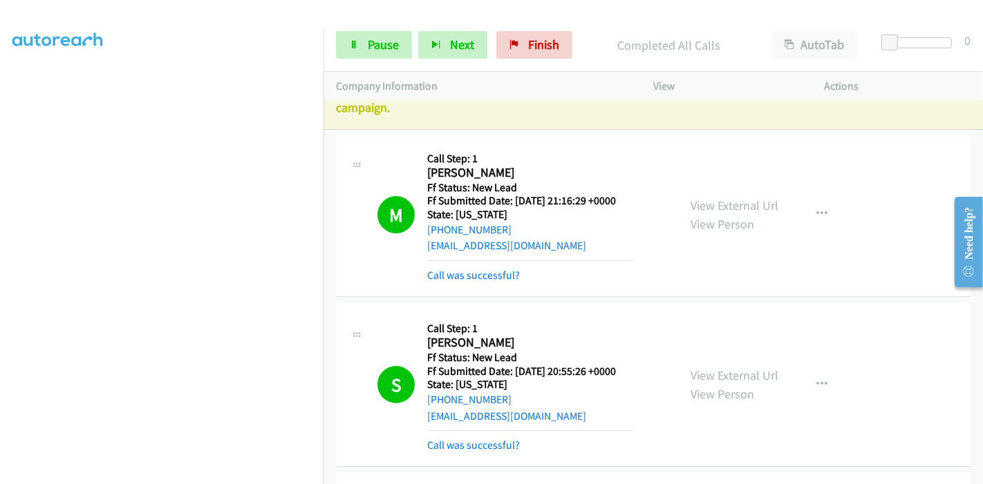
scroll to position [0, 0]
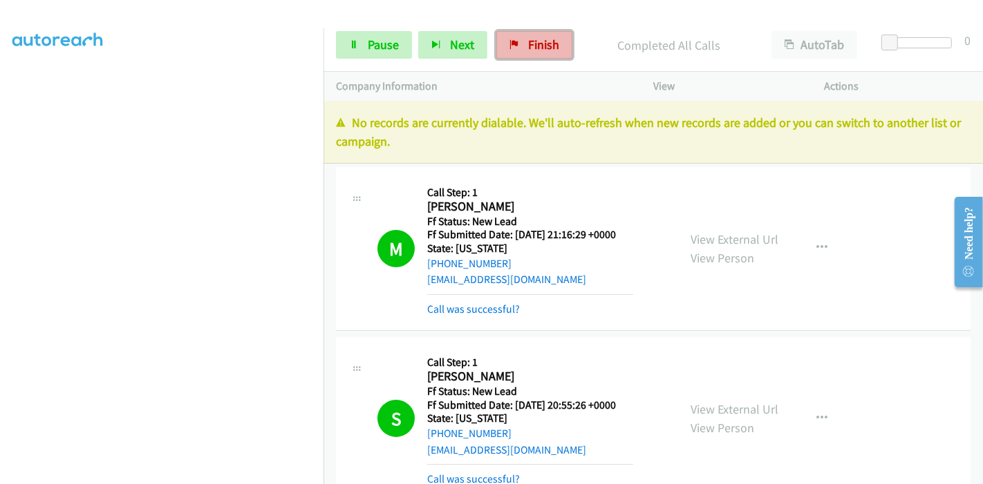
drag, startPoint x: 517, startPoint y: 43, endPoint x: 526, endPoint y: 56, distance: 15.9
click at [517, 43] on link "Finish" at bounding box center [534, 45] width 76 height 28
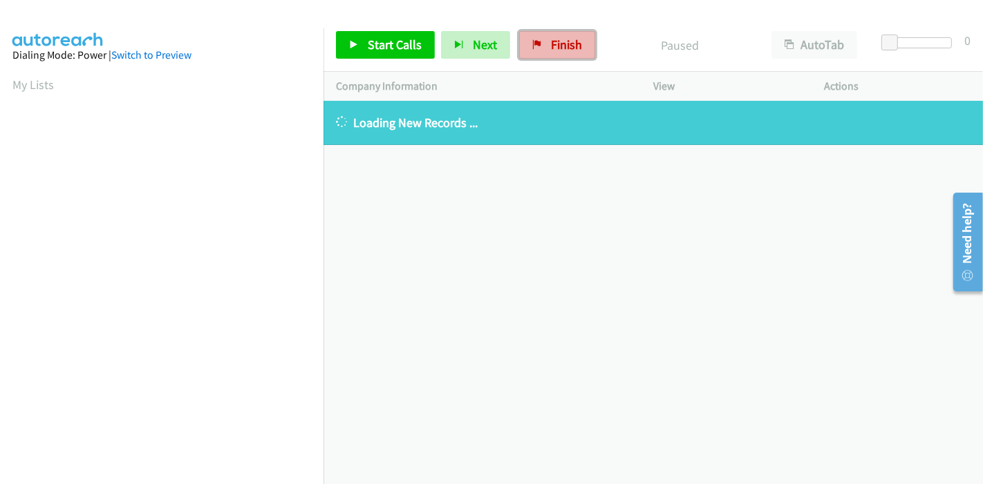
click at [558, 50] on span "Finish" at bounding box center [566, 45] width 31 height 16
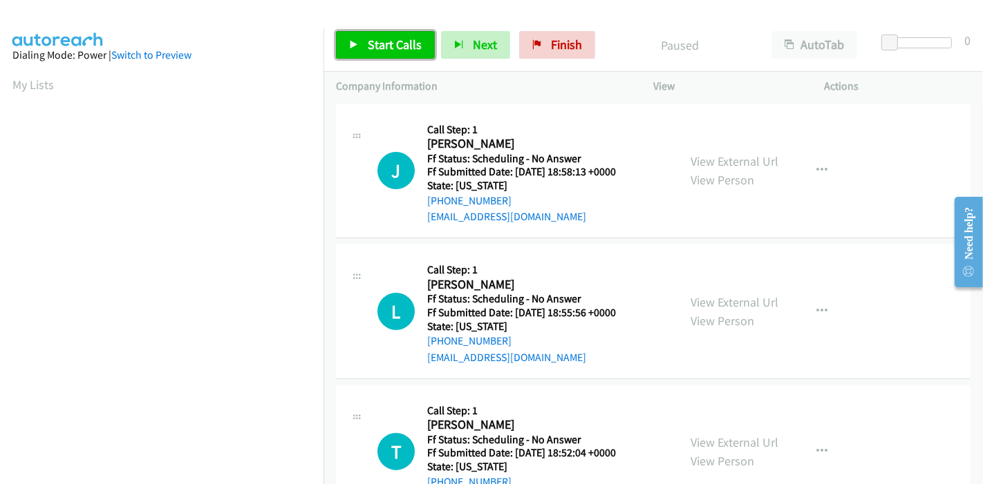
click at [405, 48] on span "Start Calls" at bounding box center [395, 45] width 54 height 16
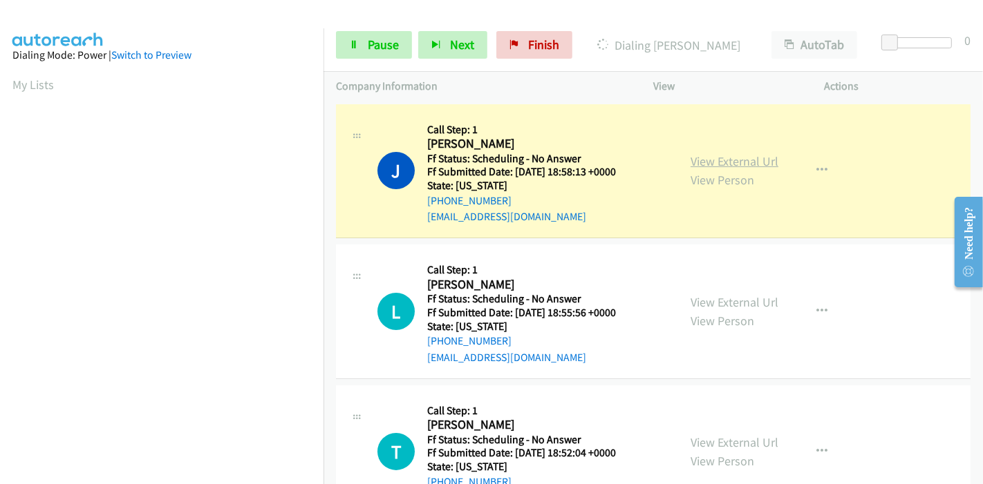
click at [710, 158] on link "View External Url" at bounding box center [734, 161] width 88 height 16
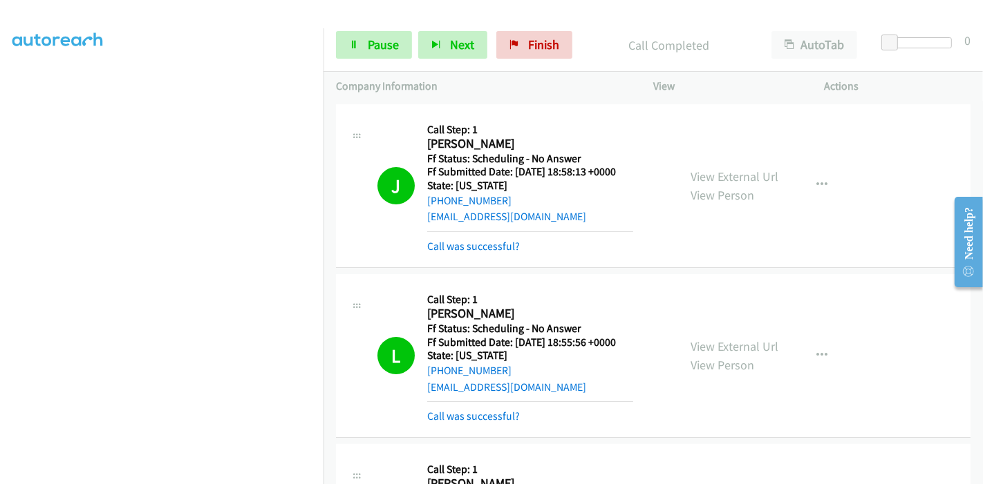
scroll to position [153, 0]
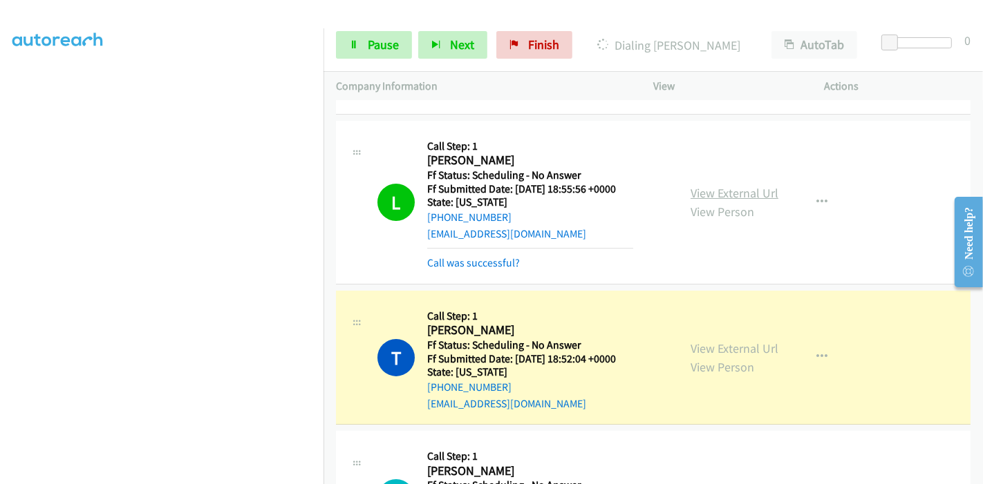
click at [760, 198] on link "View External Url" at bounding box center [734, 193] width 88 height 16
click at [726, 348] on link "View External Url" at bounding box center [734, 349] width 88 height 16
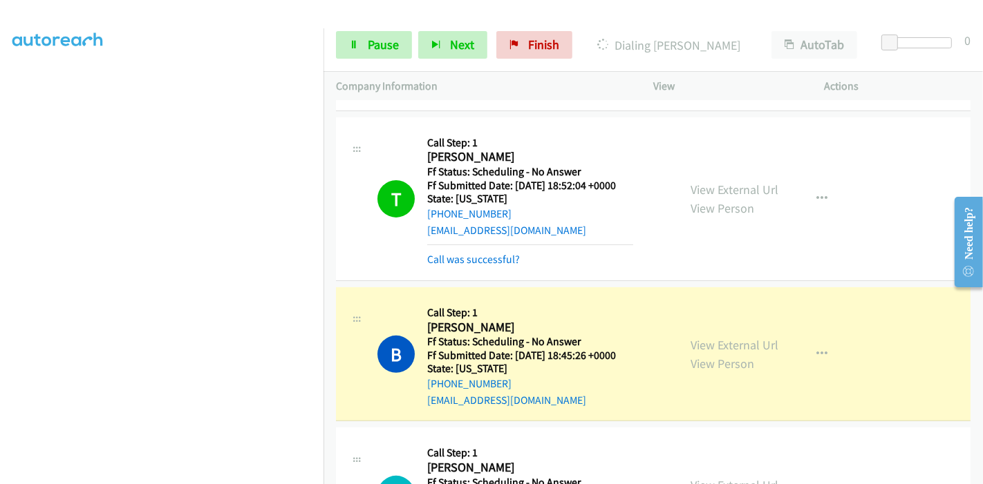
scroll to position [384, 0]
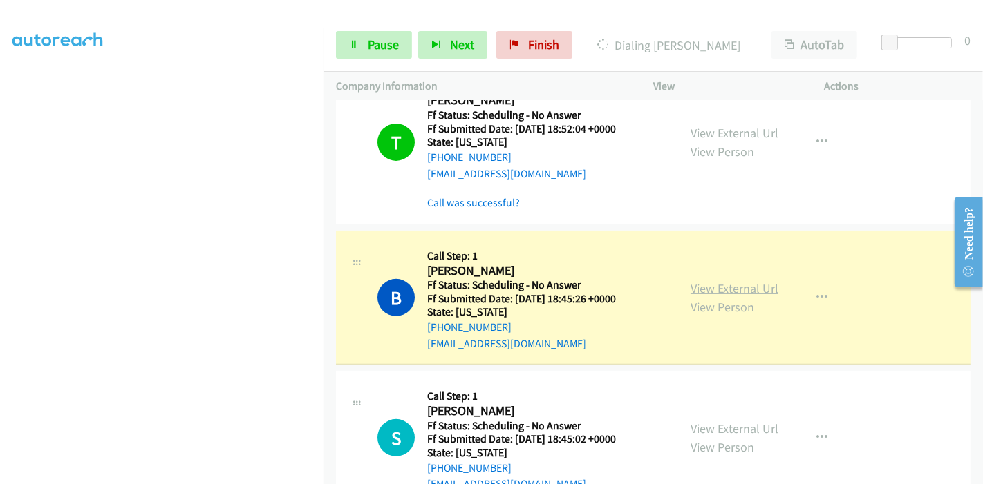
click at [753, 285] on link "View External Url" at bounding box center [734, 289] width 88 height 16
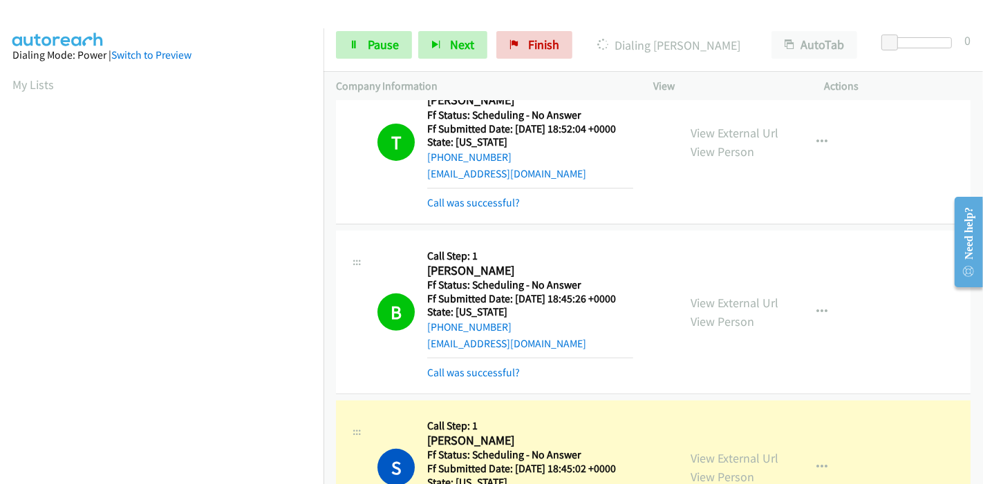
scroll to position [292, 0]
click at [347, 44] on link "Pause" at bounding box center [374, 45] width 76 height 28
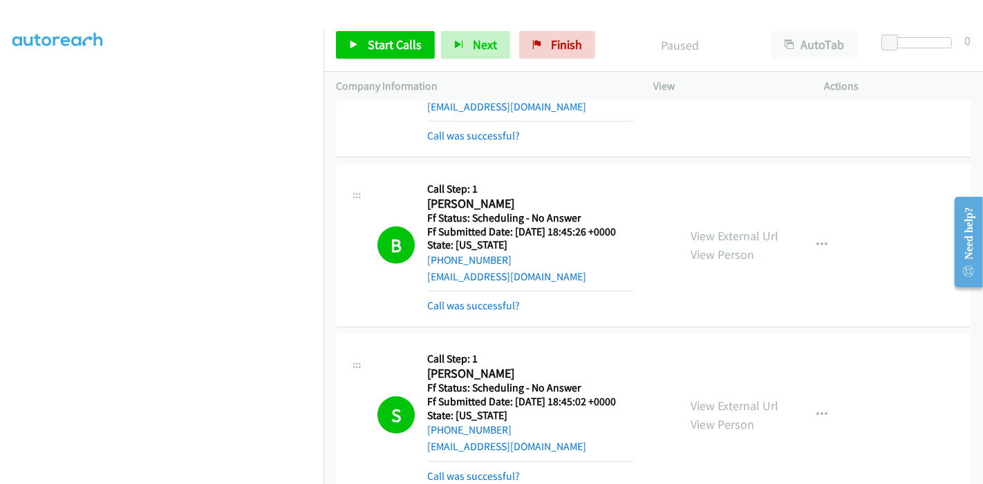
scroll to position [537, 0]
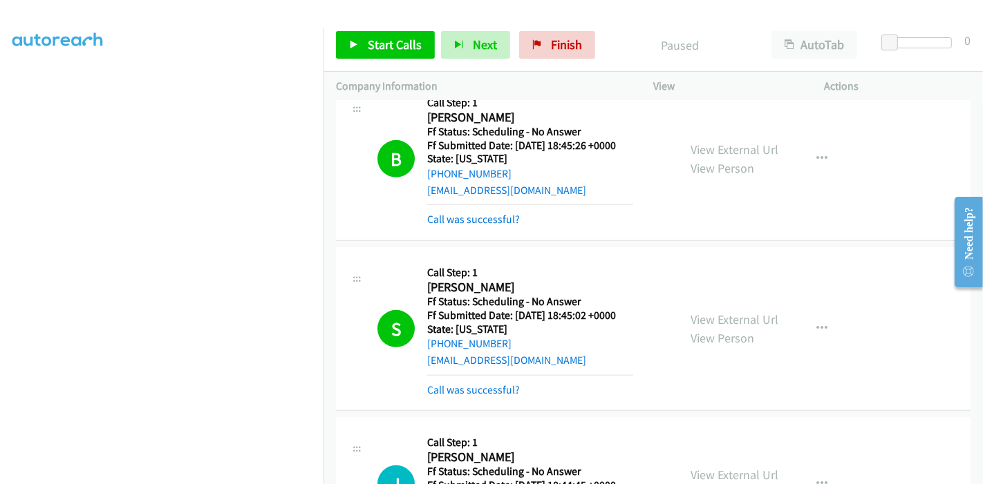
click at [715, 307] on div "View External Url View Person View External Url Email Schedule/Manage Callback …" at bounding box center [770, 329] width 184 height 138
click at [715, 317] on link "View External Url" at bounding box center [734, 320] width 88 height 16
click at [558, 44] on span "Finish" at bounding box center [566, 45] width 31 height 16
